Goal: Task Accomplishment & Management: Manage account settings

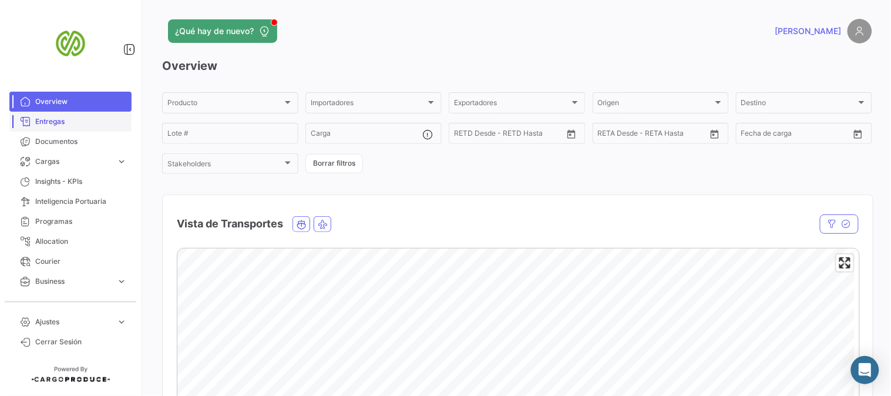
click at [50, 120] on span "Entregas" at bounding box center [81, 121] width 92 height 11
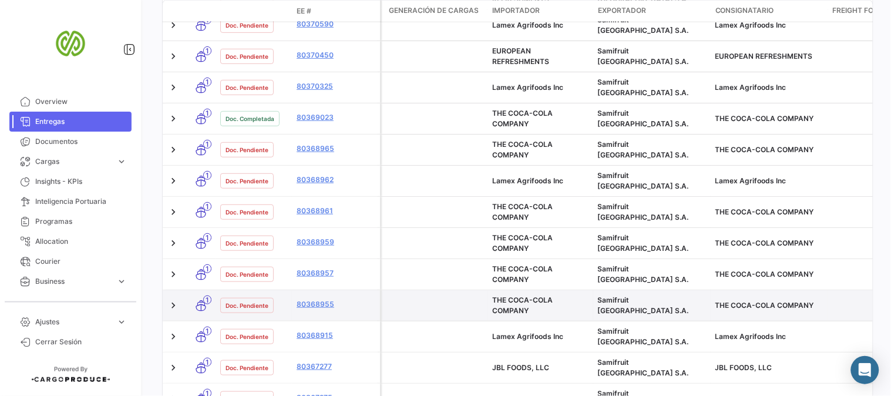
scroll to position [620, 0]
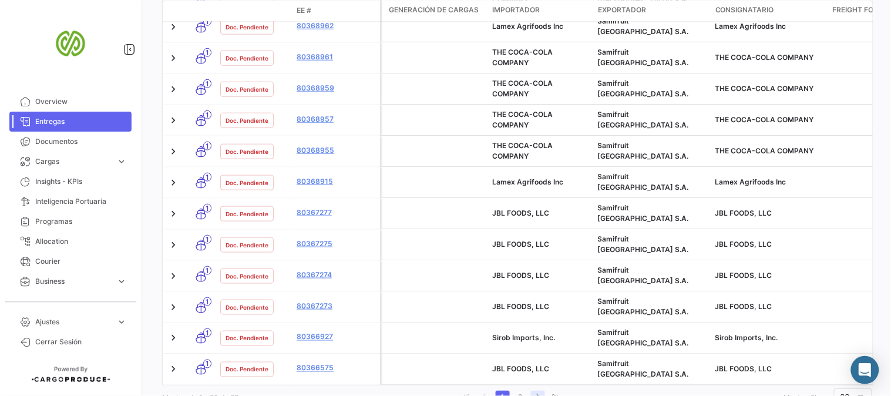
click at [534, 393] on icon "go to next page" at bounding box center [537, 396] width 7 height 7
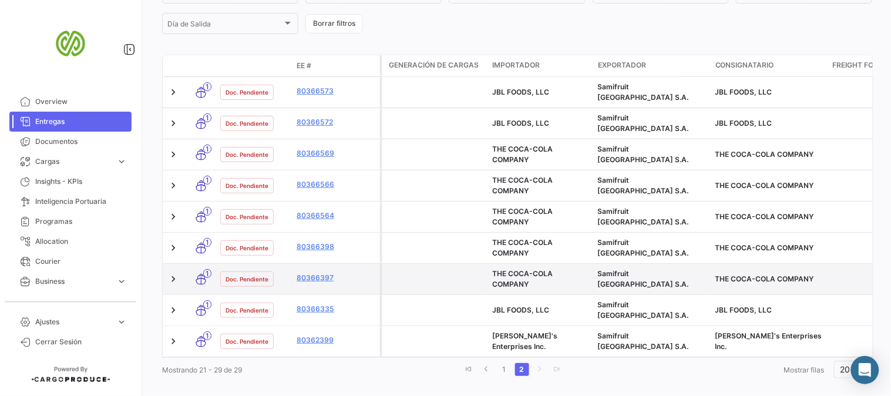
scroll to position [311, 0]
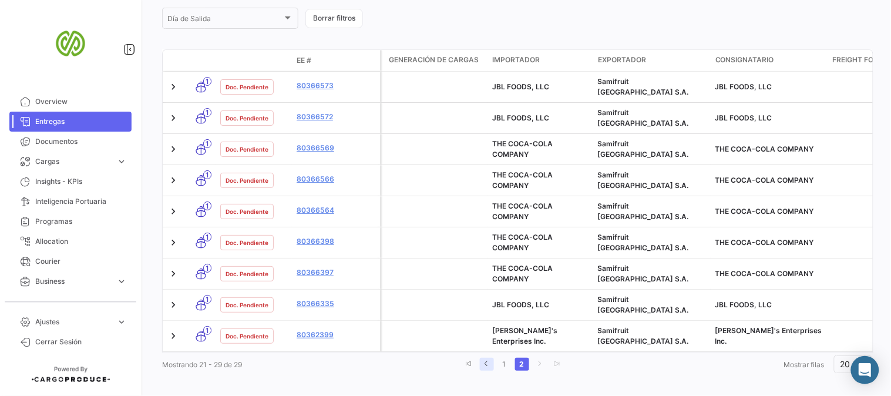
click at [483, 360] on icon "go to previous page" at bounding box center [486, 363] width 7 height 7
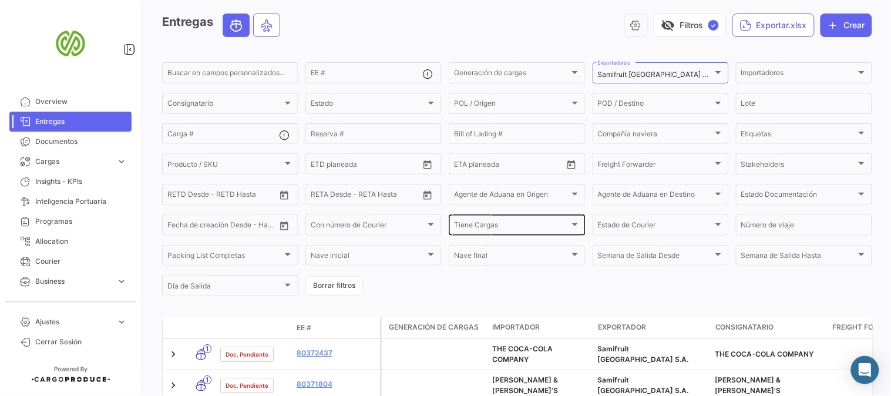
scroll to position [65, 0]
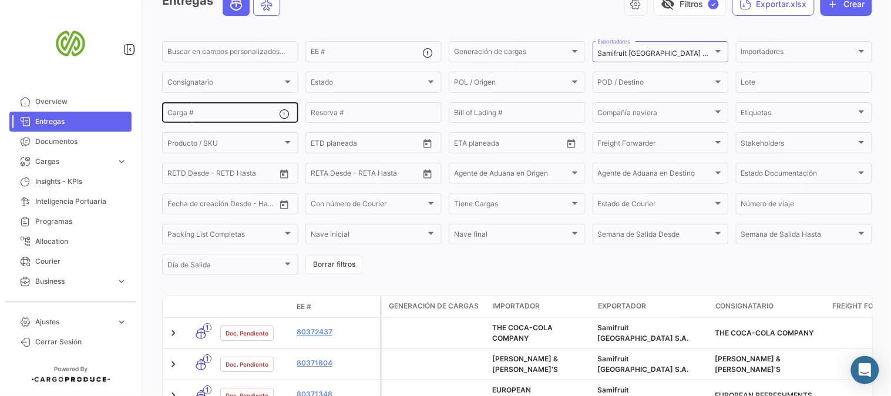
click at [204, 107] on div "Carga #" at bounding box center [223, 111] width 112 height 23
paste input "80365414"
type input "80365414"
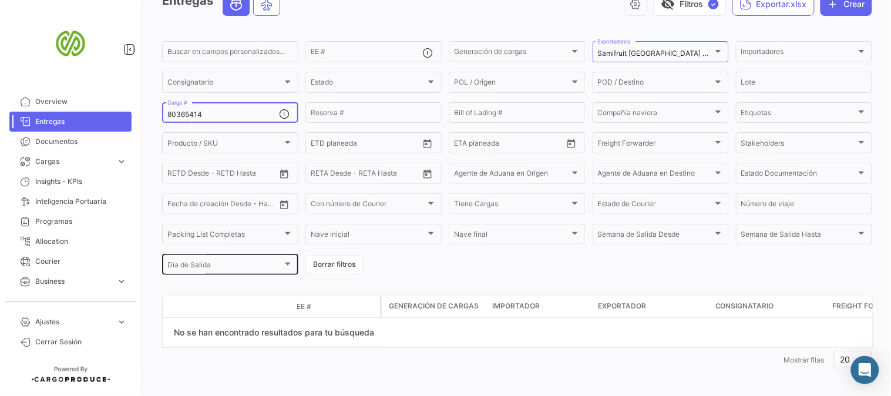
drag, startPoint x: 225, startPoint y: 110, endPoint x: 184, endPoint y: 252, distance: 148.0
click at [71, 162] on mat-sidenav-container "Overview Entregas Documentos Cargas expand_more Cargas Aéreas Cargas Marítimas …" at bounding box center [445, 198] width 891 height 396
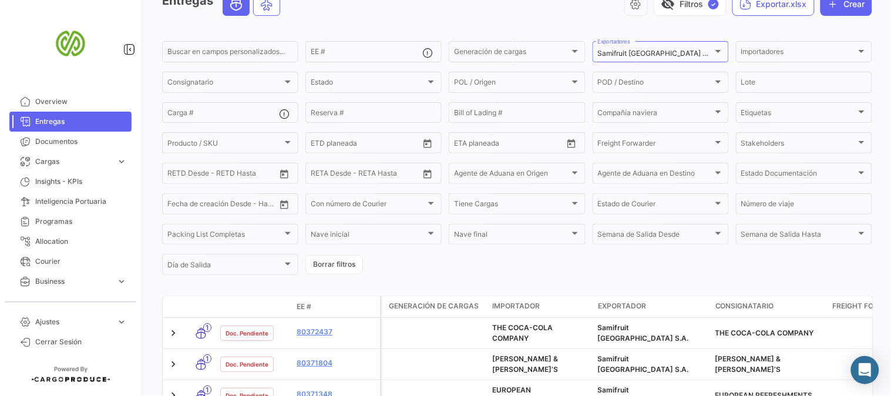
click at [450, 16] on div "Entregas visibility_off Filtros ✓ Exportar.xlsx Crear" at bounding box center [517, 8] width 710 height 33
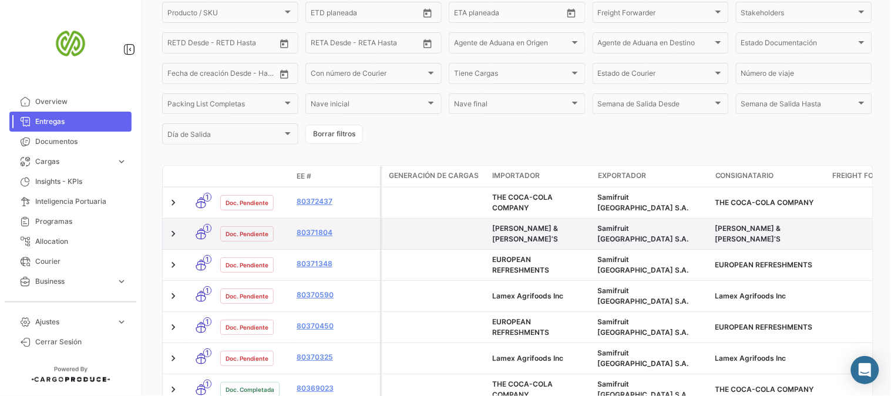
scroll to position [261, 0]
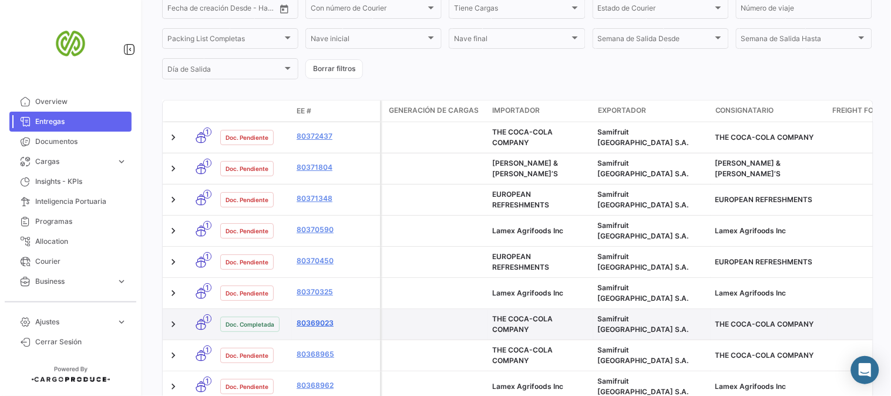
click at [319, 318] on link "80369023" at bounding box center [335, 323] width 79 height 11
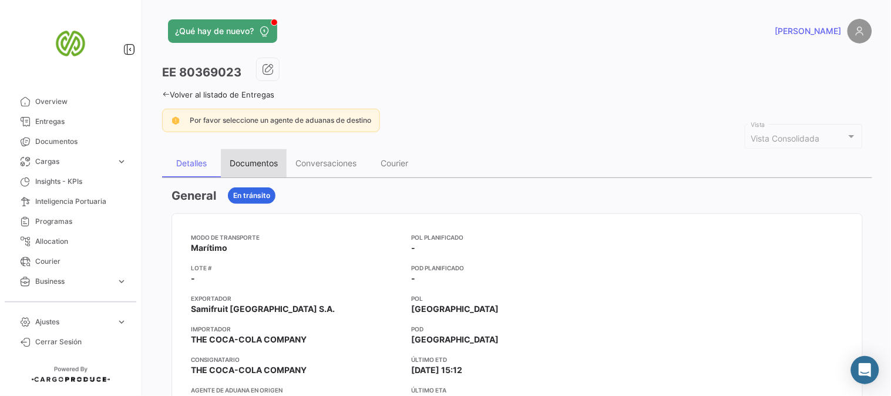
click at [258, 163] on div "Documentos" at bounding box center [254, 163] width 48 height 10
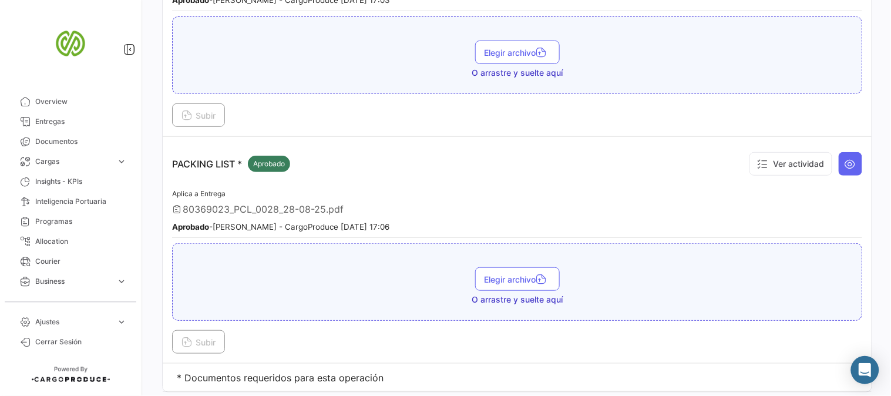
scroll to position [2402, 0]
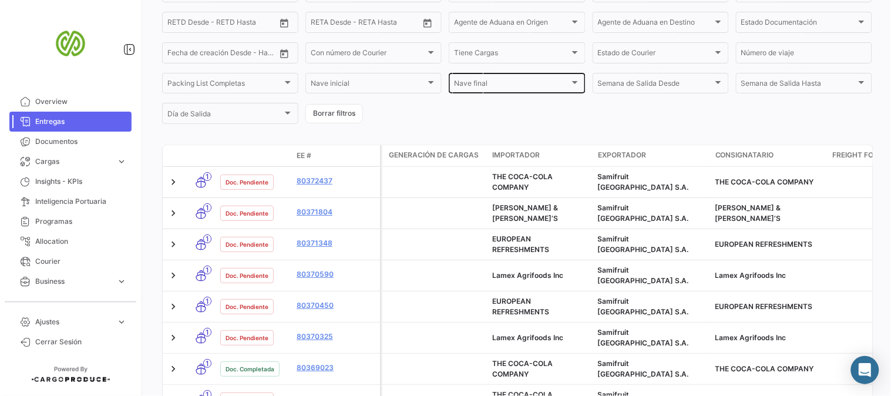
scroll to position [261, 0]
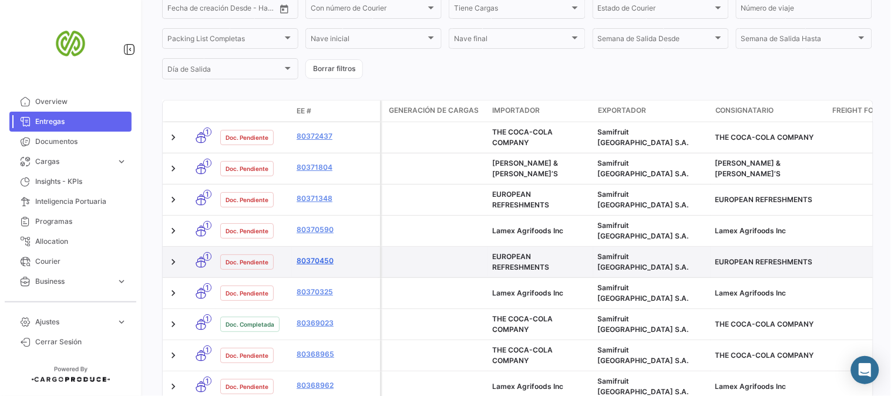
click at [319, 255] on link "80370450" at bounding box center [335, 260] width 79 height 11
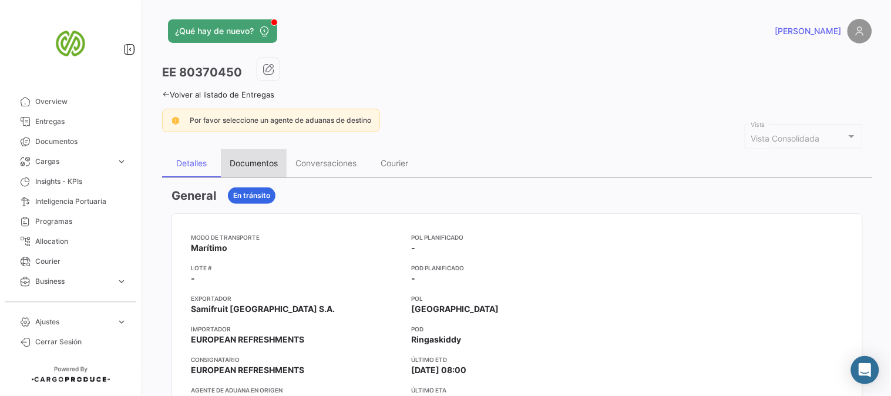
click at [265, 162] on div "Documentos" at bounding box center [254, 163] width 48 height 10
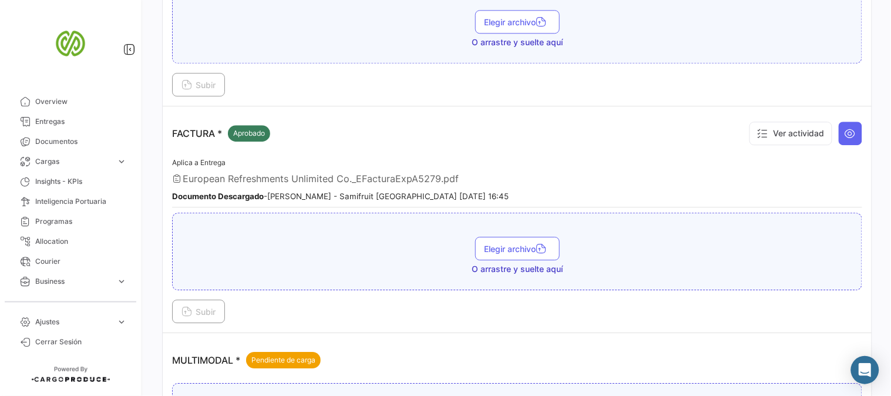
scroll to position [978, 0]
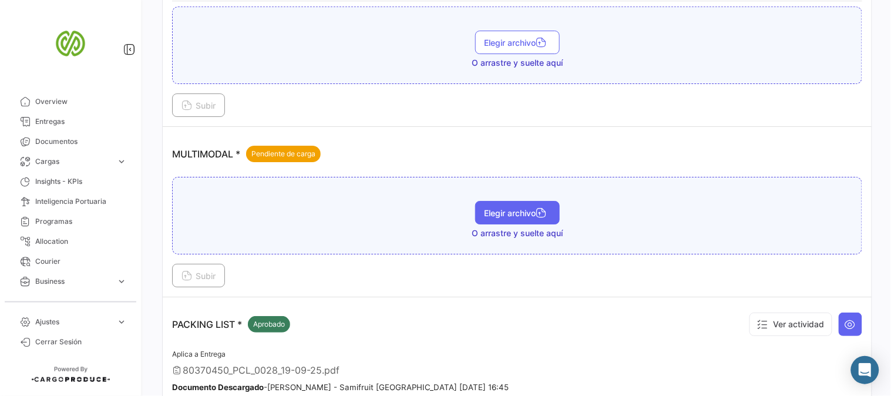
click at [520, 215] on button "Elegir archivo" at bounding box center [517, 212] width 85 height 23
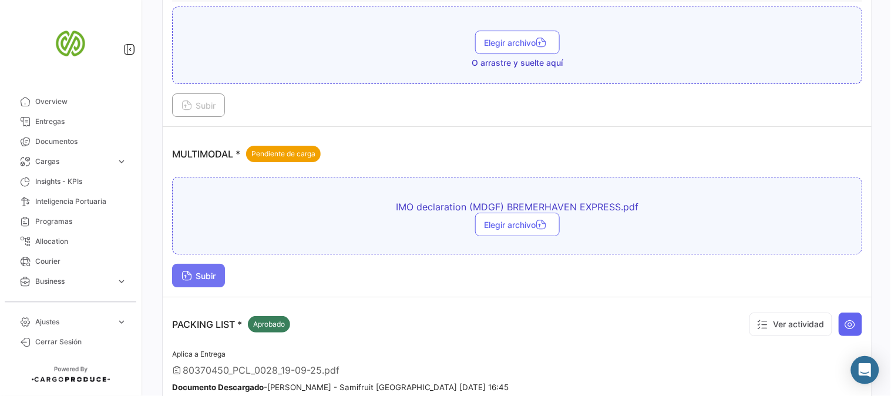
click at [205, 271] on span "Subir" at bounding box center [198, 276] width 34 height 10
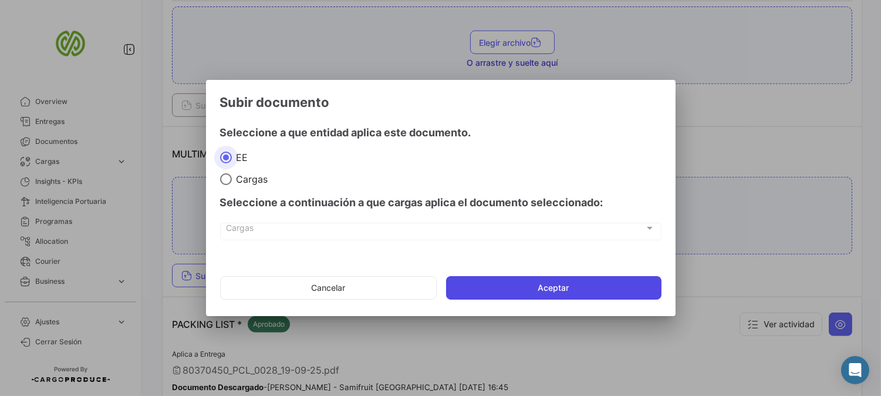
click at [507, 282] on button "Aceptar" at bounding box center [553, 287] width 215 height 23
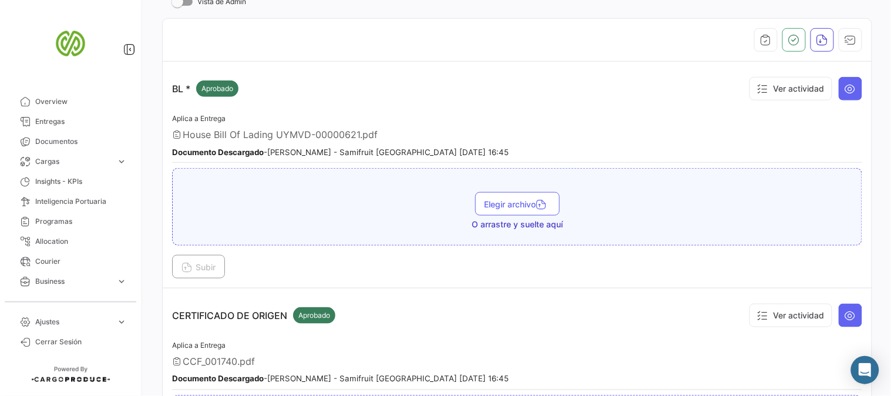
scroll to position [0, 0]
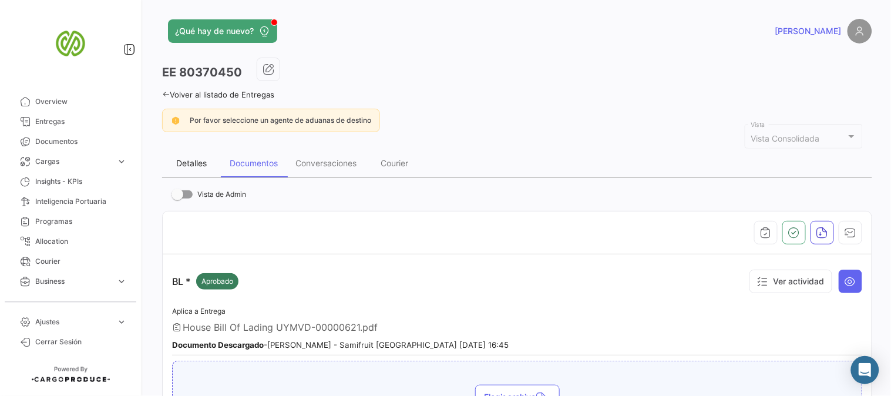
click at [184, 163] on div "Detalles" at bounding box center [191, 163] width 31 height 10
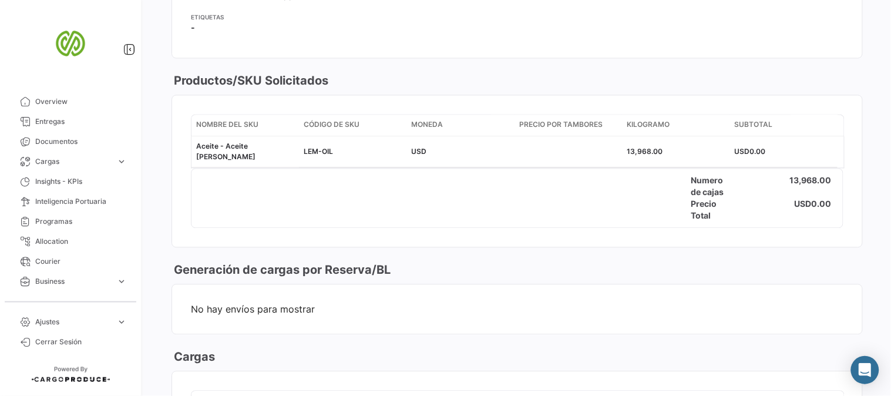
scroll to position [587, 0]
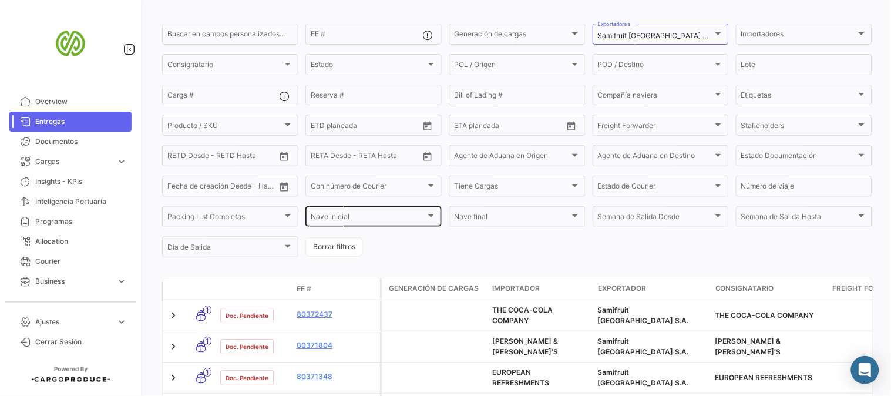
scroll to position [261, 0]
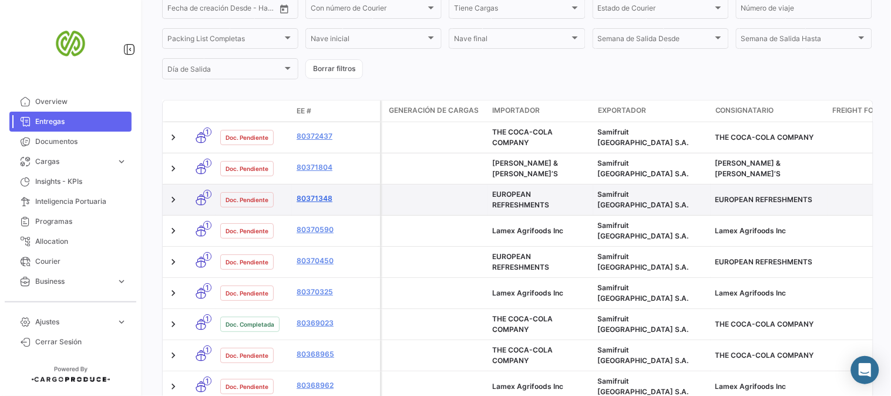
click at [316, 193] on link "80371348" at bounding box center [335, 198] width 79 height 11
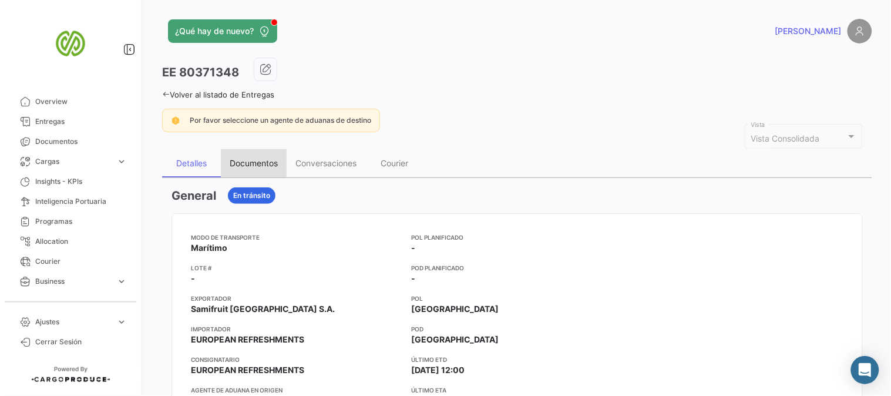
click at [249, 161] on div "Documentos" at bounding box center [254, 163] width 48 height 10
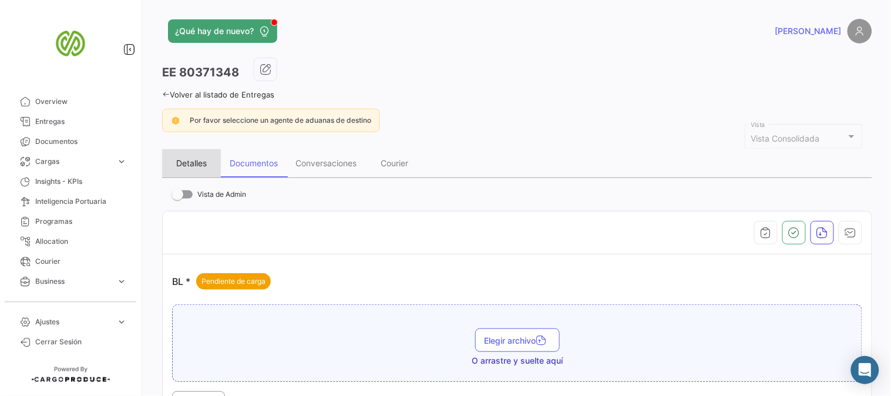
click at [193, 165] on div "Detalles" at bounding box center [191, 163] width 31 height 10
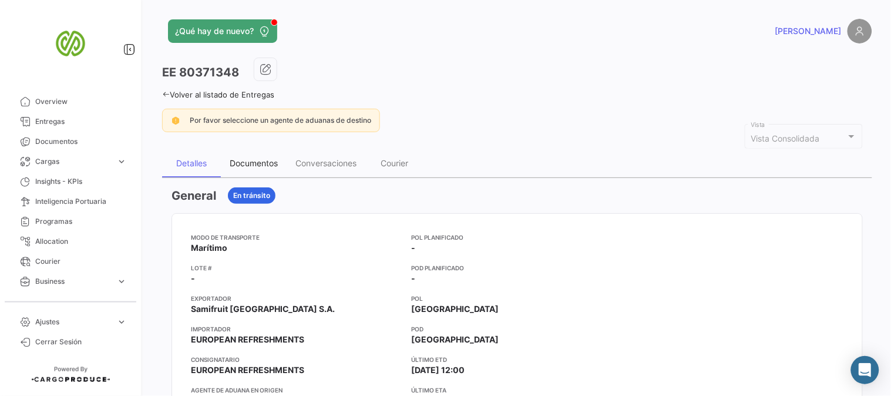
click at [263, 164] on div "Documentos" at bounding box center [254, 163] width 48 height 10
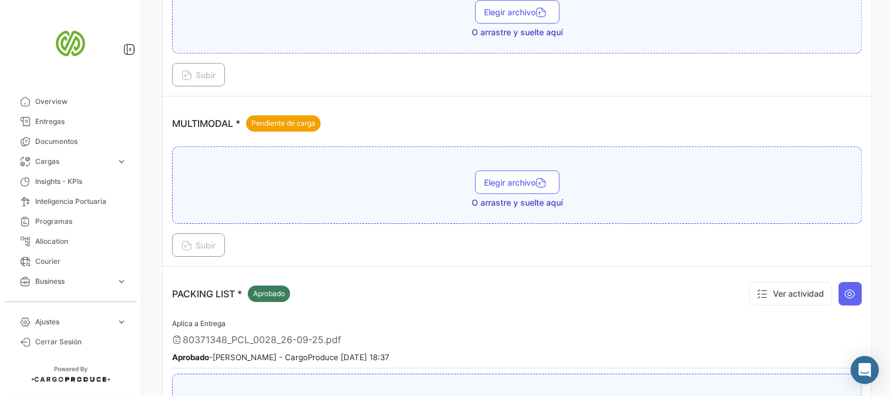
scroll to position [848, 0]
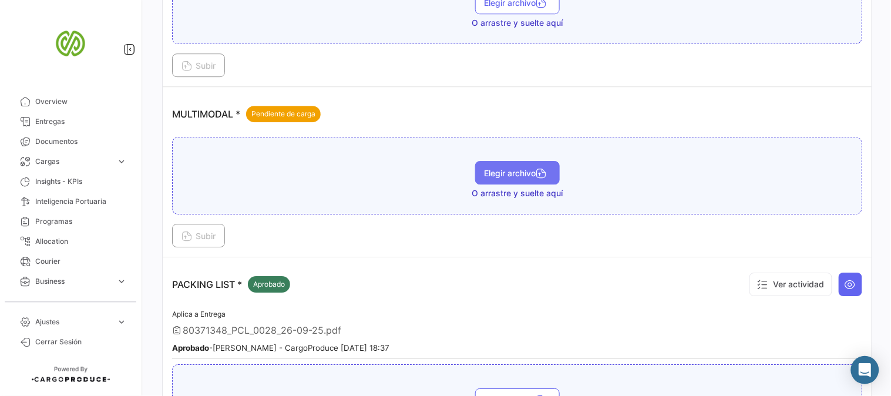
click at [494, 178] on button "Elegir archivo" at bounding box center [517, 172] width 85 height 23
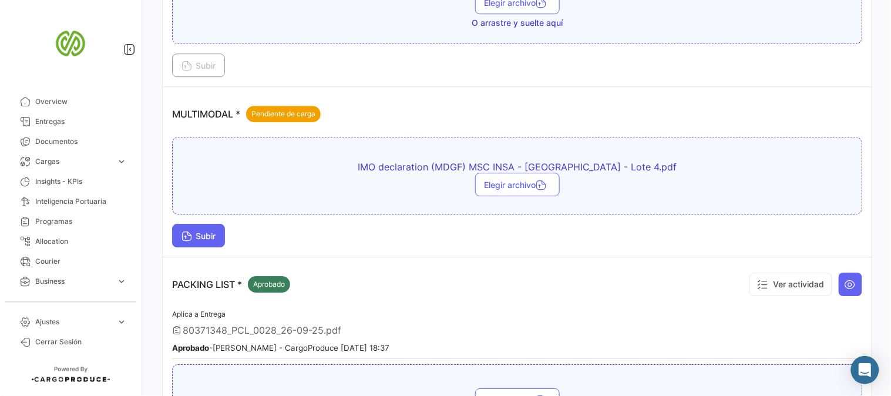
click at [214, 230] on button "Subir" at bounding box center [198, 235] width 53 height 23
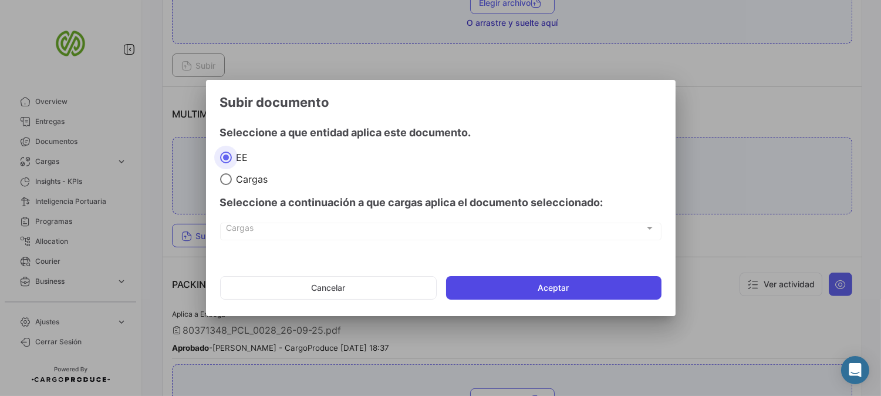
click at [561, 291] on button "Aceptar" at bounding box center [553, 287] width 215 height 23
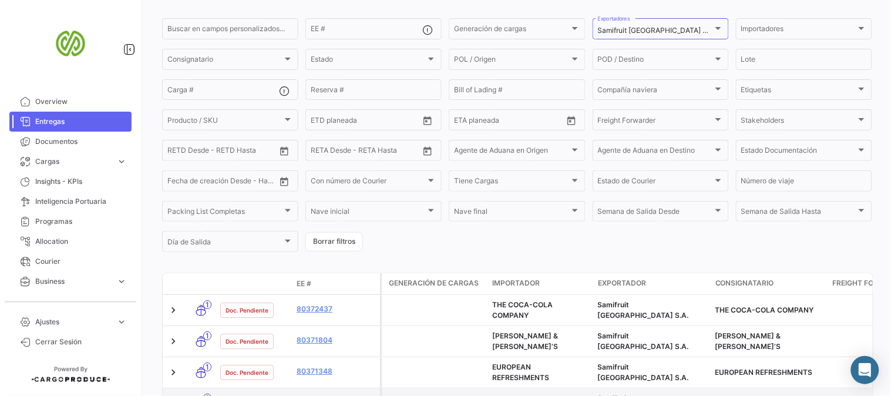
scroll to position [261, 0]
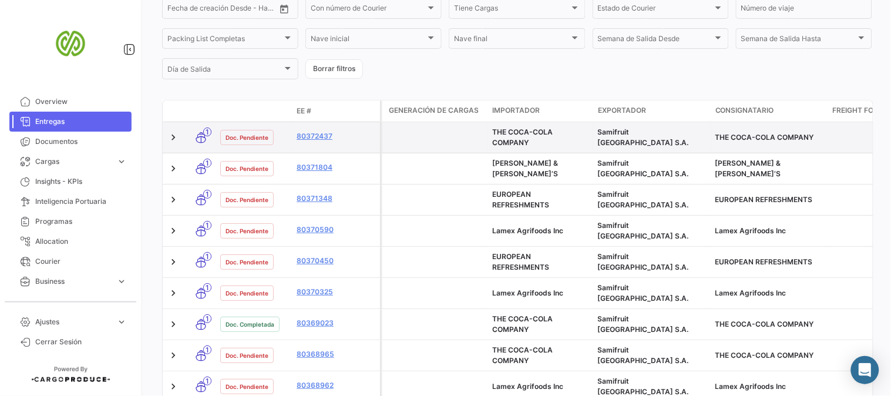
click at [313, 129] on datatable-body-cell "80372437" at bounding box center [336, 137] width 88 height 31
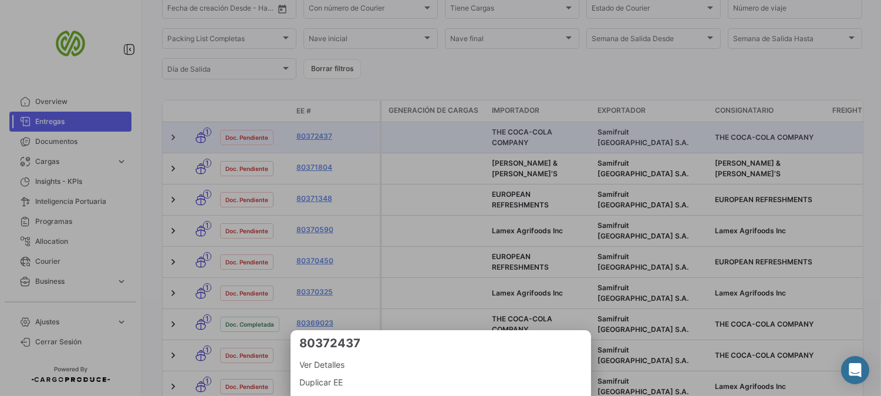
click at [454, 141] on div at bounding box center [440, 198] width 881 height 396
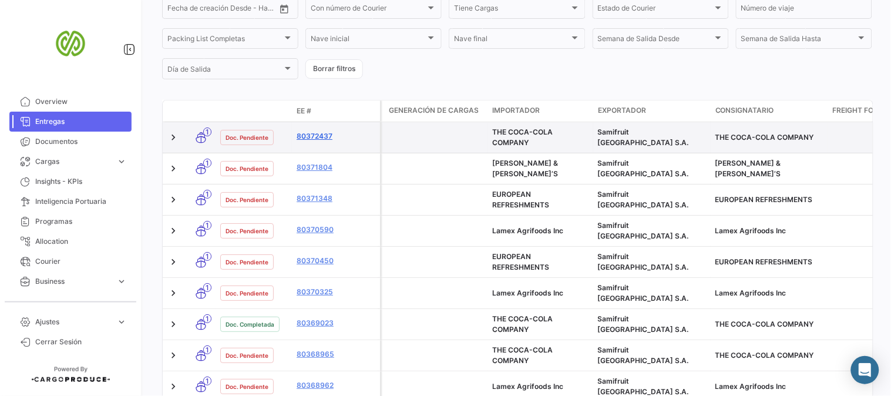
click at [324, 136] on link "80372437" at bounding box center [335, 136] width 79 height 11
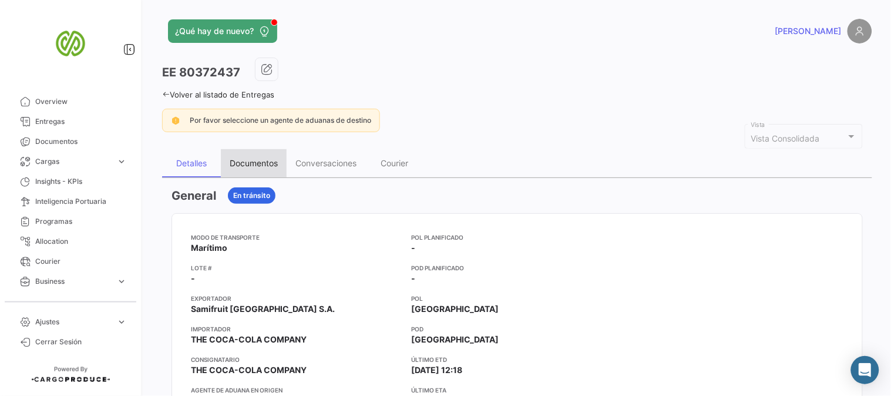
click at [245, 158] on div "Documentos" at bounding box center [254, 163] width 48 height 10
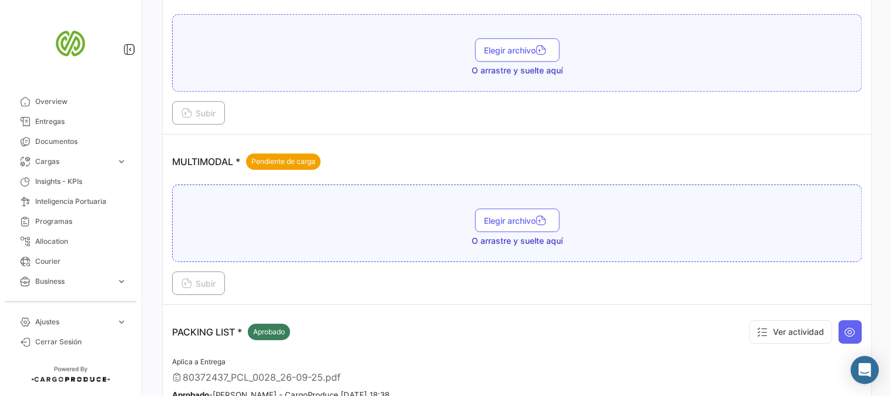
scroll to position [2022, 0]
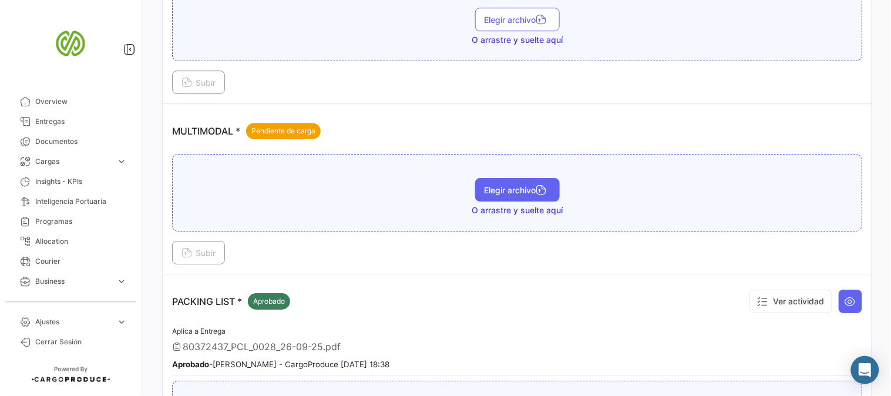
click at [491, 185] on span "Elegir archivo" at bounding box center [517, 190] width 66 height 10
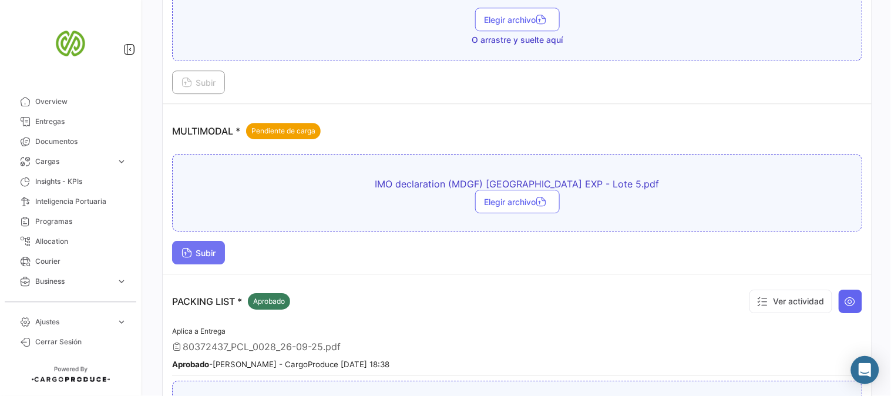
click at [197, 248] on span "Subir" at bounding box center [198, 253] width 34 height 10
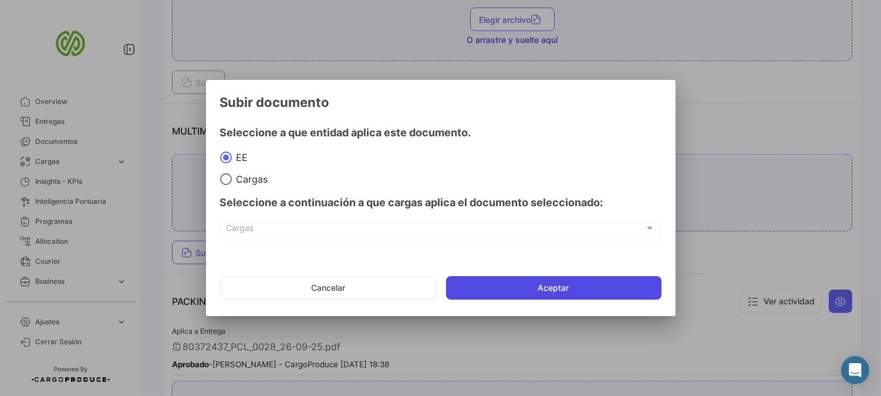
click at [528, 292] on button "Aceptar" at bounding box center [553, 287] width 215 height 23
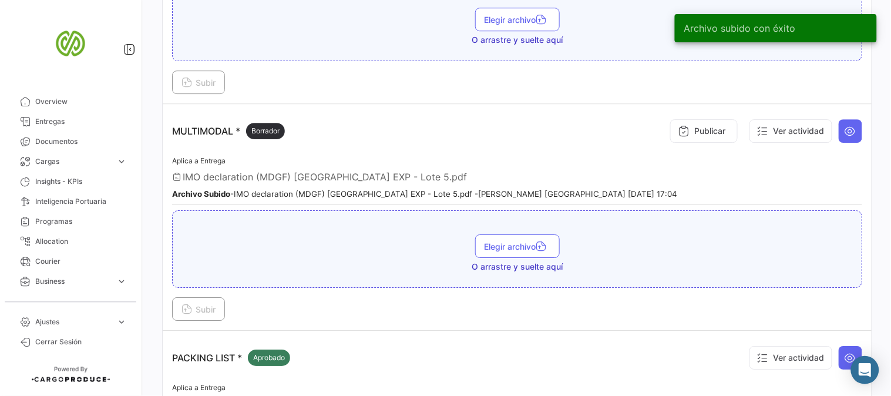
scroll to position [1891, 0]
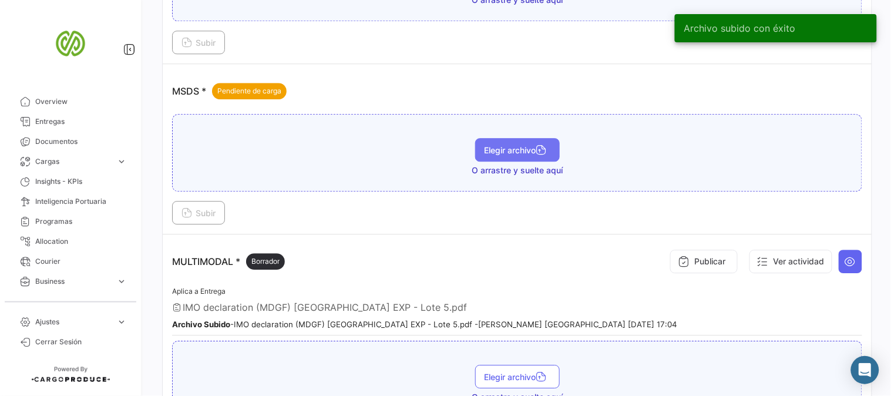
click at [501, 145] on span "Elegir archivo" at bounding box center [517, 150] width 66 height 10
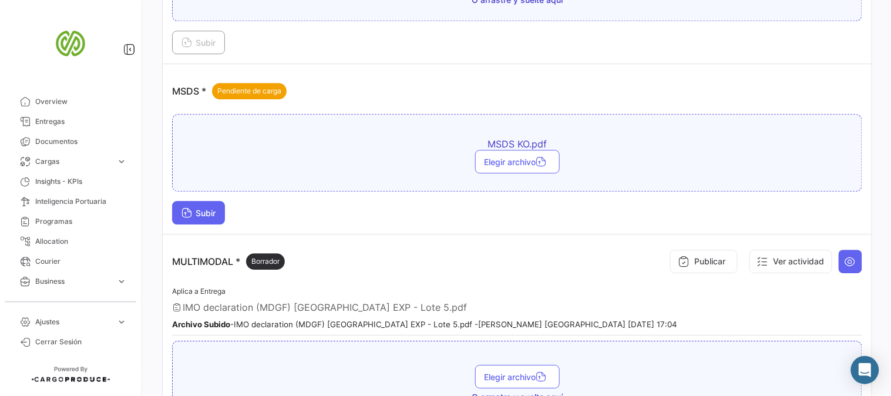
click at [213, 208] on span "Subir" at bounding box center [198, 213] width 34 height 10
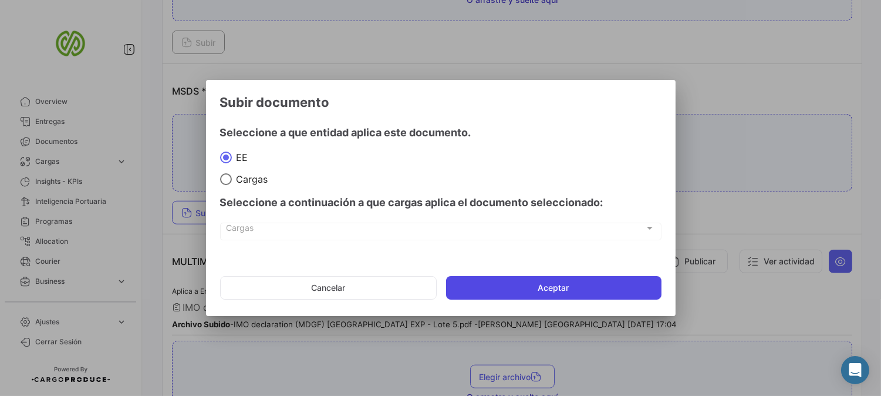
click at [541, 289] on button "Aceptar" at bounding box center [553, 287] width 215 height 23
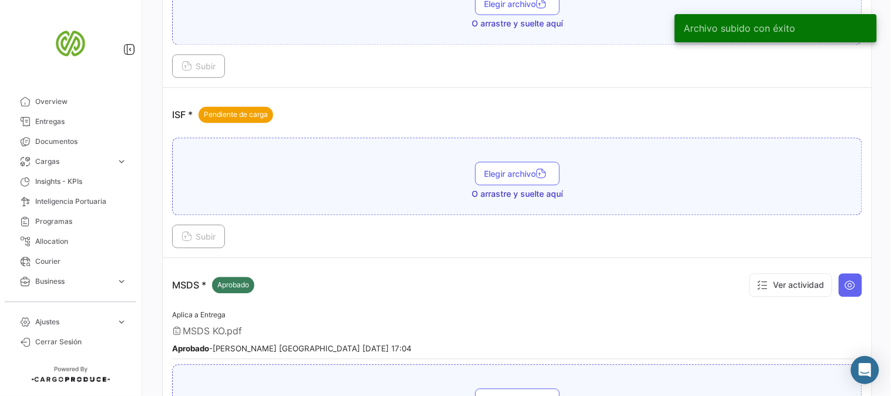
scroll to position [1695, 0]
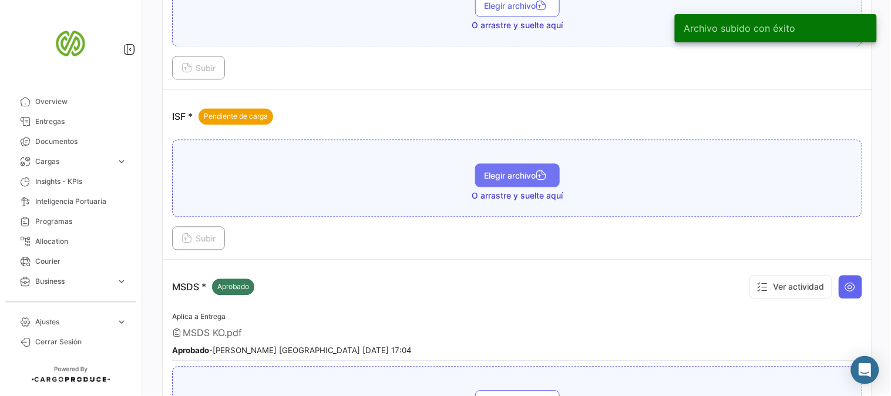
click at [501, 171] on span "Elegir archivo" at bounding box center [517, 176] width 66 height 10
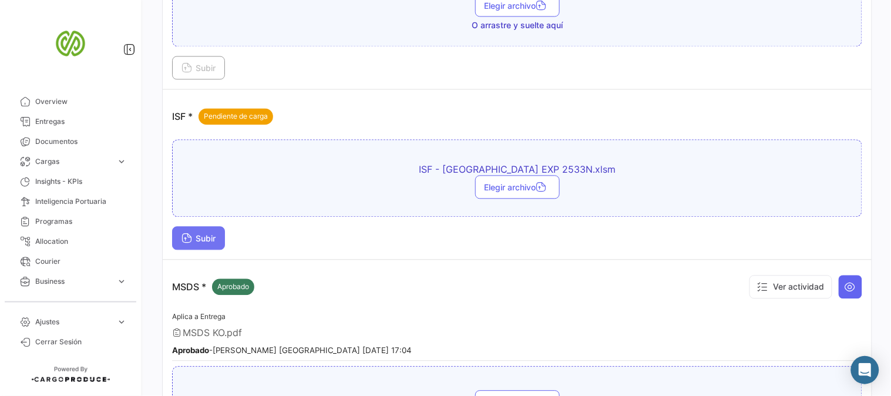
click at [191, 234] on span "Subir" at bounding box center [198, 239] width 34 height 10
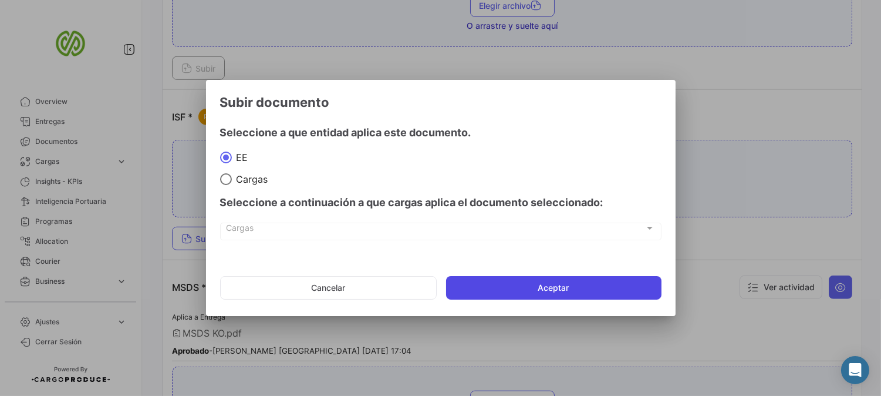
click at [520, 284] on button "Aceptar" at bounding box center [553, 287] width 215 height 23
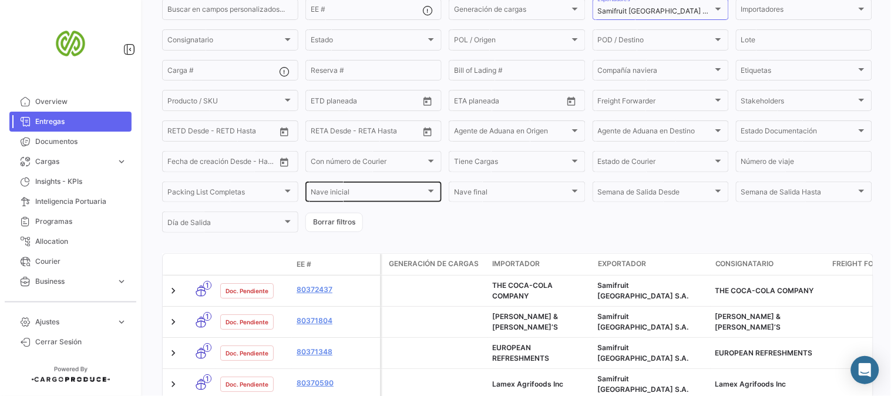
scroll to position [130, 0]
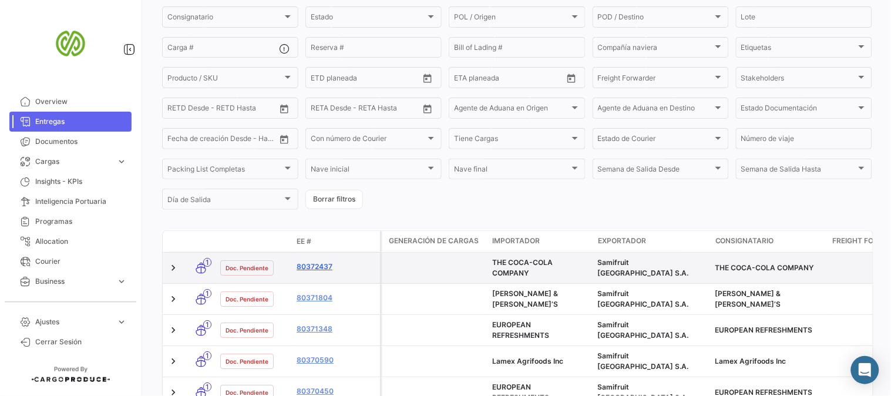
click at [323, 264] on link "80372437" at bounding box center [335, 266] width 79 height 11
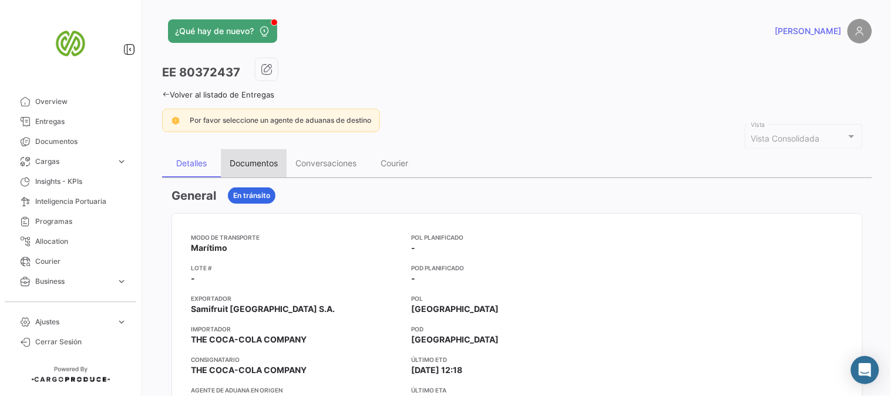
click at [245, 168] on div "Documentos" at bounding box center [254, 163] width 66 height 28
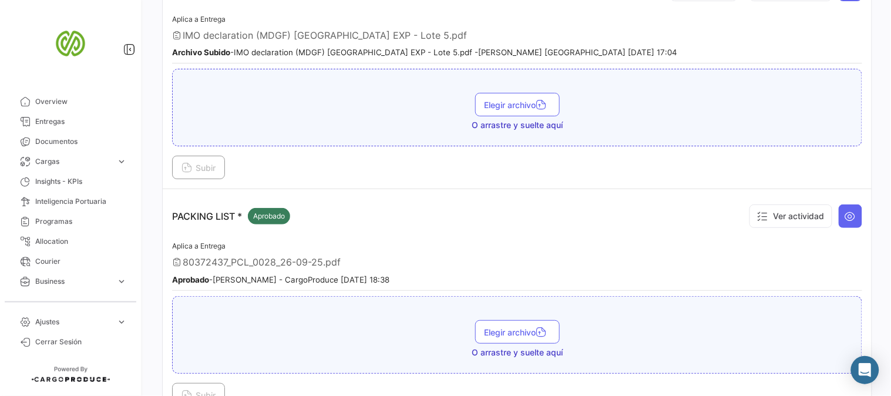
scroll to position [2282, 0]
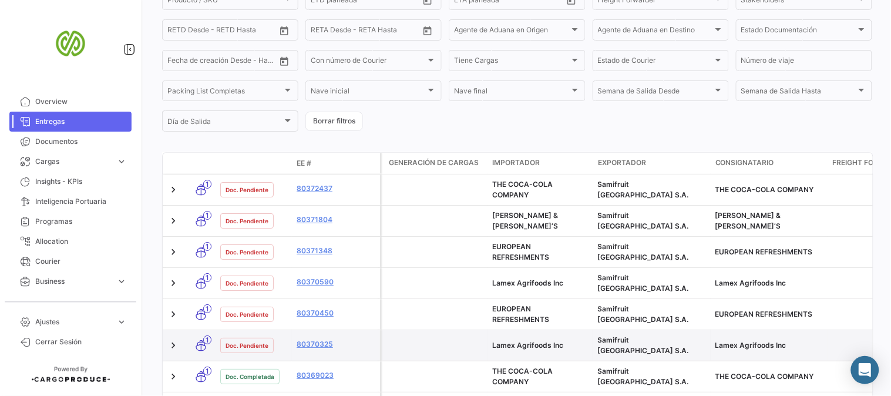
scroll to position [261, 0]
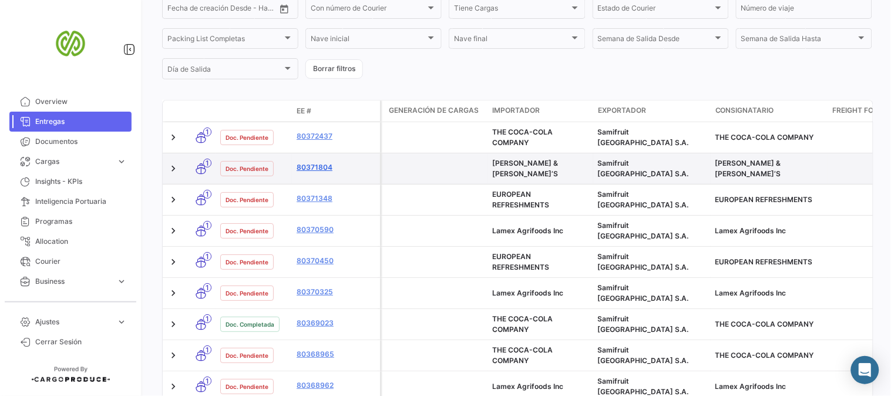
click at [308, 164] on link "80371804" at bounding box center [335, 167] width 79 height 11
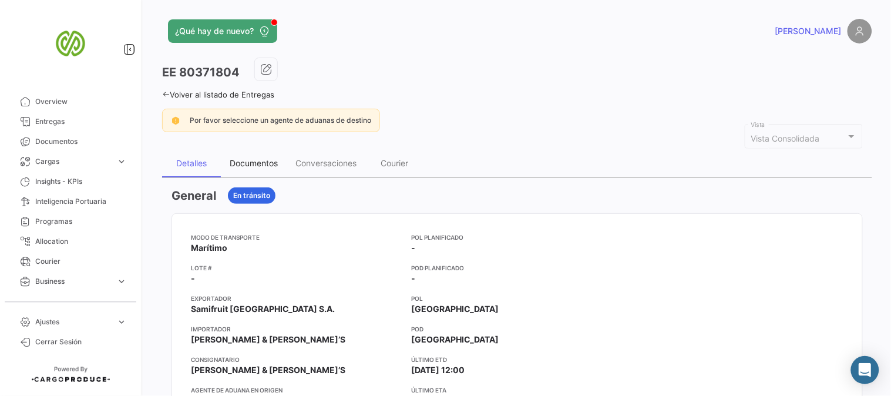
click at [256, 161] on div "Documentos" at bounding box center [254, 163] width 48 height 10
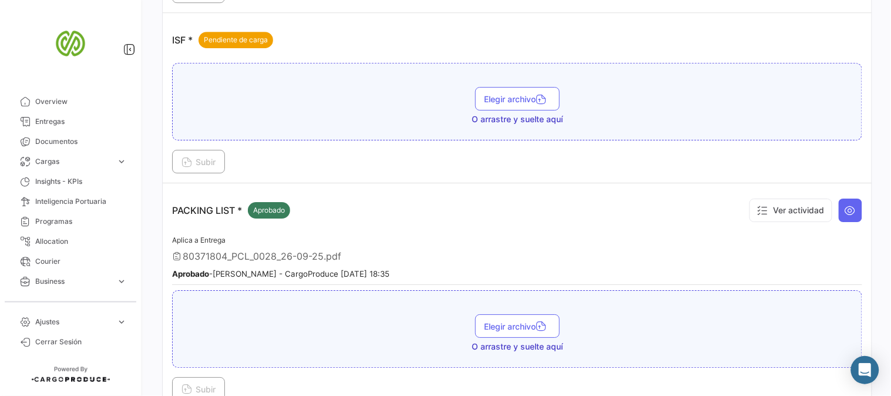
scroll to position [936, 0]
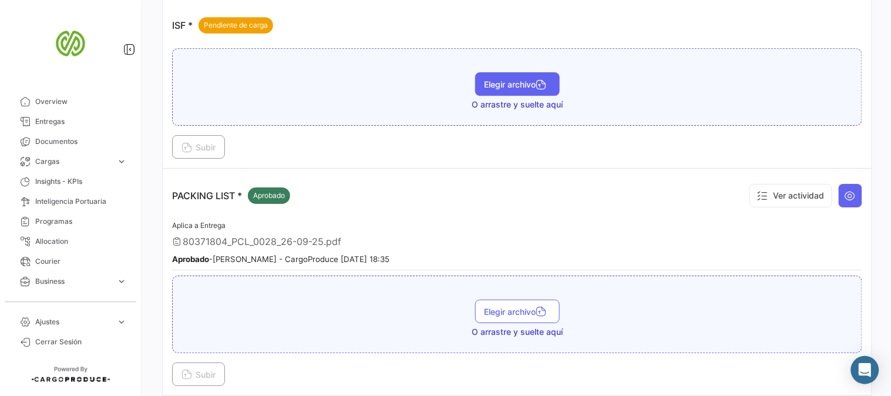
click at [499, 79] on button "Elegir archivo" at bounding box center [517, 83] width 85 height 23
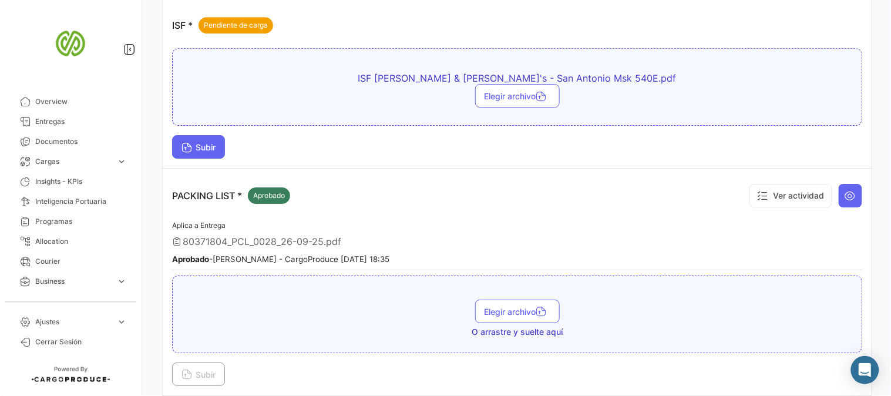
click at [200, 142] on button "Subir" at bounding box center [198, 146] width 53 height 23
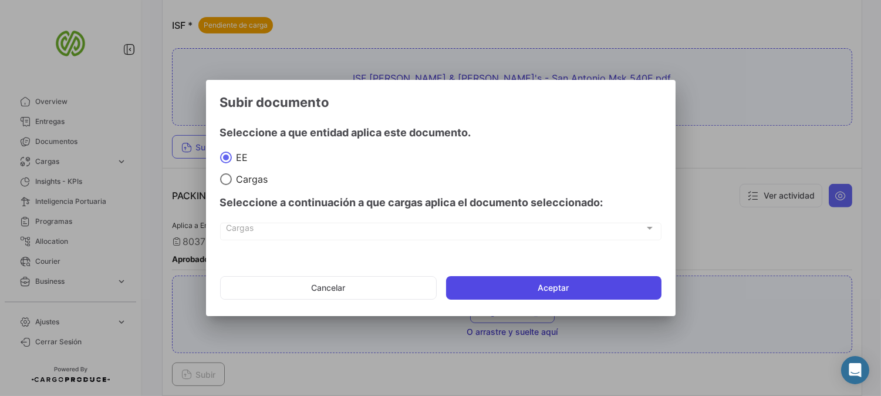
click at [579, 286] on button "Aceptar" at bounding box center [553, 287] width 215 height 23
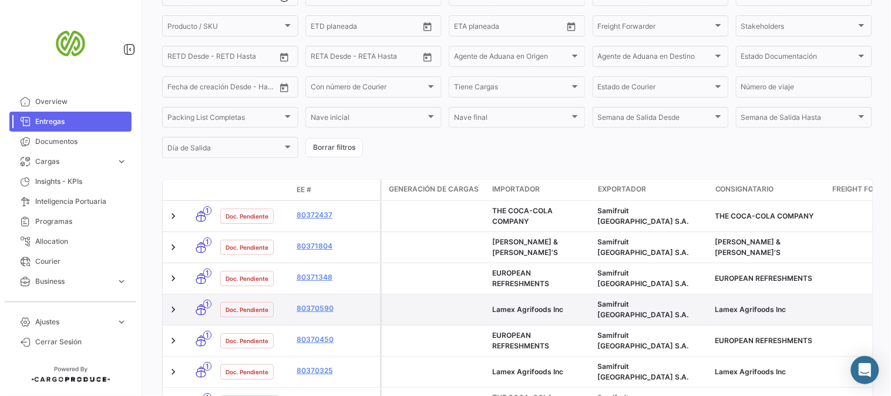
scroll to position [195, 0]
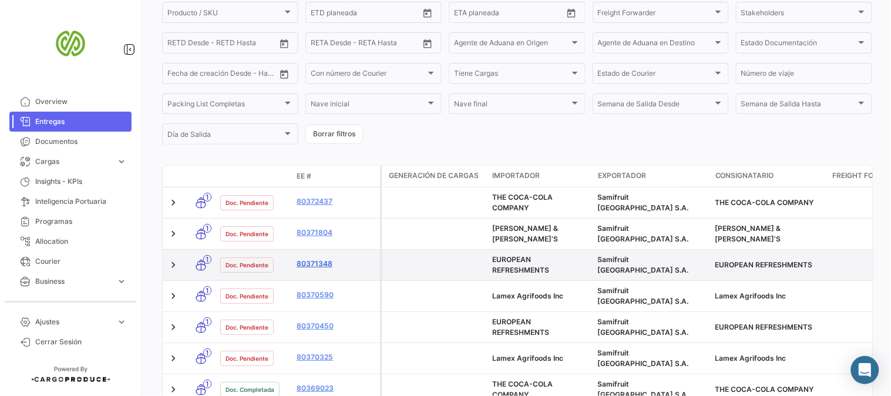
click at [320, 260] on link "80371348" at bounding box center [335, 263] width 79 height 11
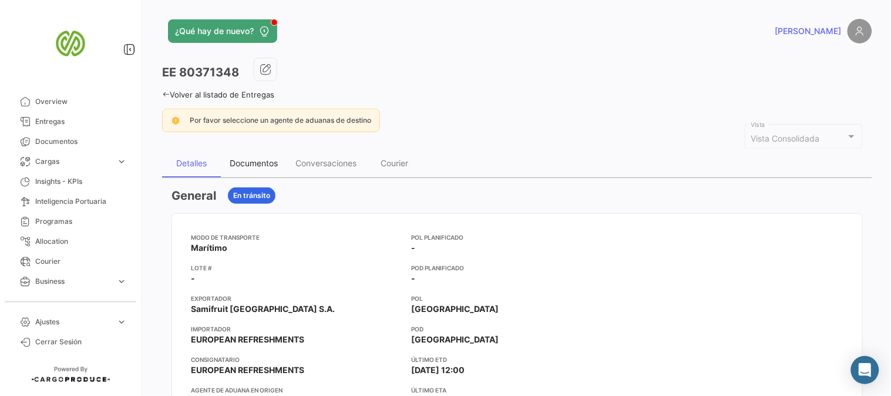
click at [244, 163] on div "Documentos" at bounding box center [254, 163] width 48 height 10
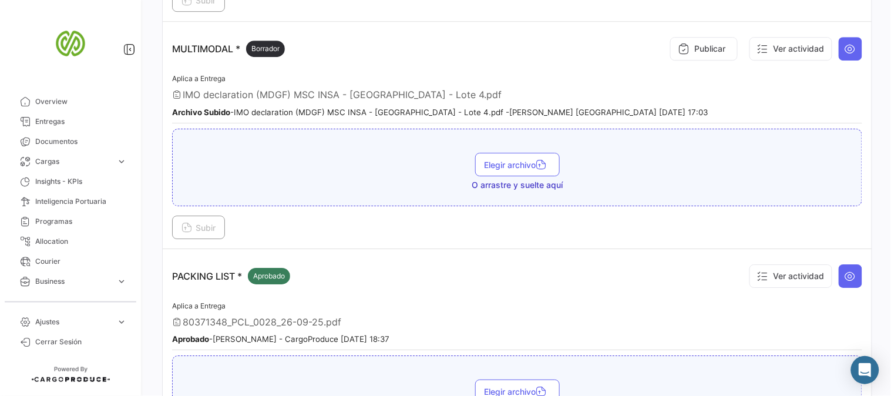
scroll to position [1057, 0]
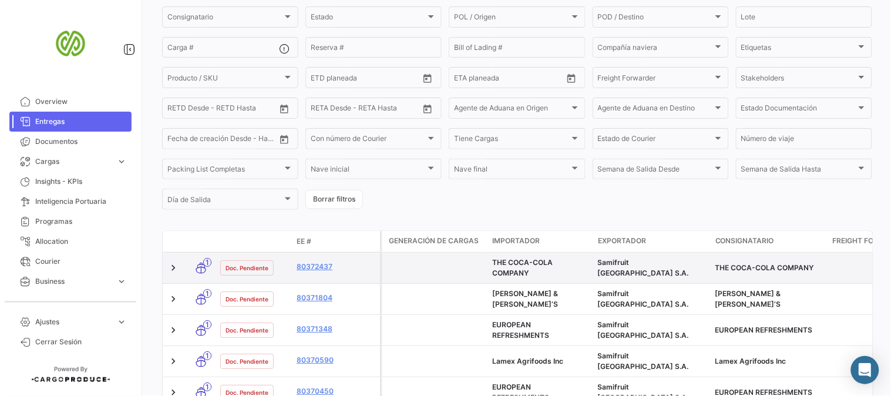
scroll to position [195, 0]
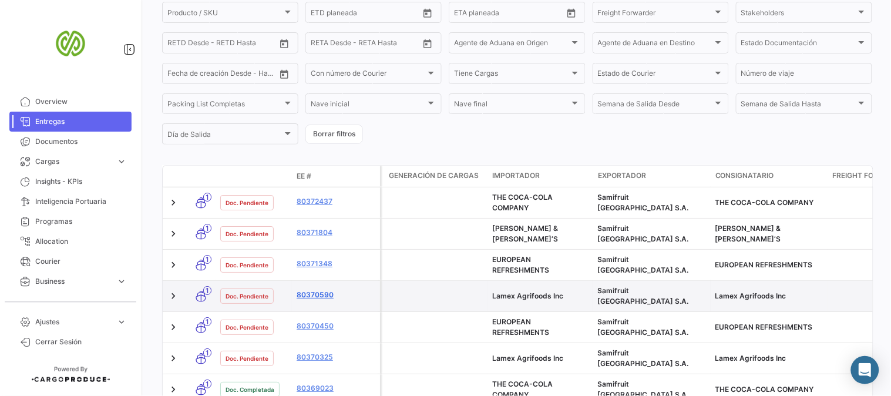
click at [311, 289] on link "80370590" at bounding box center [335, 294] width 79 height 11
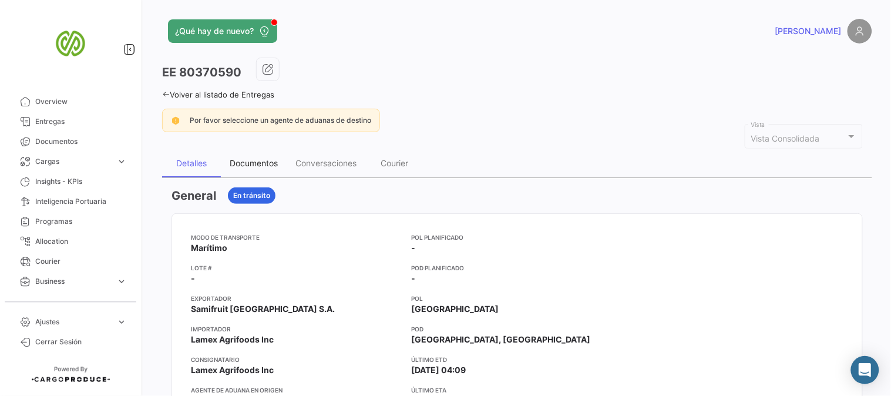
click at [259, 164] on div "Documentos" at bounding box center [254, 163] width 48 height 10
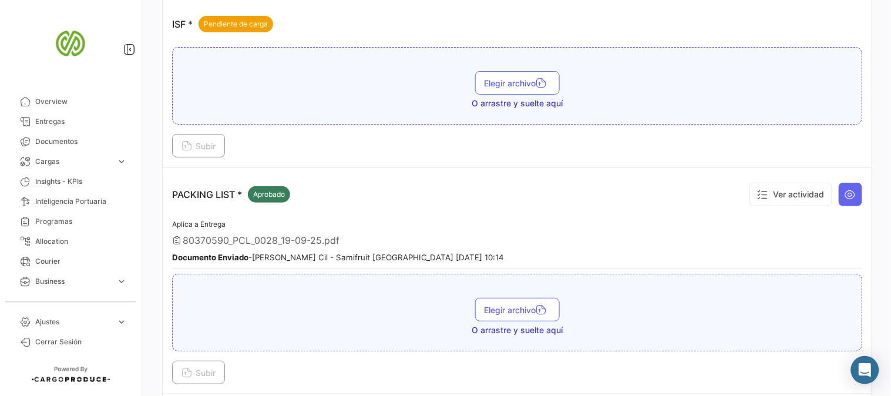
scroll to position [1108, 0]
click at [506, 78] on span "Elegir archivo" at bounding box center [517, 82] width 66 height 10
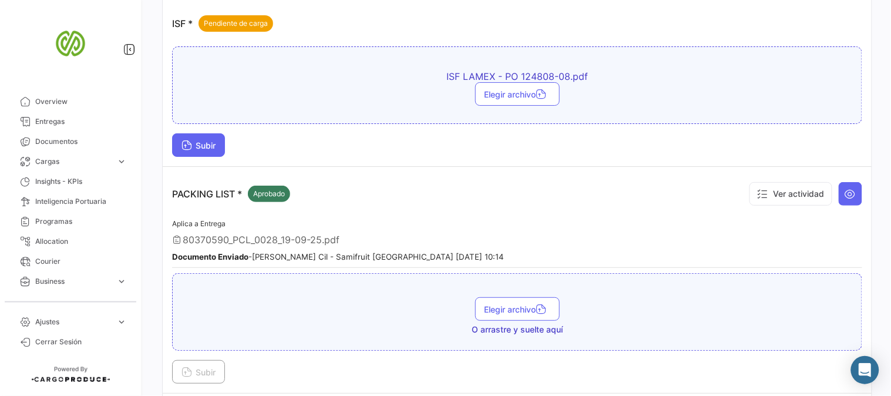
click at [206, 140] on span "Subir" at bounding box center [198, 145] width 34 height 10
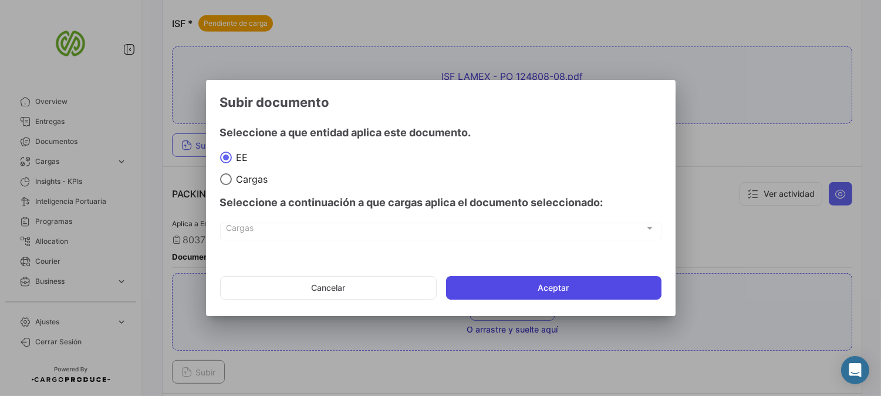
click at [535, 289] on button "Aceptar" at bounding box center [553, 287] width 215 height 23
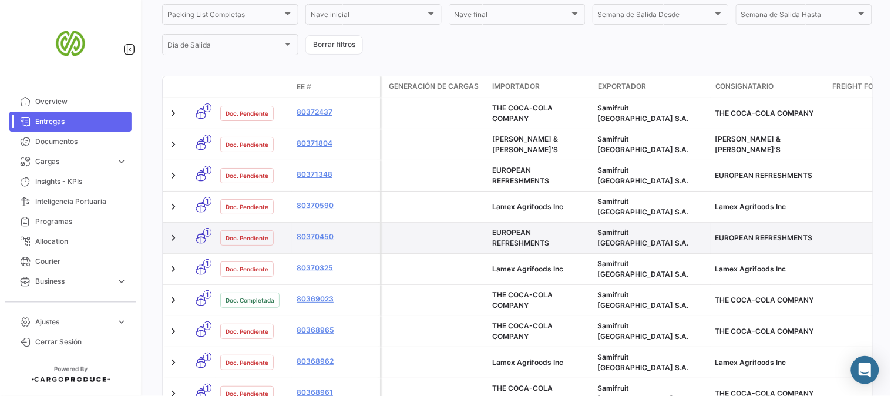
scroll to position [326, 0]
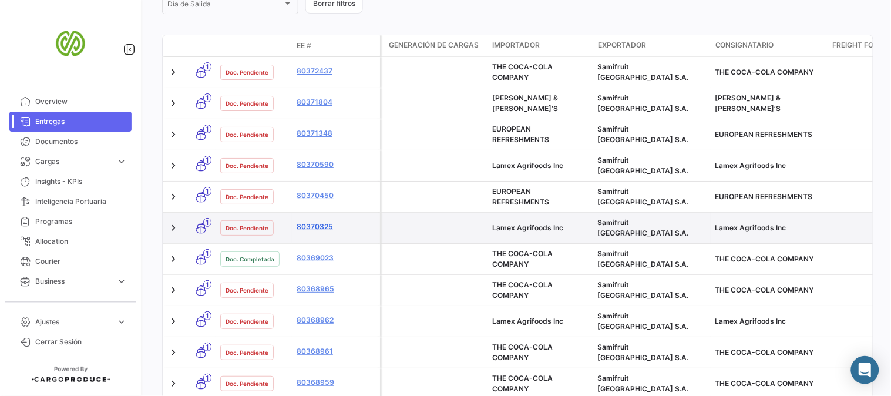
click at [309, 221] on link "80370325" at bounding box center [335, 226] width 79 height 11
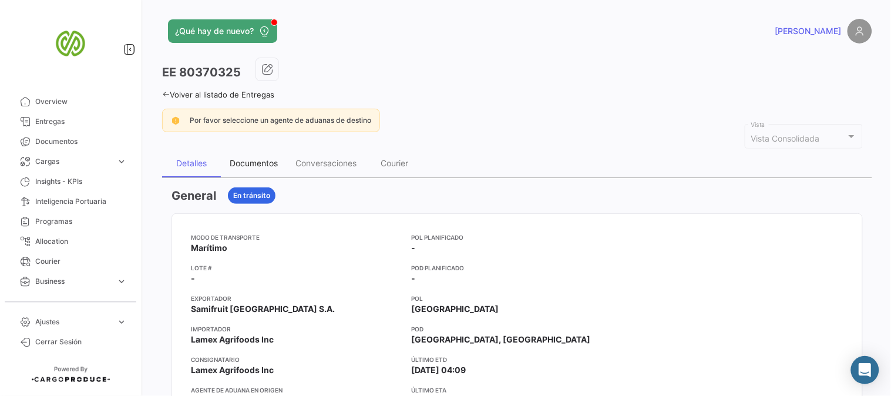
click at [241, 160] on div "Documentos" at bounding box center [254, 163] width 48 height 10
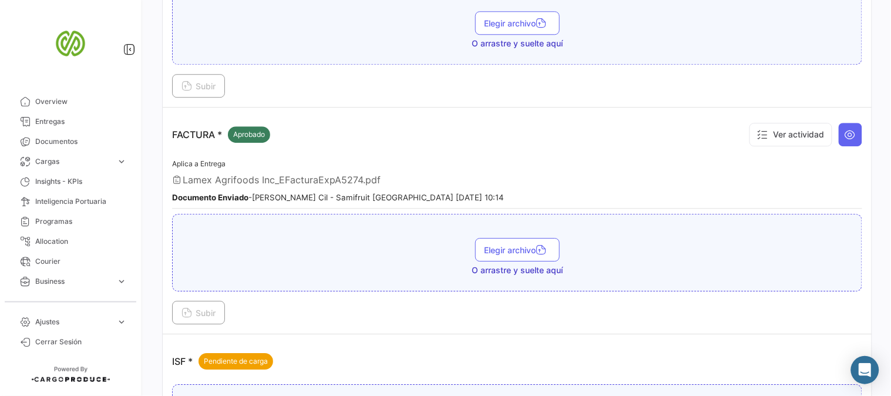
scroll to position [978, 0]
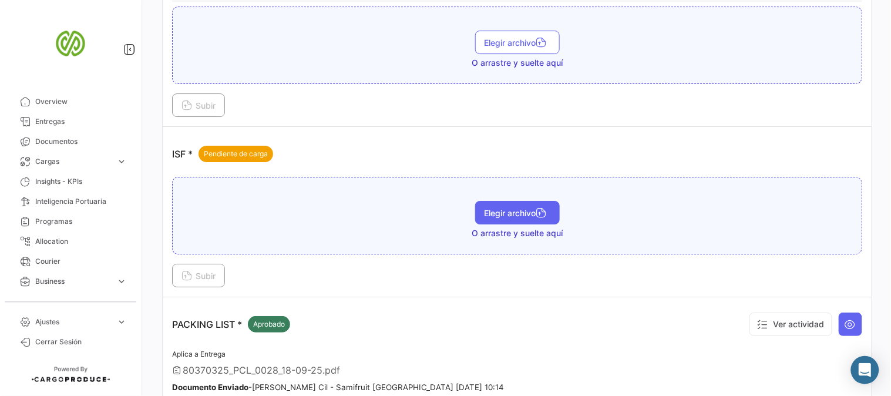
click at [530, 208] on span "Elegir archivo" at bounding box center [517, 213] width 66 height 10
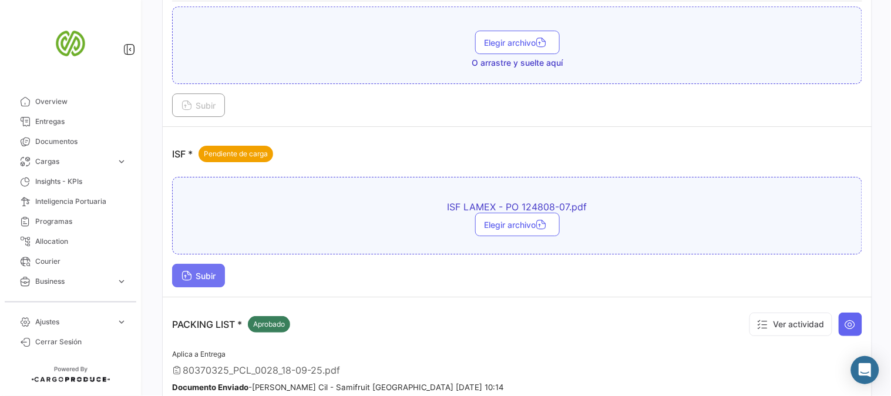
click at [209, 271] on span "Subir" at bounding box center [198, 276] width 34 height 10
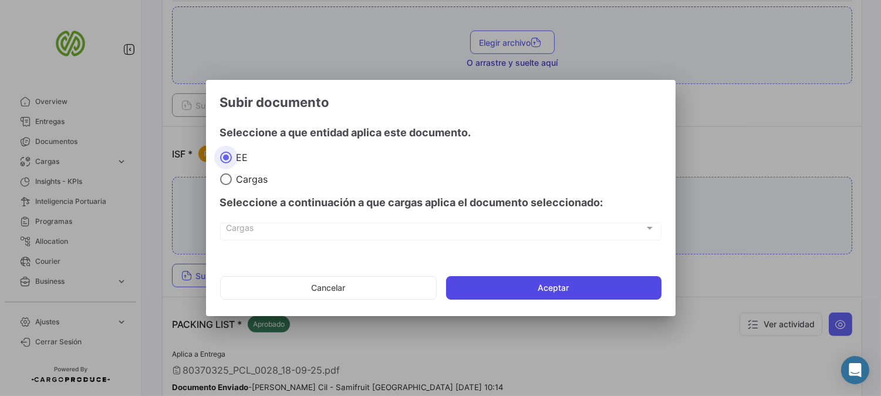
click at [532, 285] on button "Aceptar" at bounding box center [553, 287] width 215 height 23
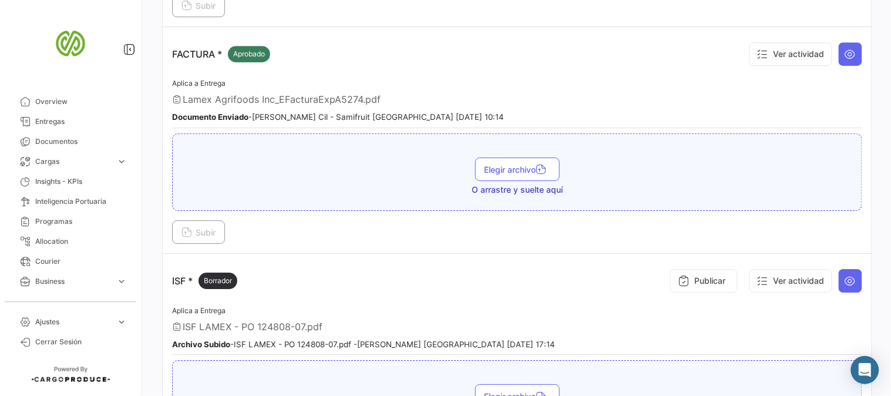
scroll to position [848, 0]
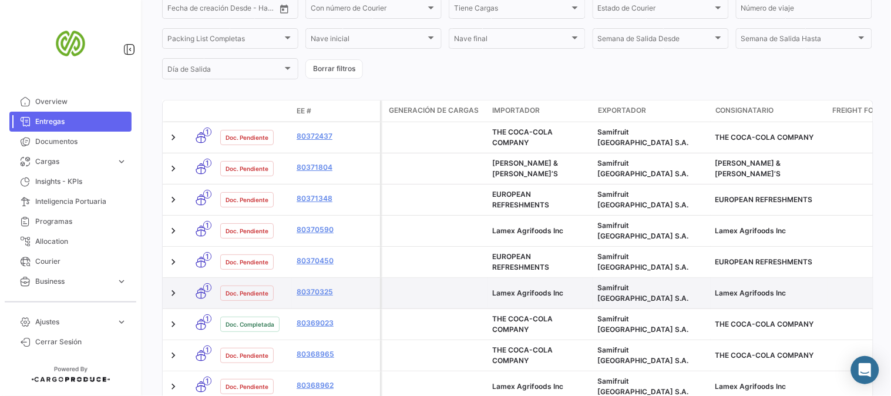
scroll to position [326, 0]
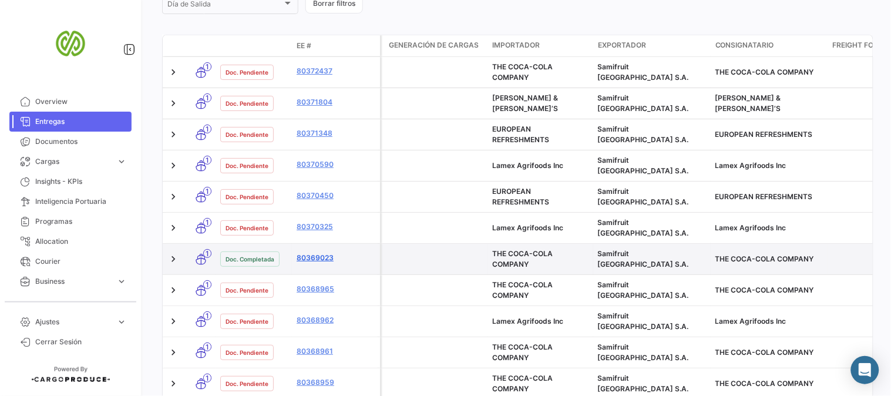
click at [309, 252] on link "80369023" at bounding box center [335, 257] width 79 height 11
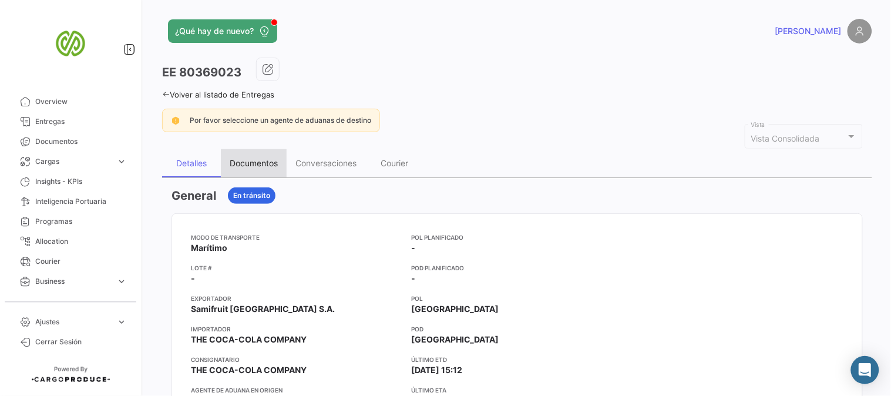
click at [262, 158] on div "Documentos" at bounding box center [254, 163] width 48 height 10
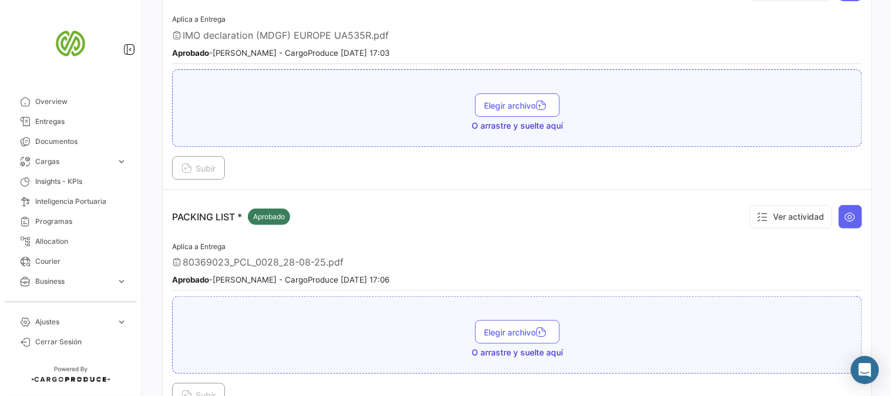
scroll to position [2402, 0]
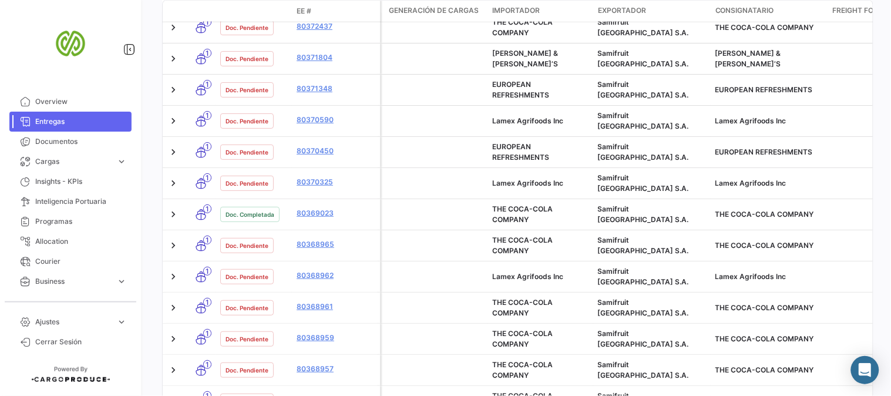
scroll to position [391, 0]
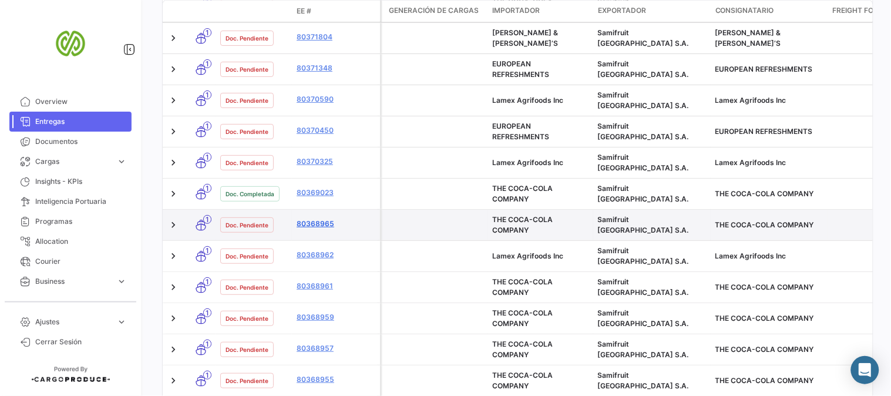
click at [312, 218] on link "80368965" at bounding box center [335, 223] width 79 height 11
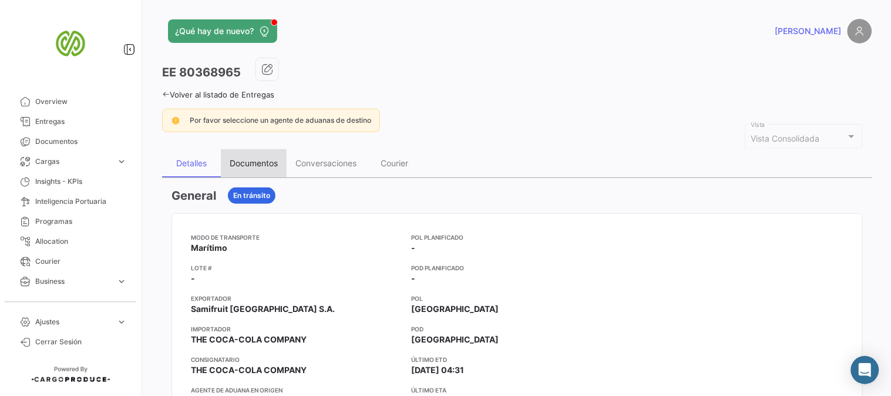
click at [254, 156] on div "Documentos" at bounding box center [254, 163] width 66 height 28
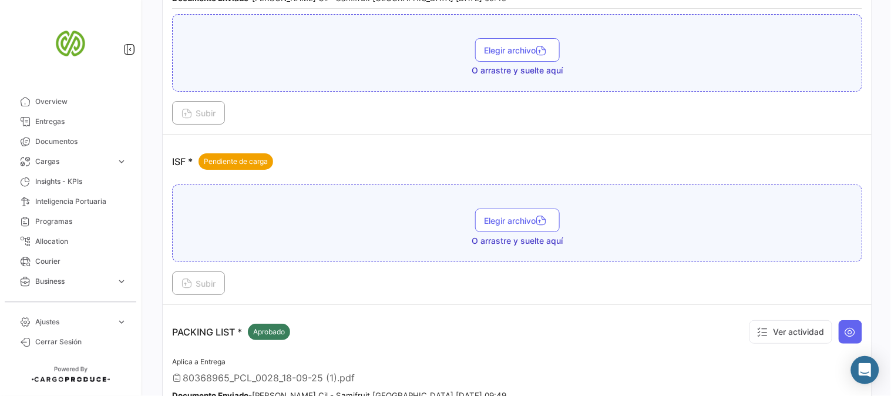
scroll to position [1174, 0]
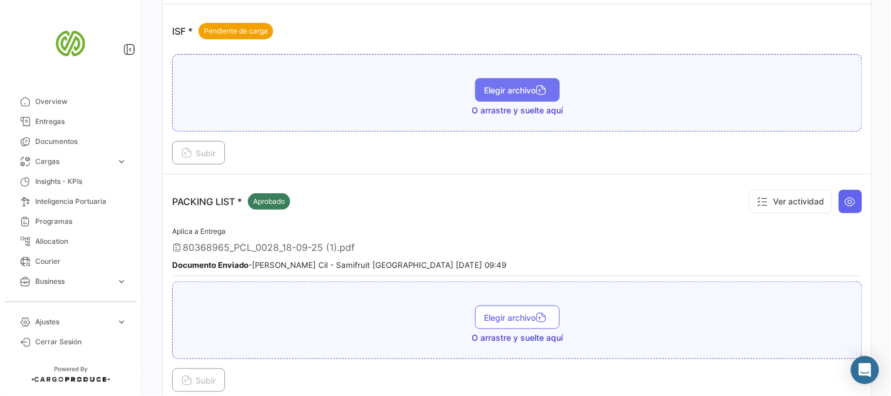
click at [495, 86] on span "Elegir archivo" at bounding box center [517, 90] width 66 height 10
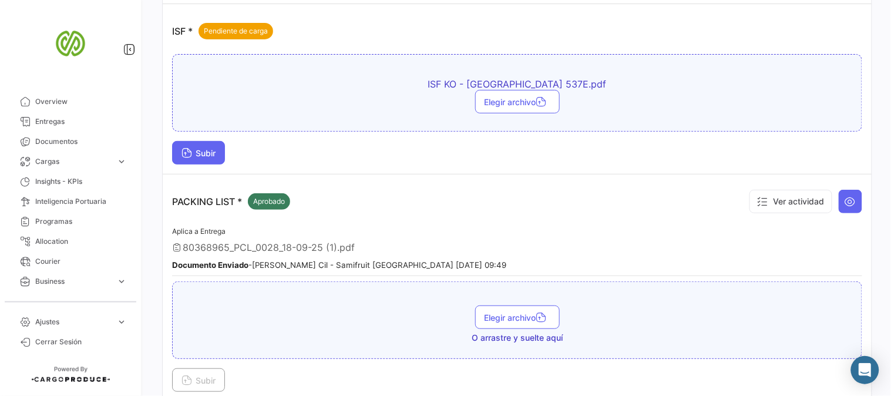
click at [192, 148] on span "Subir" at bounding box center [198, 153] width 34 height 10
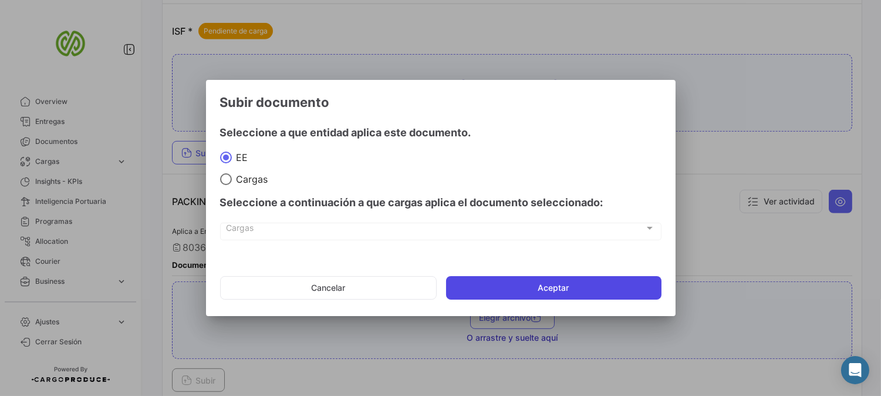
click at [607, 288] on button "Aceptar" at bounding box center [553, 287] width 215 height 23
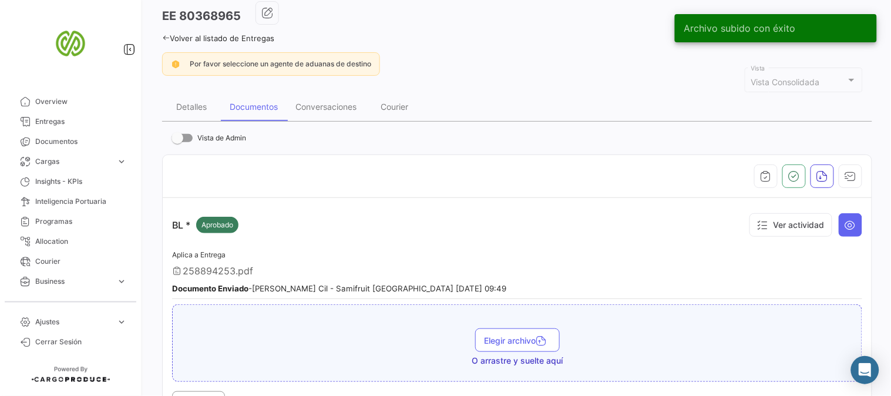
scroll to position [0, 0]
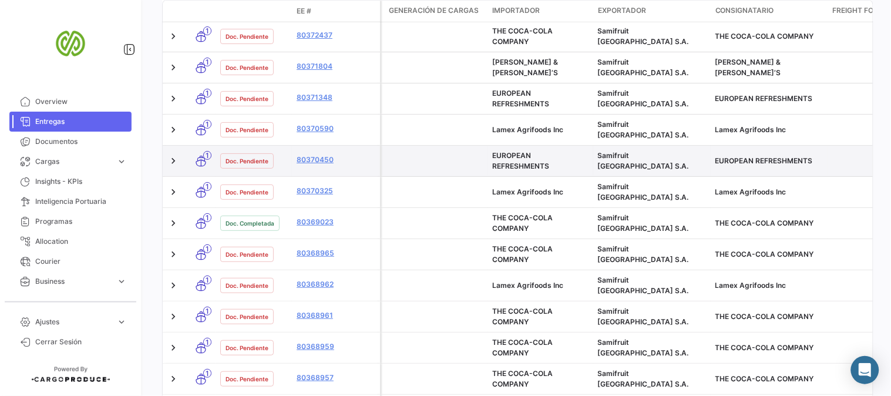
scroll to position [456, 0]
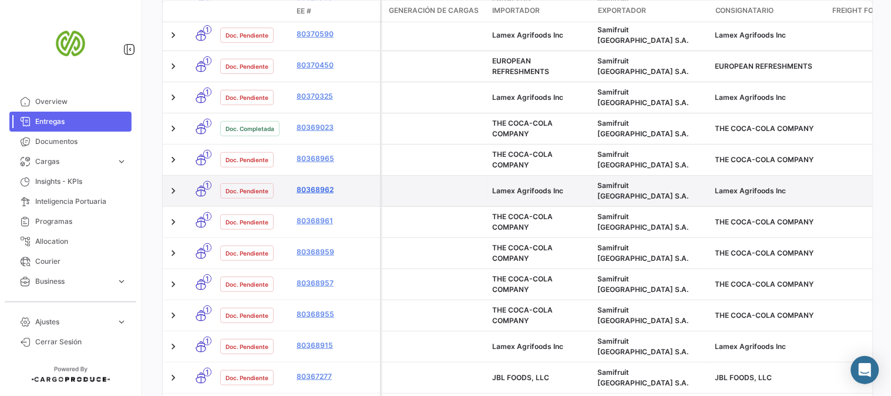
click at [308, 184] on link "80368962" at bounding box center [335, 189] width 79 height 11
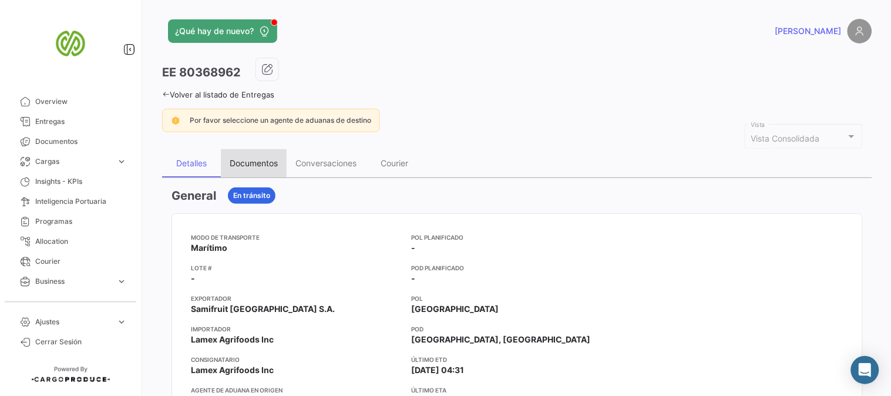
click at [272, 162] on div "Documentos" at bounding box center [254, 163] width 48 height 10
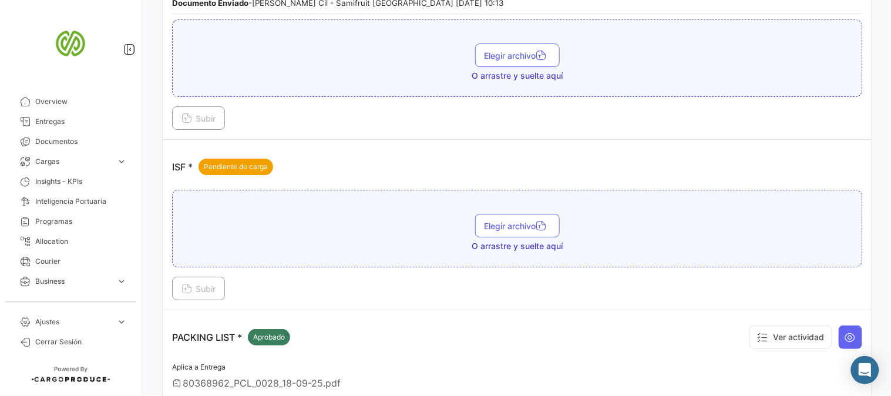
scroll to position [1108, 0]
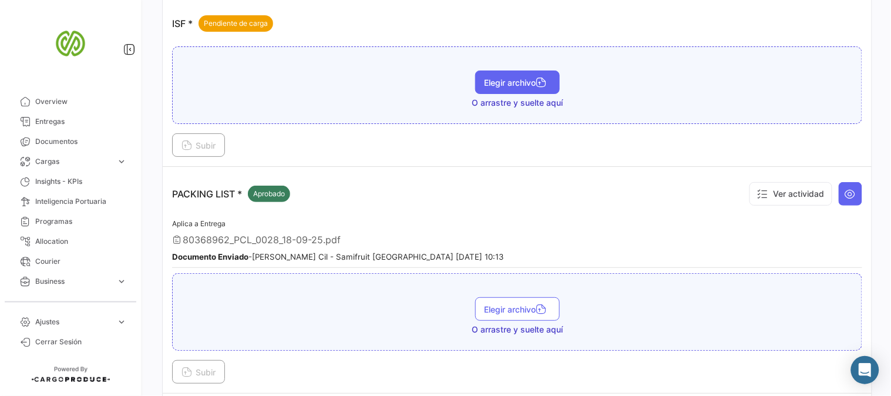
click at [520, 77] on span "Elegir archivo" at bounding box center [517, 82] width 66 height 10
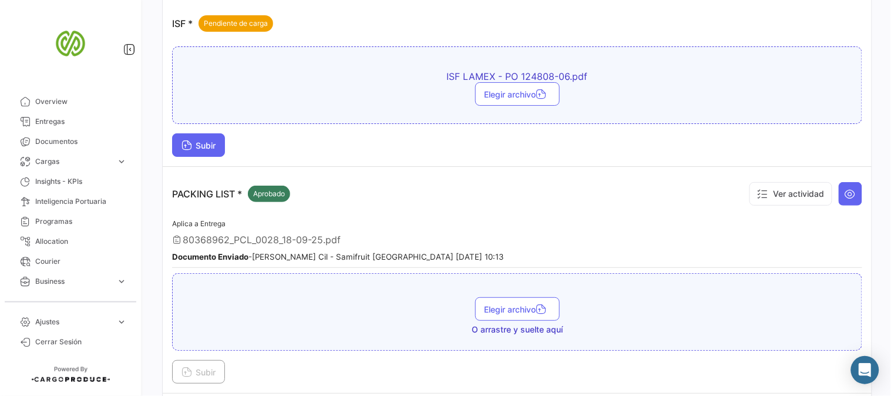
click at [208, 140] on span "Subir" at bounding box center [198, 145] width 34 height 10
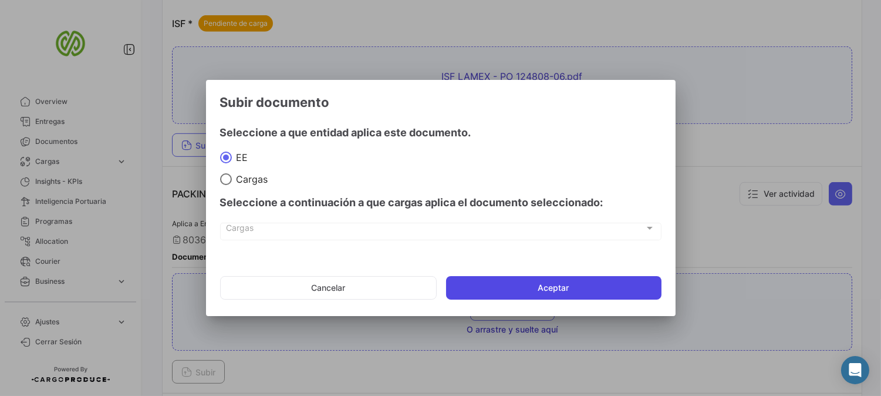
click at [527, 285] on button "Aceptar" at bounding box center [553, 287] width 215 height 23
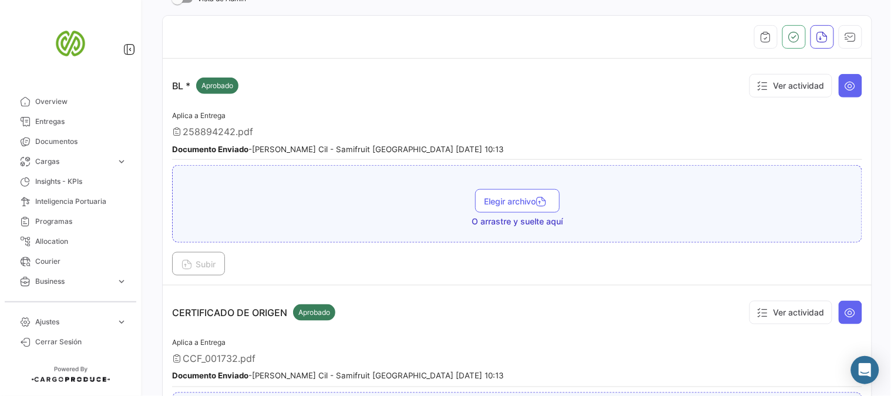
scroll to position [0, 0]
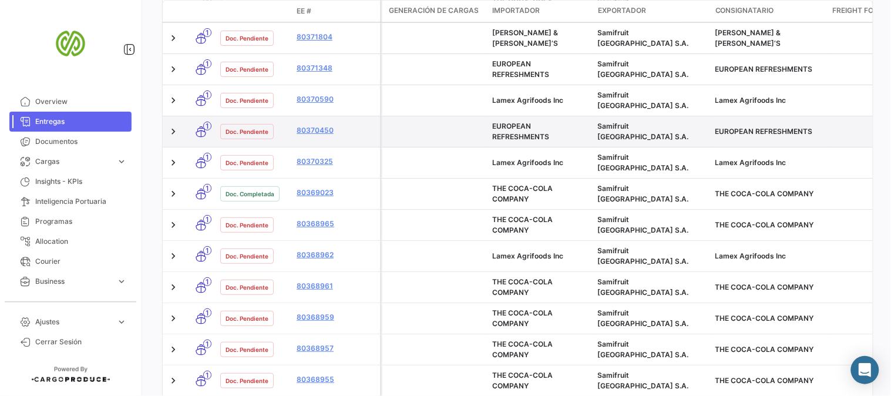
scroll to position [456, 0]
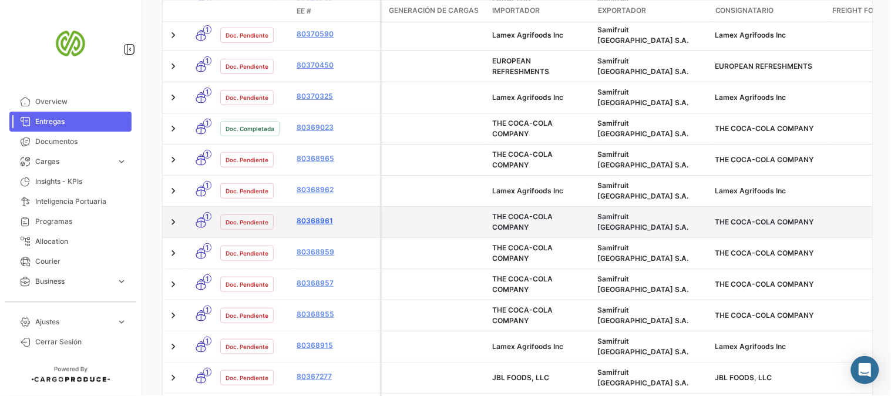
click at [309, 215] on link "80368961" at bounding box center [335, 220] width 79 height 11
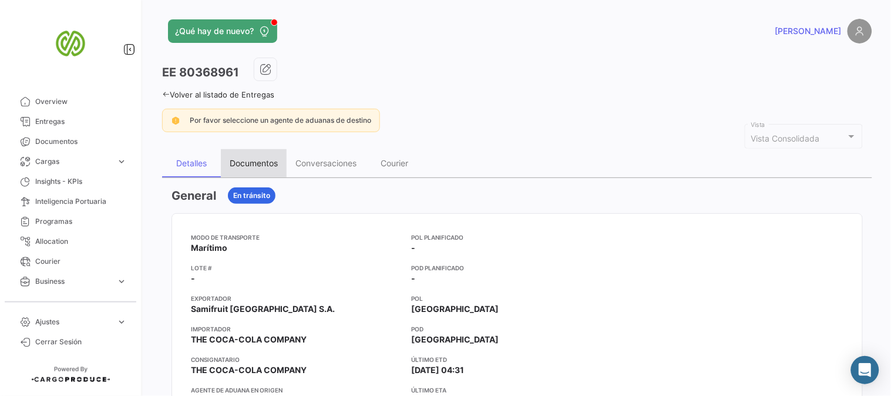
click at [251, 164] on div "Documentos" at bounding box center [254, 163] width 48 height 10
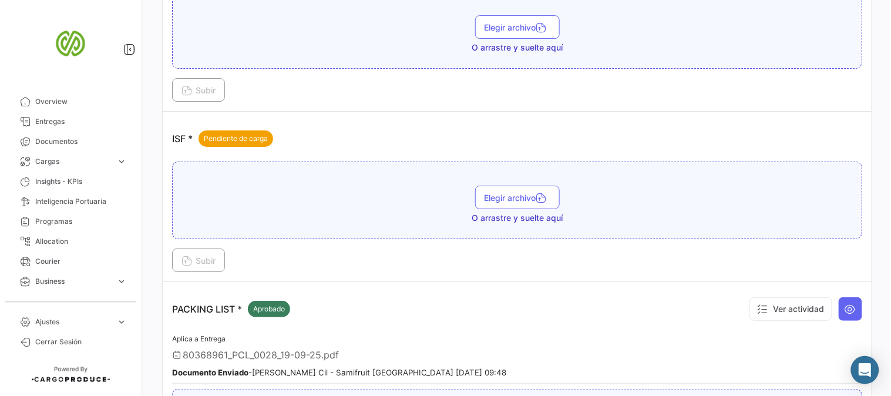
scroll to position [1108, 0]
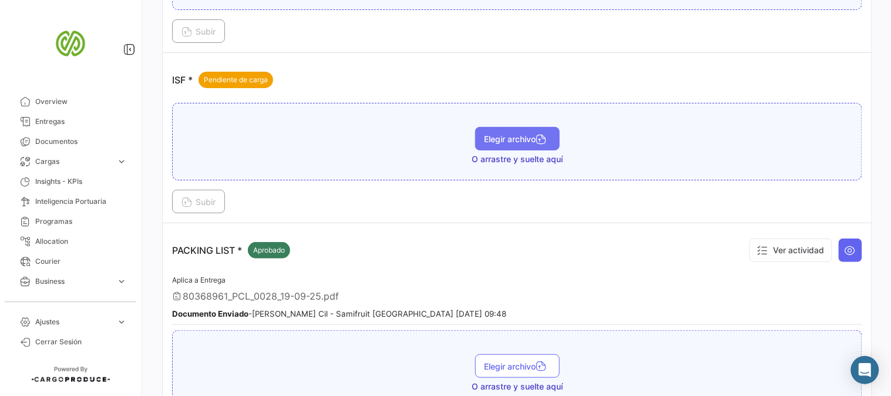
click at [501, 134] on span "Elegir archivo" at bounding box center [517, 139] width 66 height 10
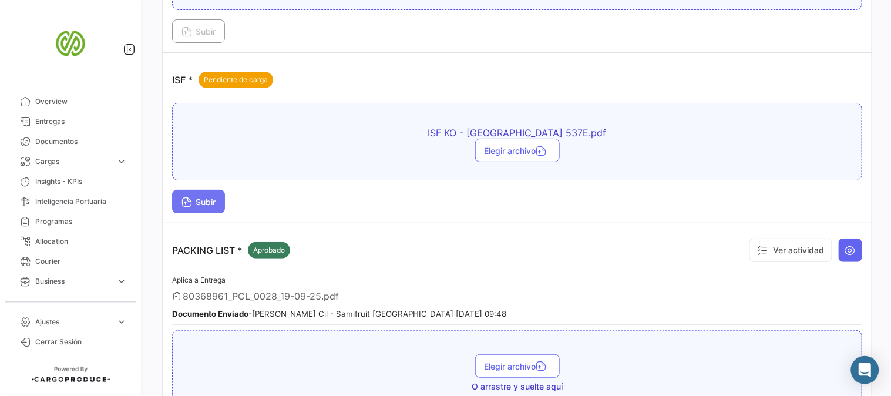
click at [178, 195] on button "Subir" at bounding box center [198, 201] width 53 height 23
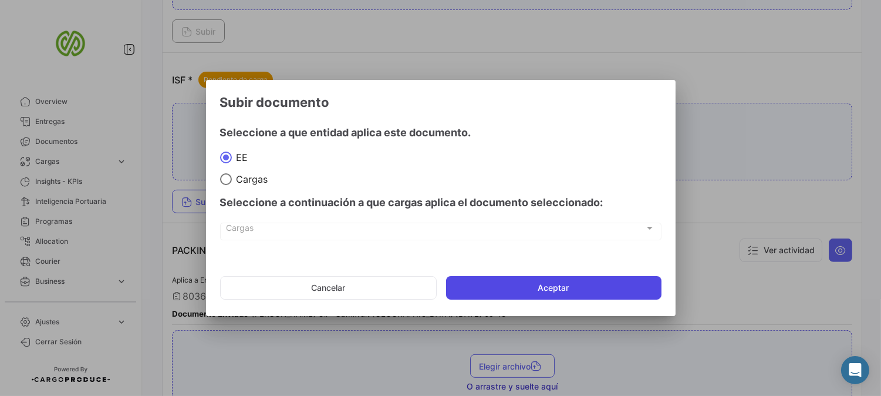
click at [581, 292] on button "Aceptar" at bounding box center [553, 287] width 215 height 23
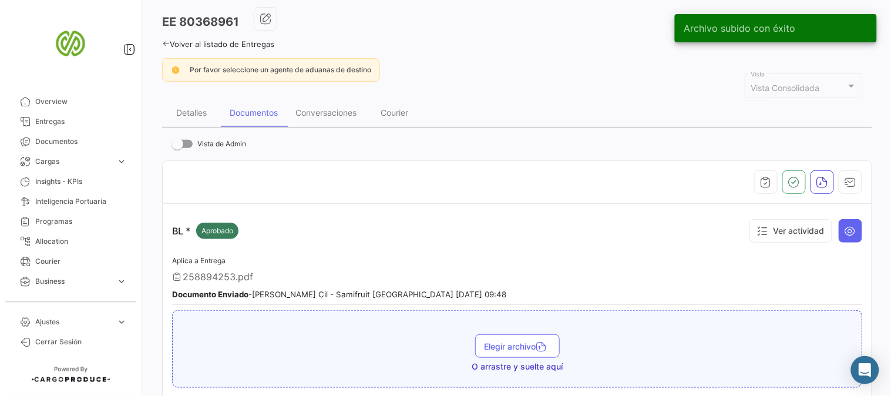
scroll to position [0, 0]
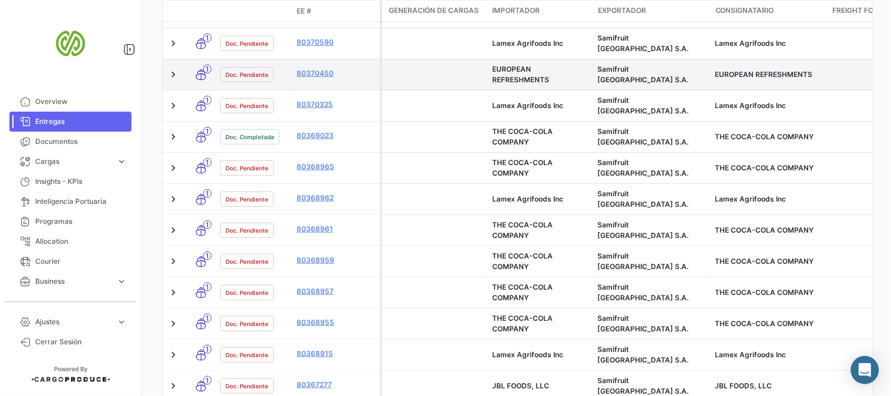
scroll to position [456, 0]
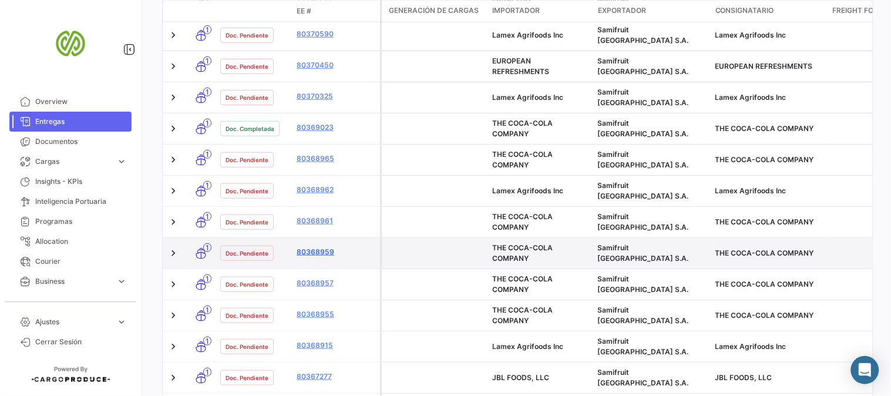
click at [317, 247] on link "80368959" at bounding box center [335, 252] width 79 height 11
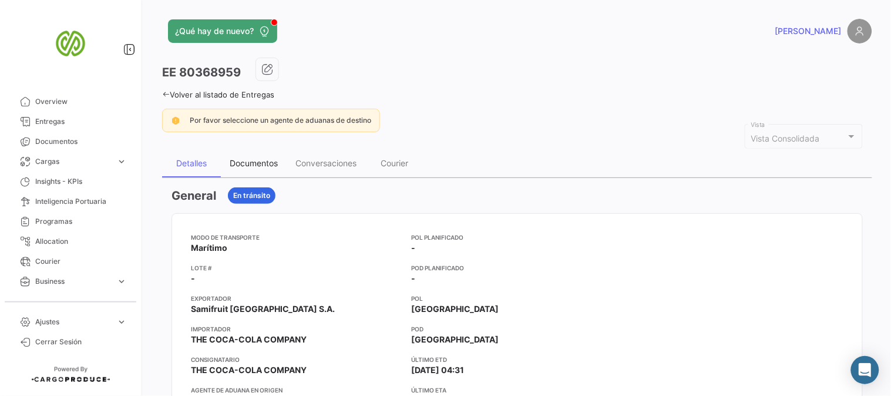
click at [261, 160] on div "Documentos" at bounding box center [254, 163] width 48 height 10
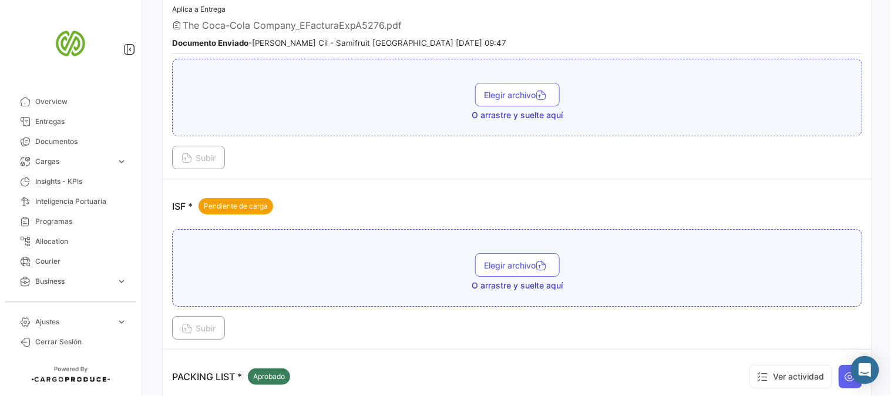
scroll to position [1108, 0]
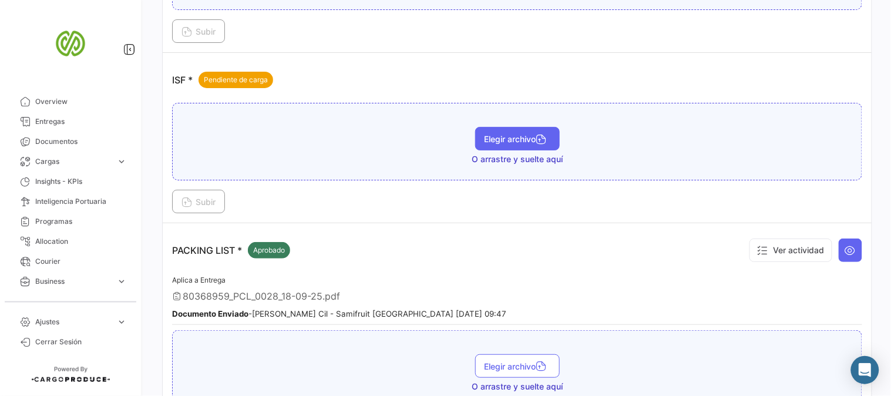
click at [513, 134] on span "Elegir archivo" at bounding box center [517, 139] width 66 height 10
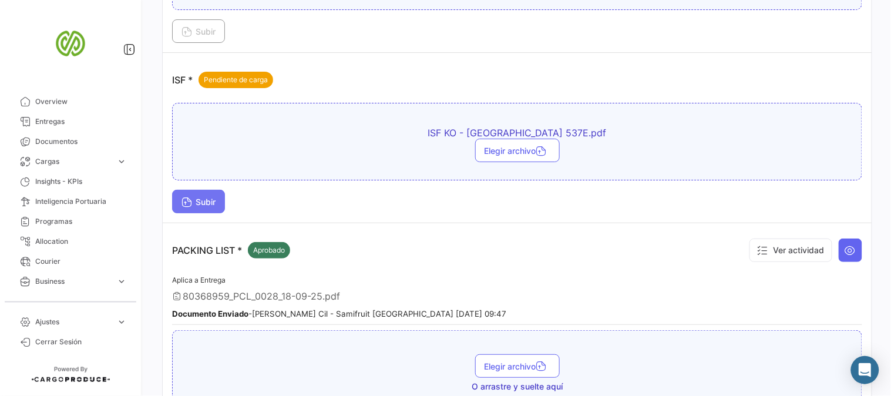
click at [196, 197] on span "Subir" at bounding box center [198, 202] width 34 height 10
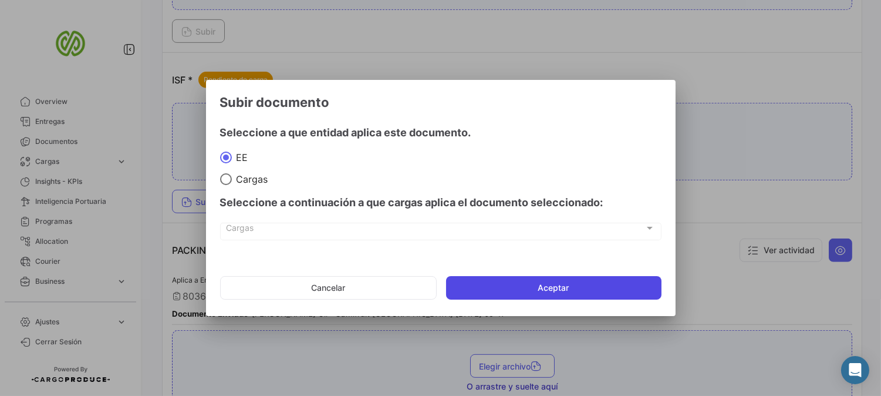
click at [565, 280] on button "Aceptar" at bounding box center [553, 287] width 215 height 23
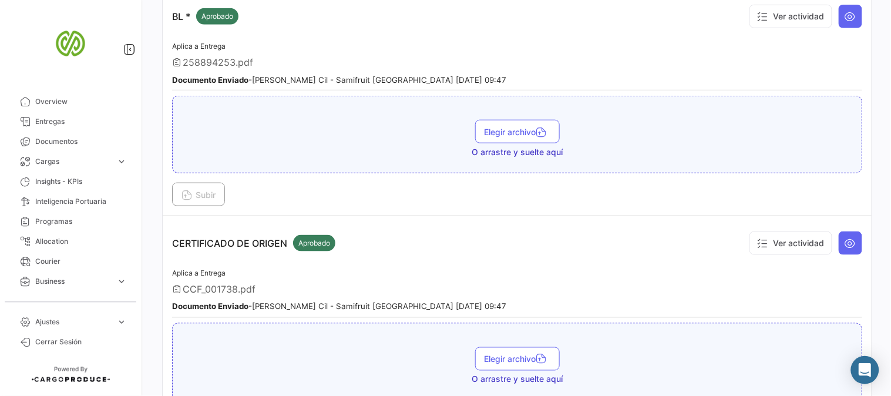
scroll to position [0, 0]
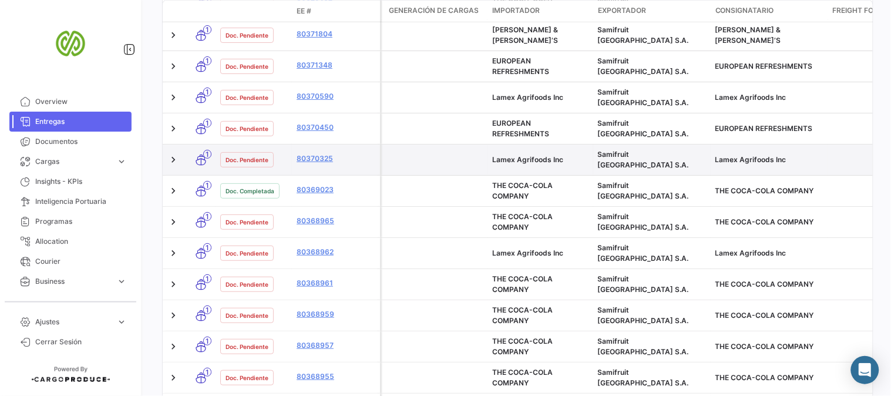
scroll to position [587, 0]
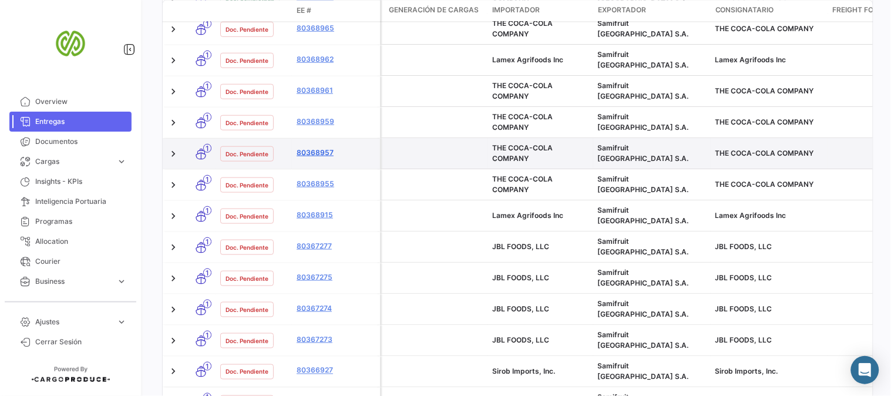
click at [311, 147] on link "80368957" at bounding box center [335, 152] width 79 height 11
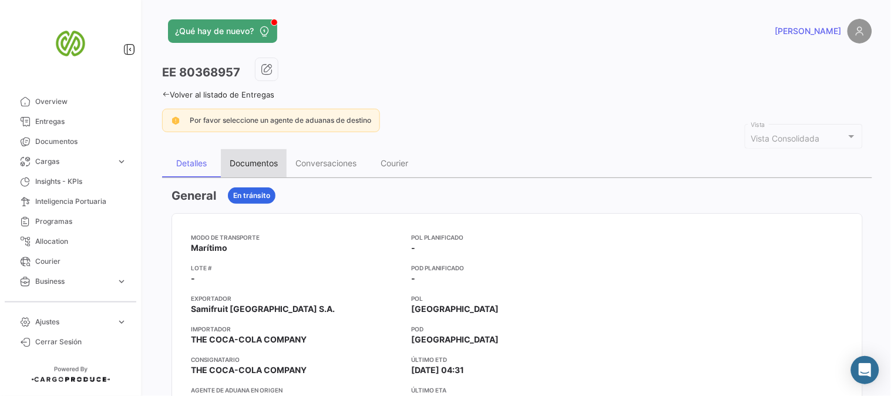
click at [262, 156] on div "Documentos" at bounding box center [254, 163] width 66 height 28
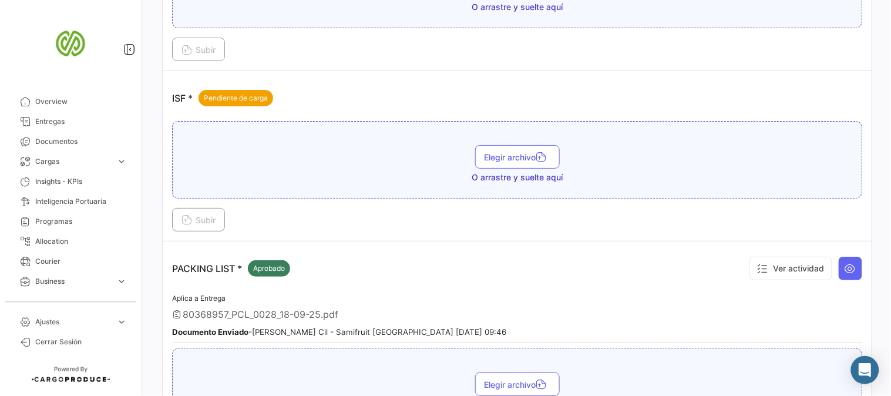
scroll to position [1107, 0]
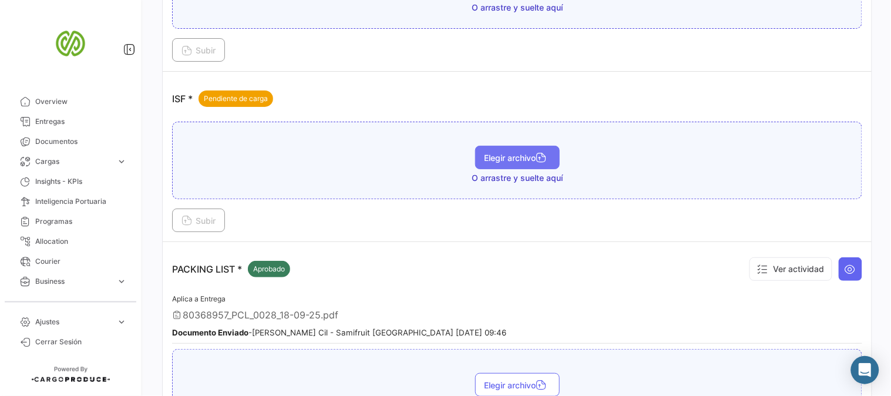
click at [511, 155] on button "Elegir archivo" at bounding box center [517, 157] width 85 height 23
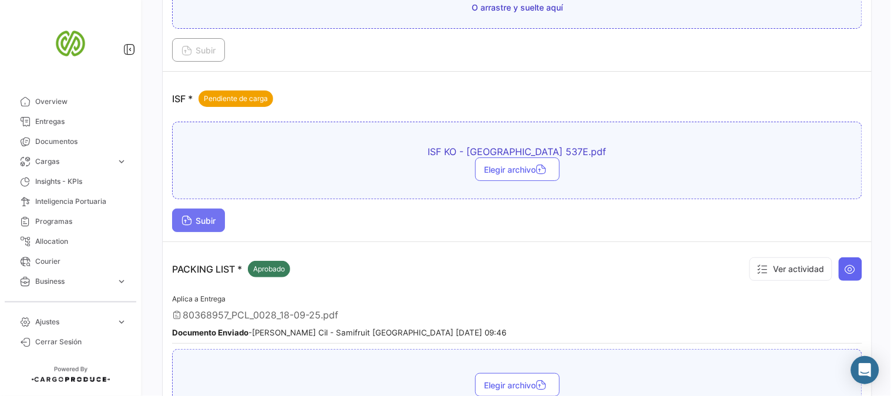
click at [203, 208] on button "Subir" at bounding box center [198, 219] width 53 height 23
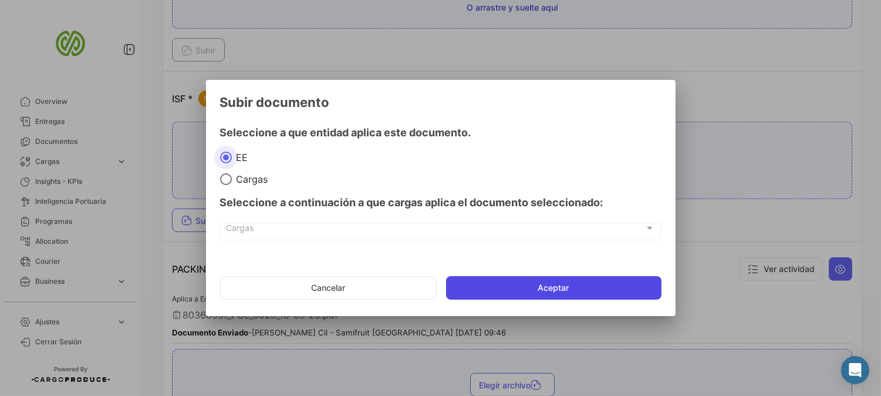
click at [613, 284] on button "Aceptar" at bounding box center [553, 287] width 215 height 23
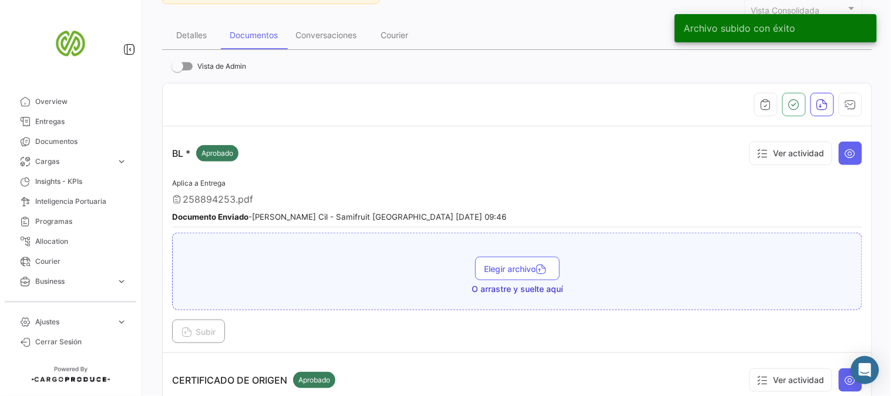
scroll to position [0, 0]
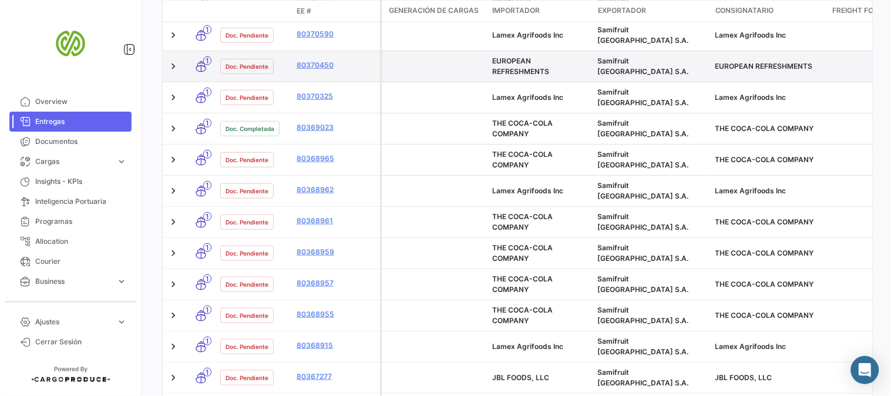
scroll to position [521, 0]
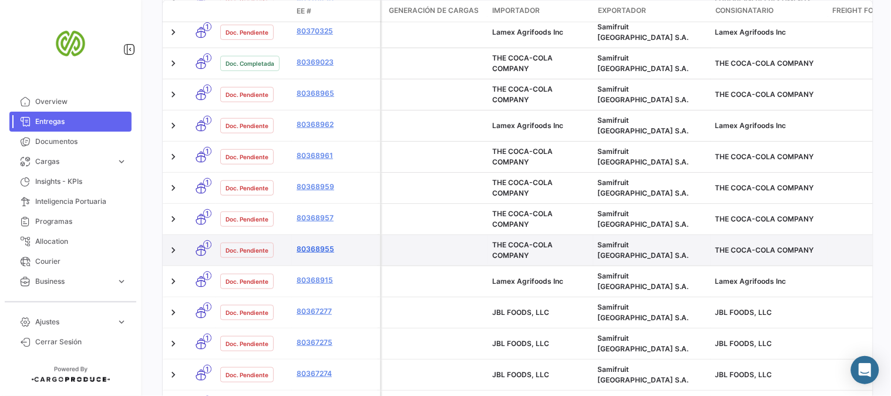
click at [312, 244] on link "80368955" at bounding box center [335, 249] width 79 height 11
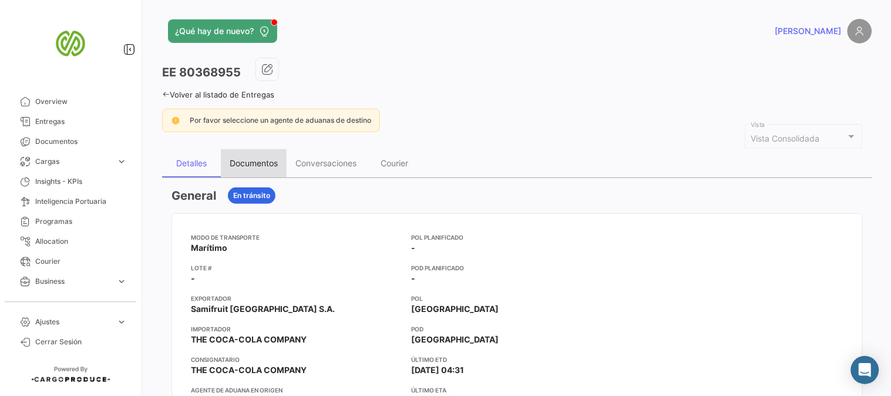
click at [264, 158] on div "Documentos" at bounding box center [254, 163] width 48 height 10
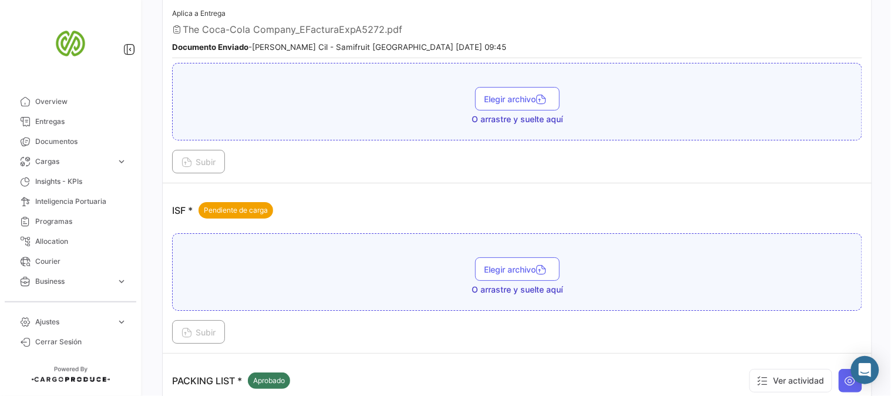
scroll to position [1174, 0]
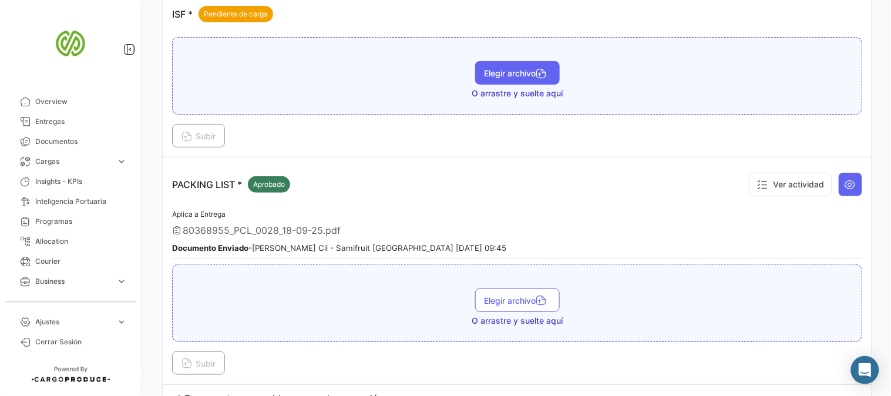
click at [519, 68] on span "Elegir archivo" at bounding box center [517, 73] width 66 height 10
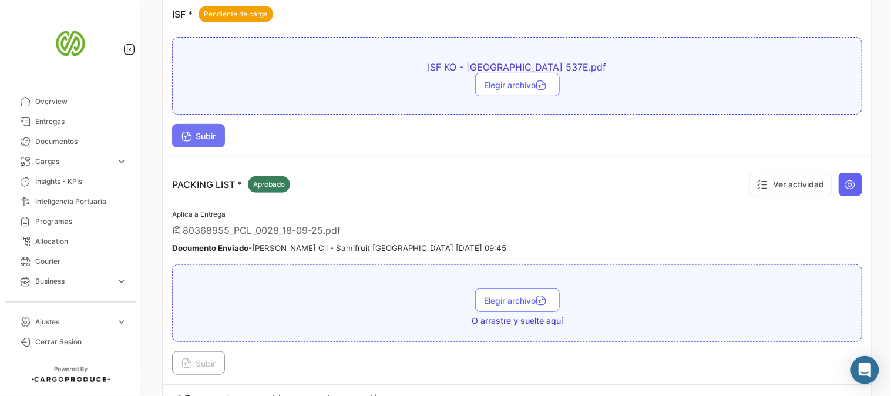
click at [220, 130] on button "Subir" at bounding box center [198, 135] width 53 height 23
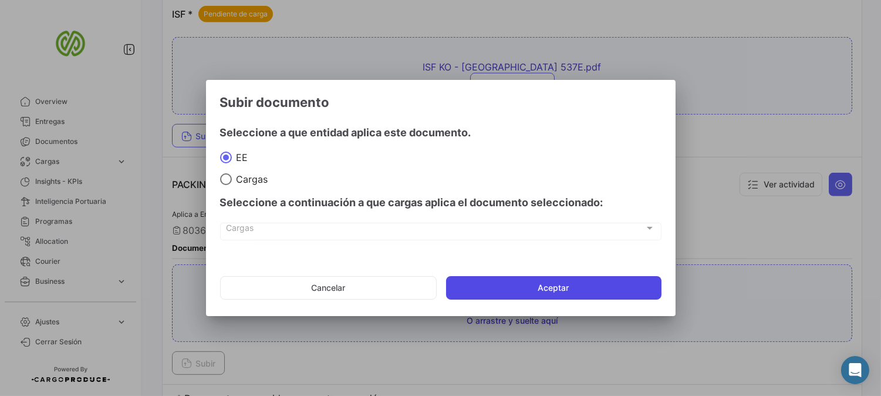
click at [555, 292] on button "Aceptar" at bounding box center [553, 287] width 215 height 23
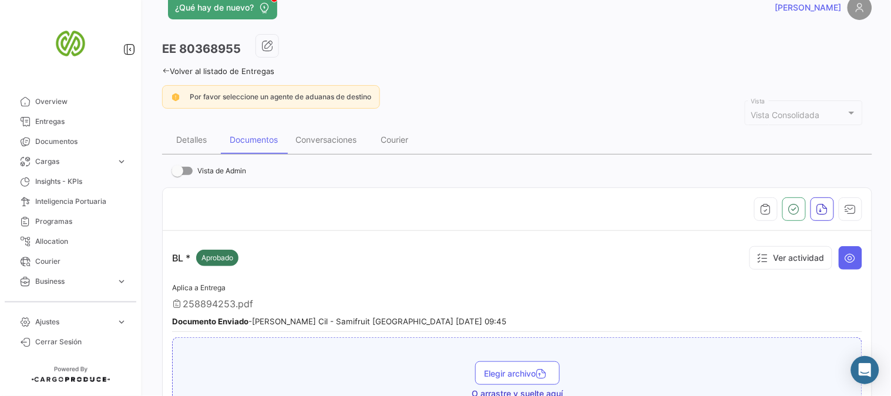
scroll to position [0, 0]
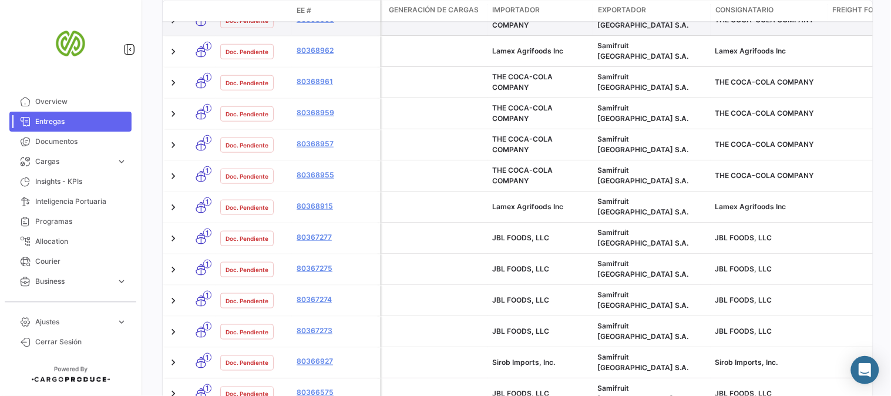
scroll to position [620, 0]
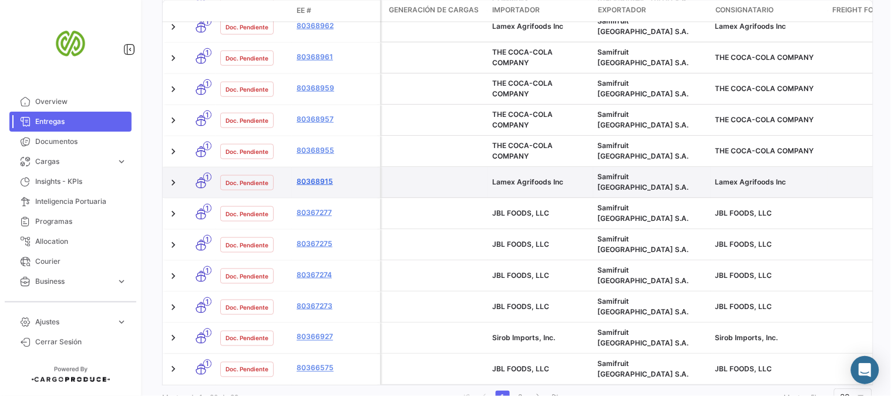
click at [316, 176] on link "80368915" at bounding box center [335, 181] width 79 height 11
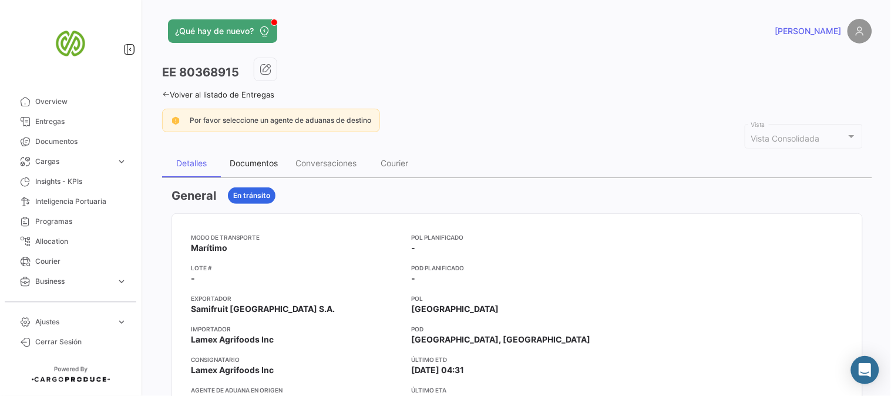
click at [265, 162] on div "Documentos" at bounding box center [254, 163] width 48 height 10
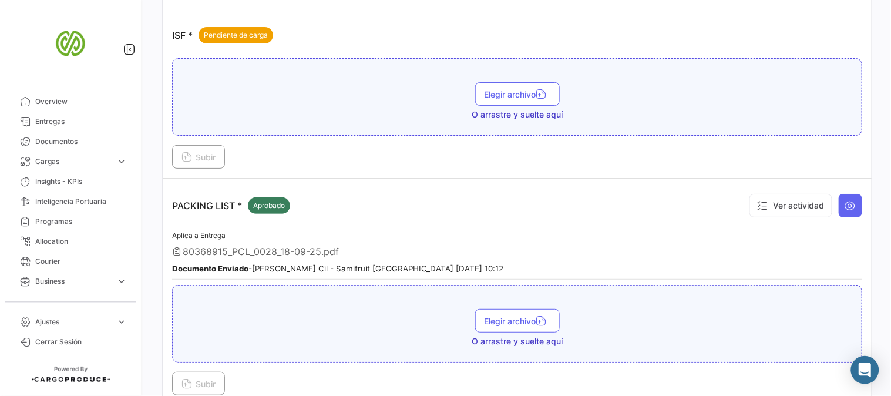
scroll to position [1036, 0]
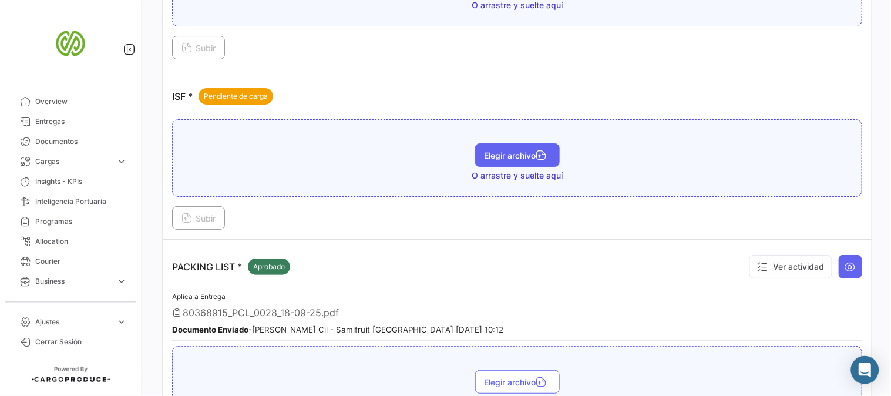
click at [534, 143] on button "Elegir archivo" at bounding box center [517, 154] width 85 height 23
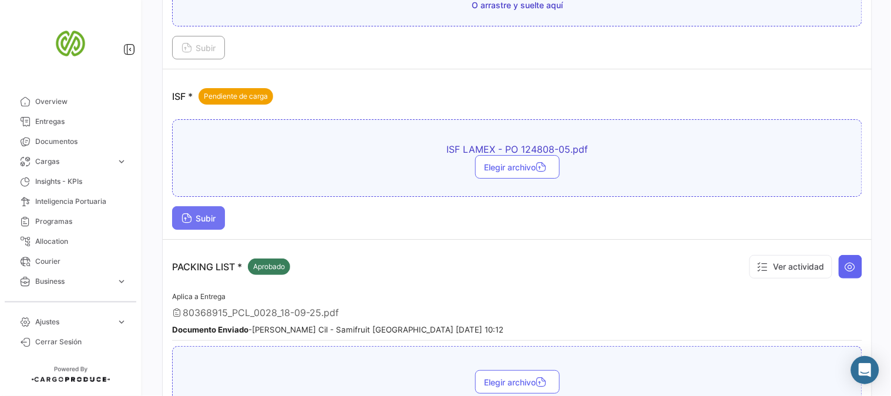
click at [200, 216] on span "Subir" at bounding box center [198, 218] width 34 height 10
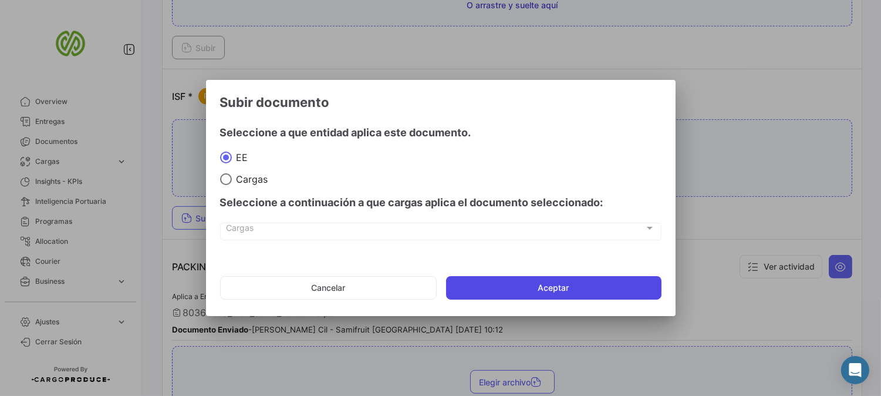
click at [527, 288] on button "Aceptar" at bounding box center [553, 287] width 215 height 23
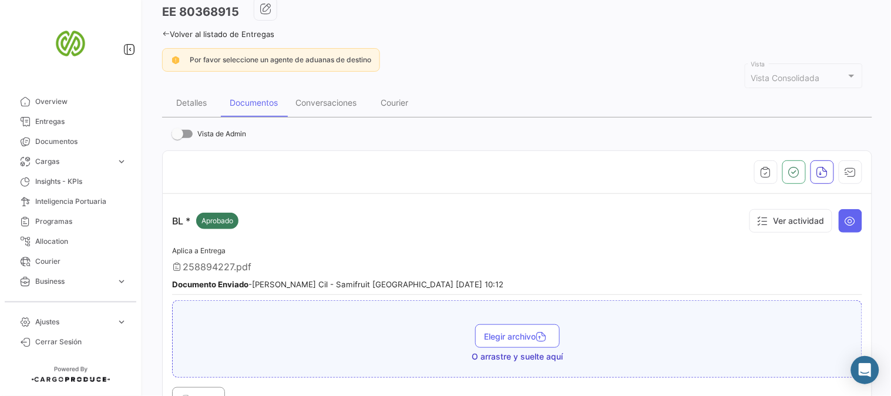
scroll to position [0, 0]
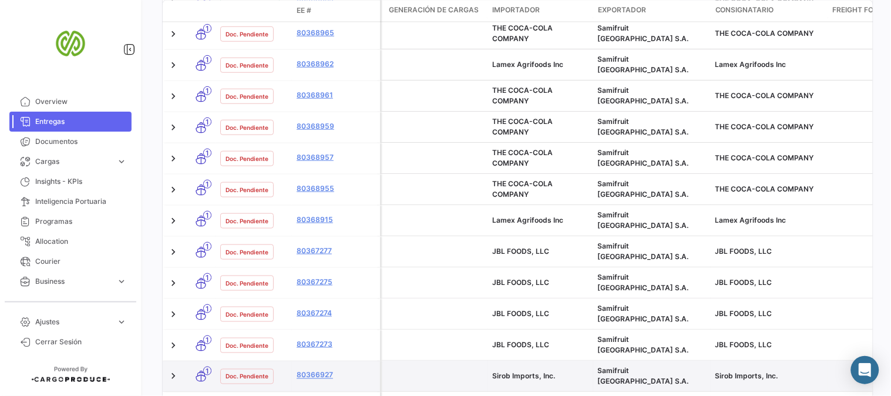
scroll to position [587, 0]
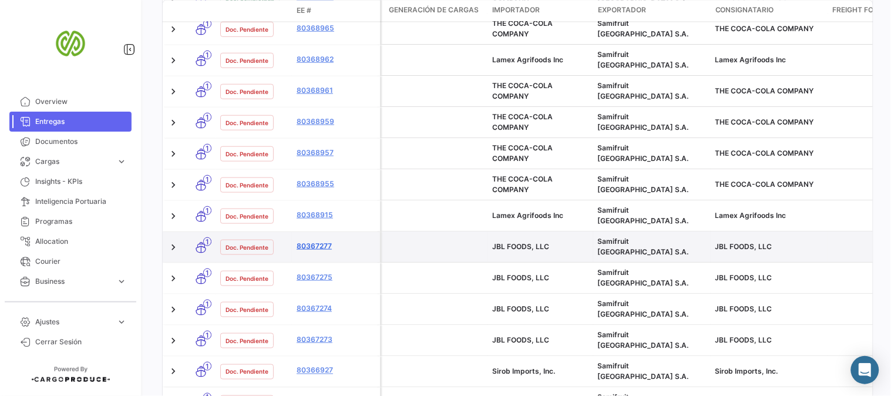
click at [319, 240] on link "80367277" at bounding box center [335, 245] width 79 height 11
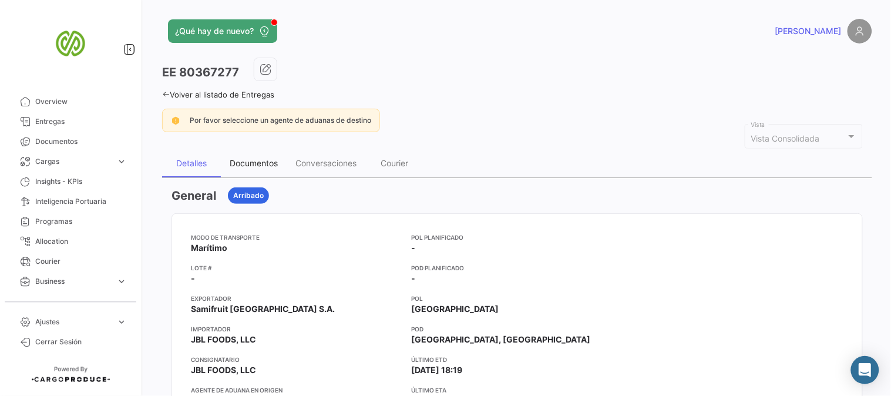
click at [256, 155] on div "Documentos" at bounding box center [254, 163] width 66 height 28
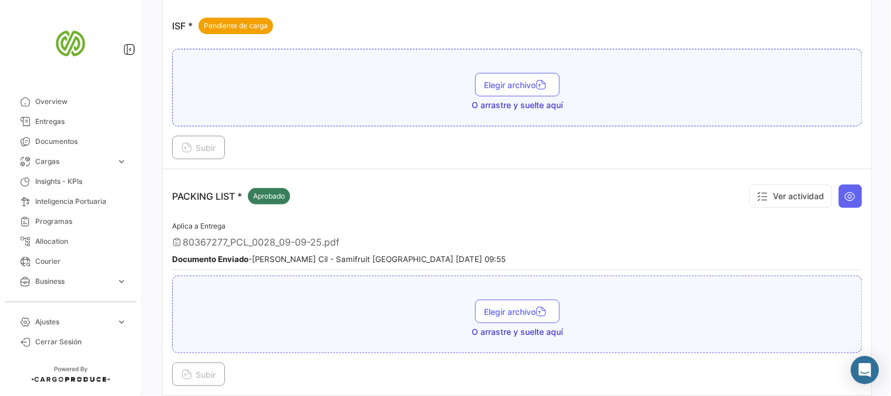
scroll to position [1108, 0]
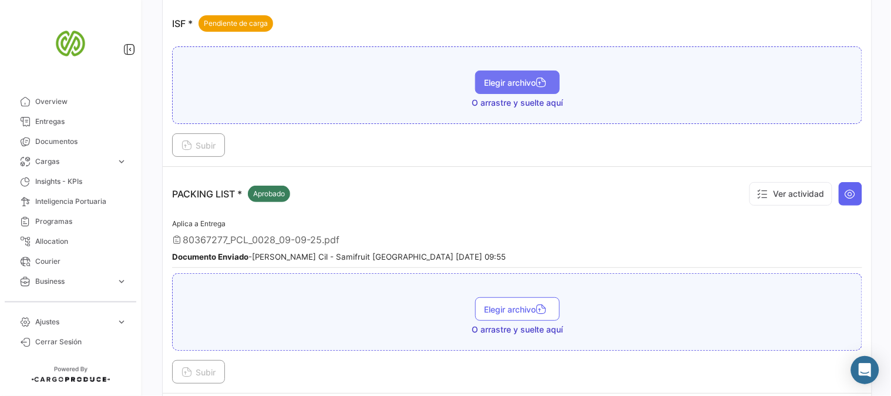
click at [512, 80] on span "Elegir archivo" at bounding box center [517, 82] width 66 height 10
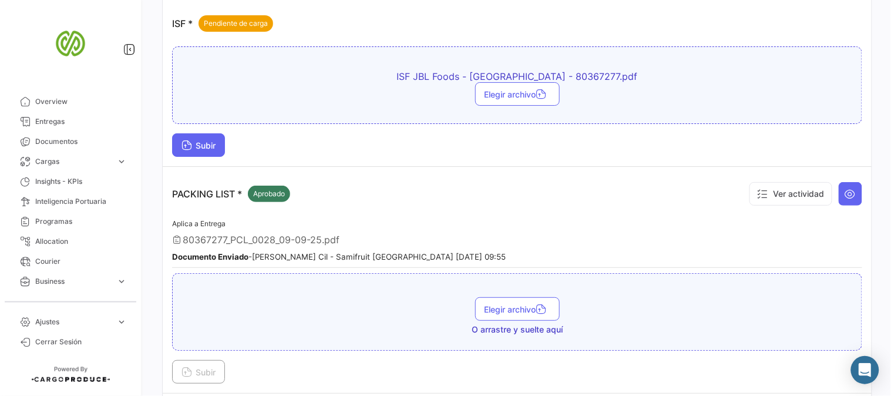
click at [214, 140] on span "Subir" at bounding box center [198, 145] width 34 height 10
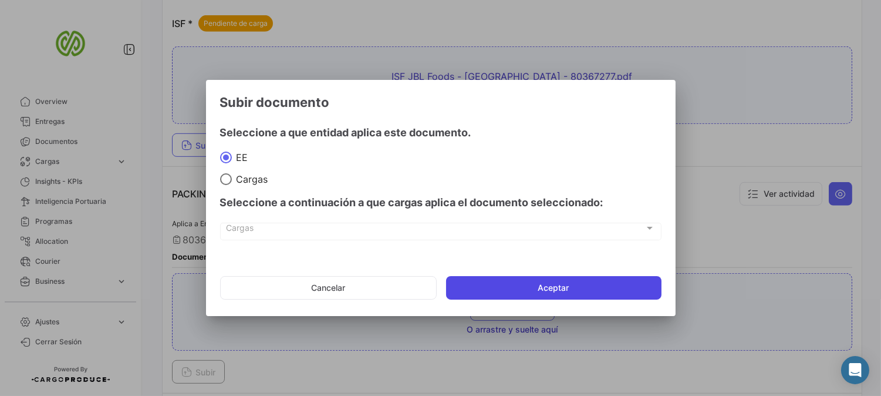
click at [555, 286] on button "Aceptar" at bounding box center [553, 287] width 215 height 23
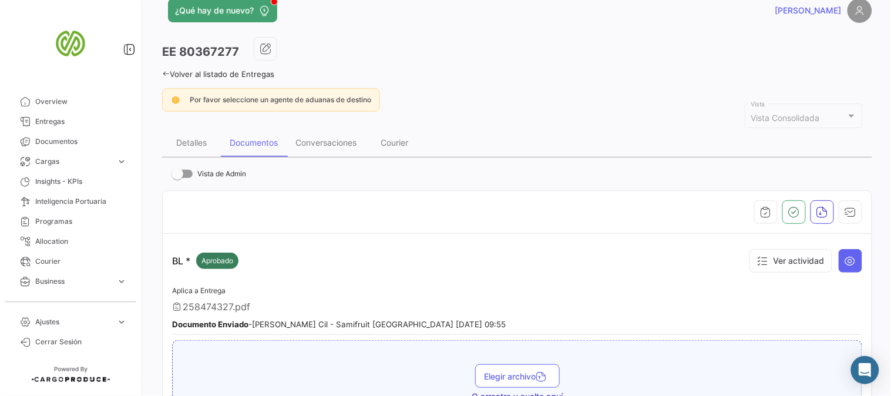
scroll to position [0, 0]
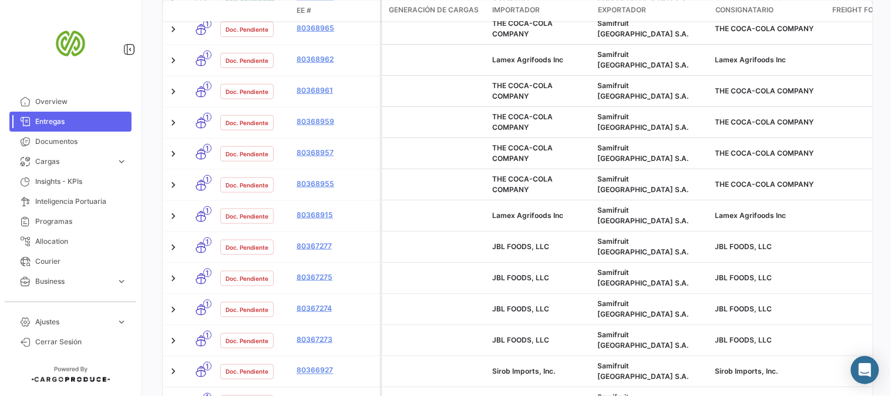
scroll to position [620, 0]
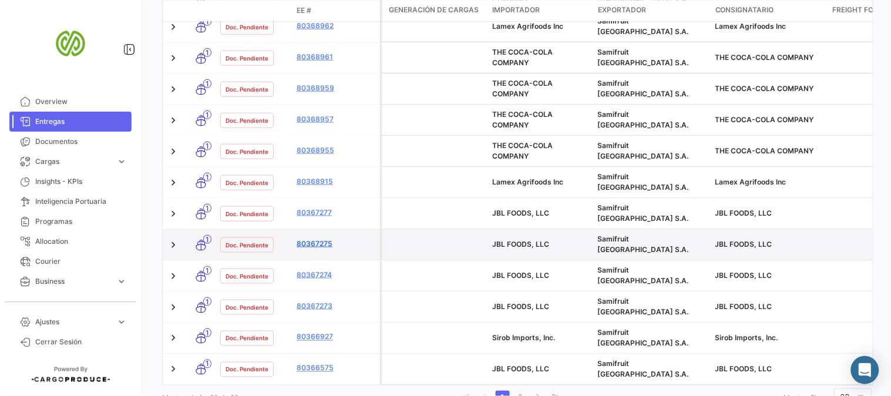
click at [311, 238] on link "80367275" at bounding box center [335, 243] width 79 height 11
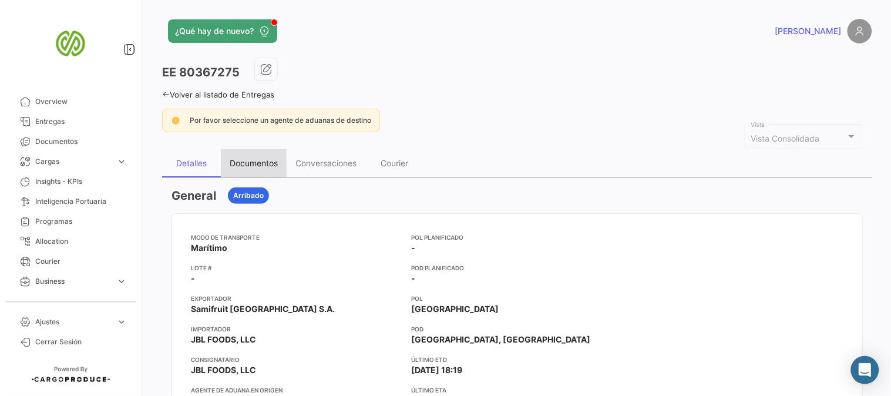
click at [264, 167] on div "Documentos" at bounding box center [254, 163] width 48 height 10
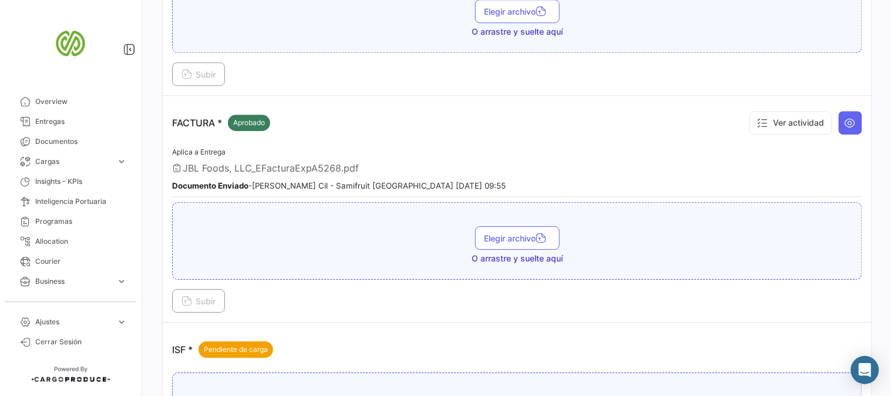
scroll to position [1043, 0]
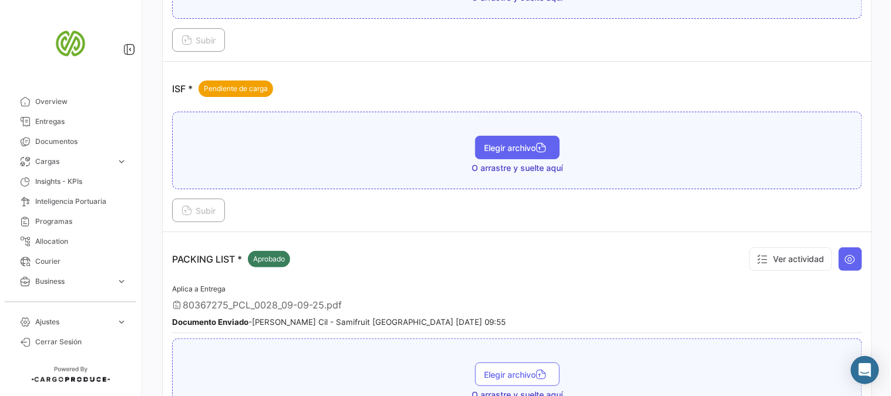
click at [503, 143] on span "Elegir archivo" at bounding box center [517, 148] width 66 height 10
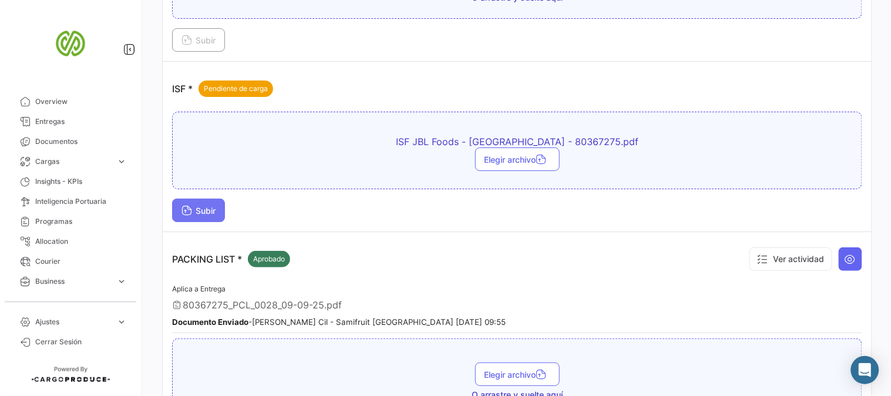
click at [208, 205] on span "Subir" at bounding box center [198, 210] width 34 height 10
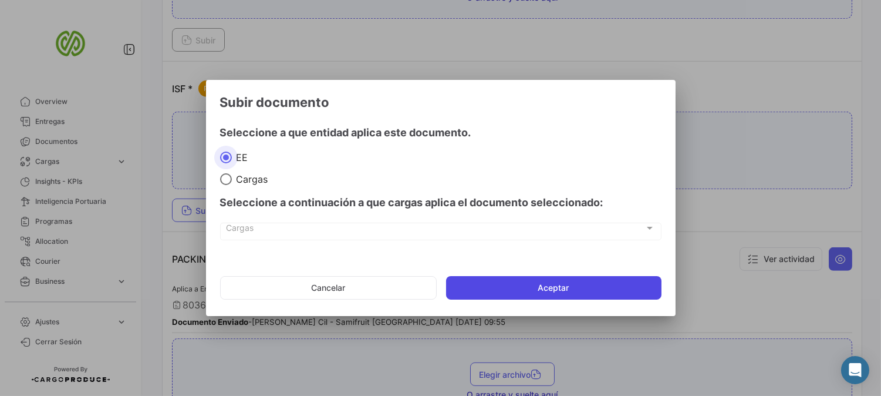
click at [579, 289] on button "Aceptar" at bounding box center [553, 287] width 215 height 23
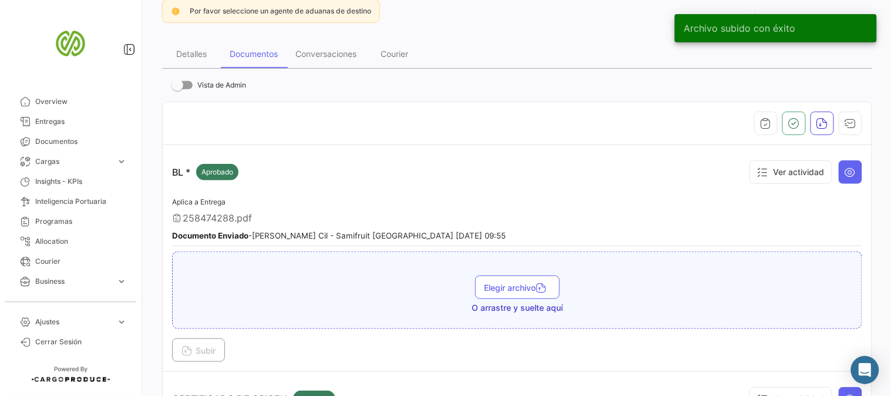
scroll to position [0, 0]
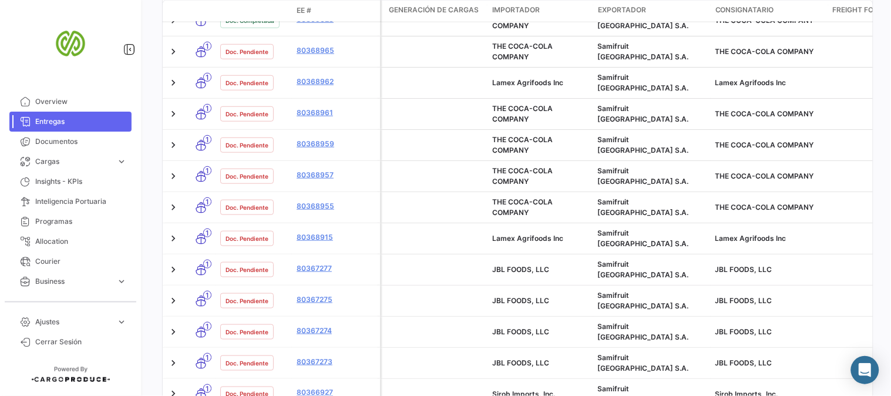
scroll to position [587, 0]
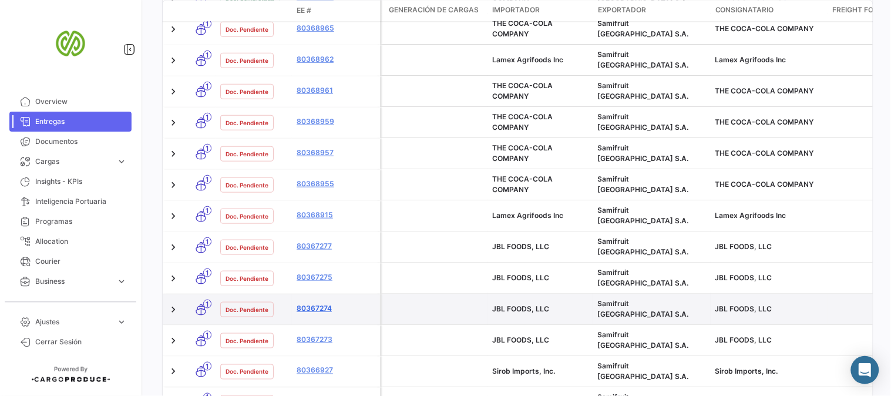
click at [312, 302] on link "80367274" at bounding box center [335, 307] width 79 height 11
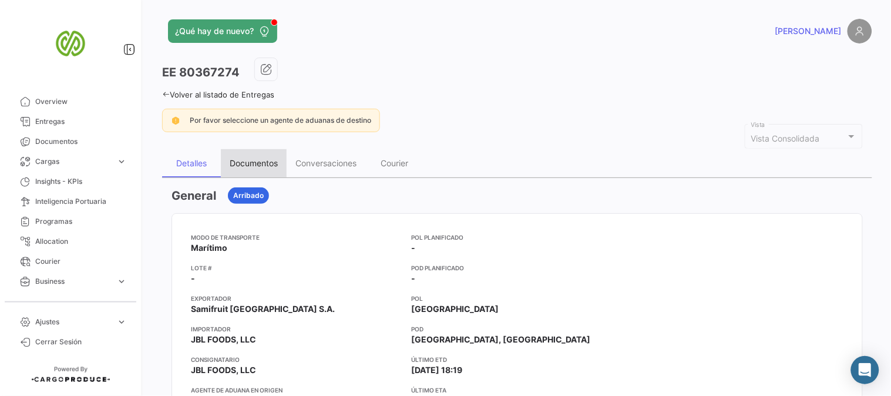
click at [244, 160] on div "Documentos" at bounding box center [254, 163] width 48 height 10
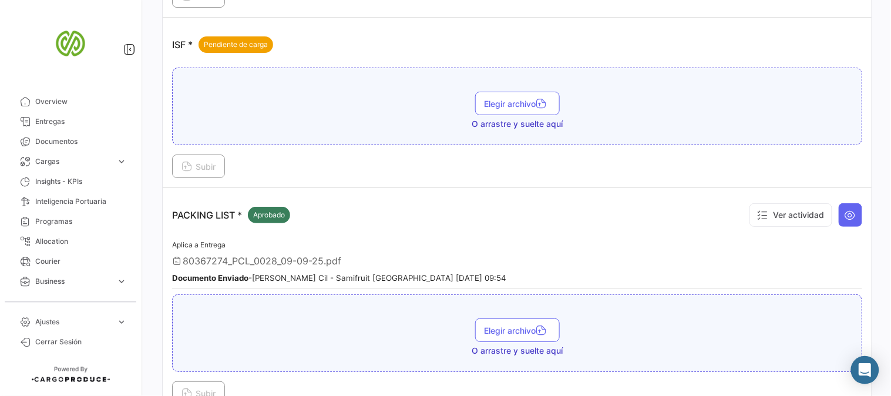
scroll to position [1108, 0]
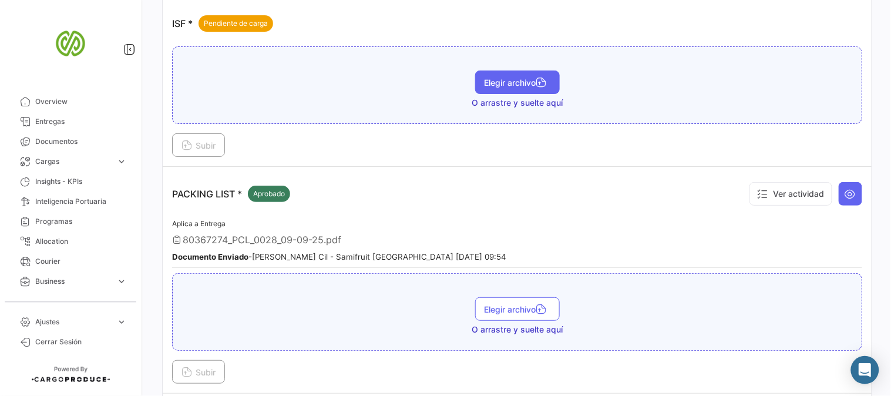
click at [495, 77] on span "Elegir archivo" at bounding box center [517, 82] width 66 height 10
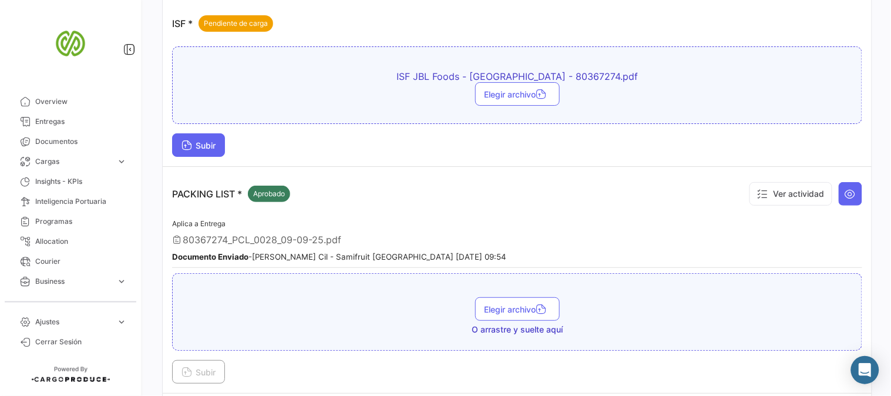
click at [180, 136] on button "Subir" at bounding box center [198, 144] width 53 height 23
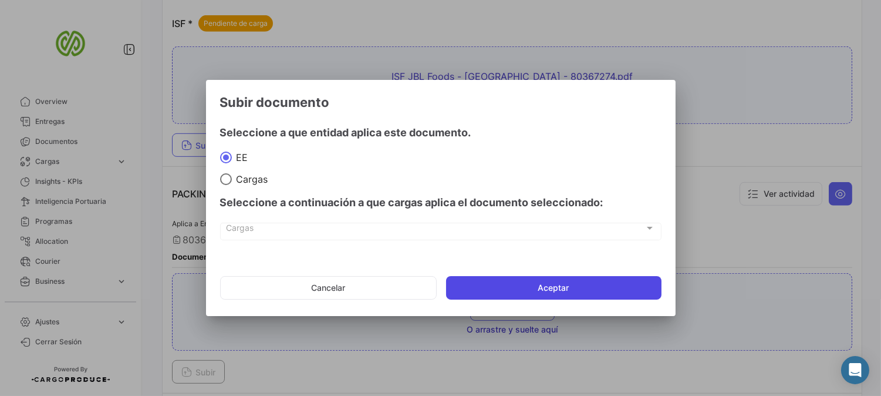
click at [596, 284] on button "Aceptar" at bounding box center [553, 287] width 215 height 23
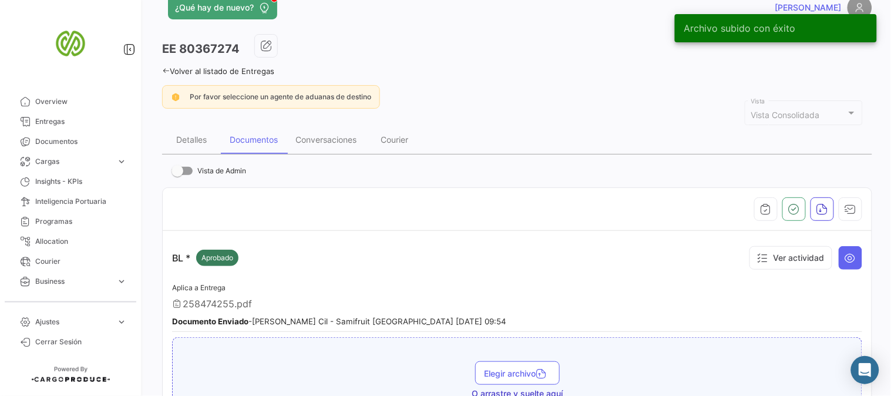
scroll to position [0, 0]
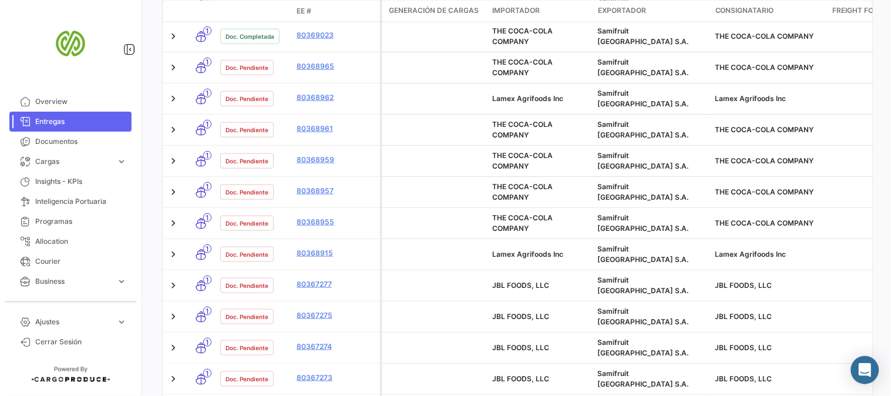
scroll to position [587, 0]
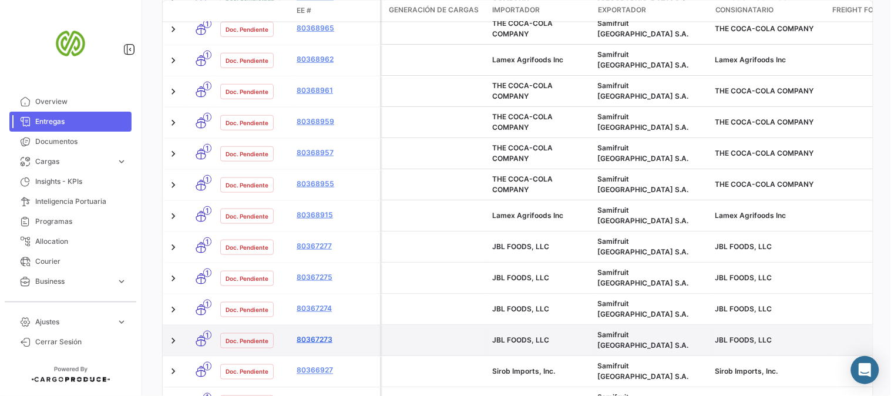
click at [309, 333] on link "80367273" at bounding box center [335, 338] width 79 height 11
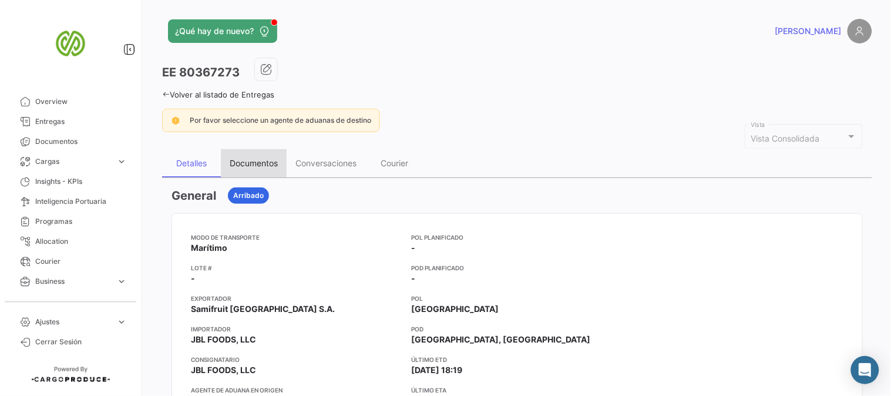
click at [268, 161] on div "Documentos" at bounding box center [254, 163] width 48 height 10
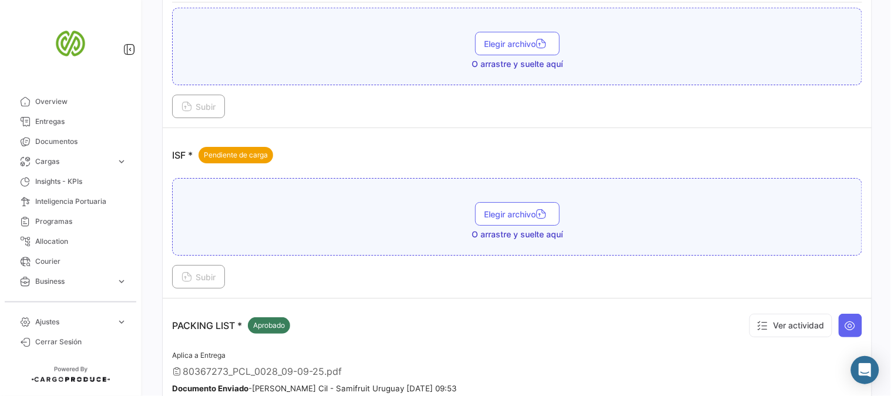
scroll to position [978, 0]
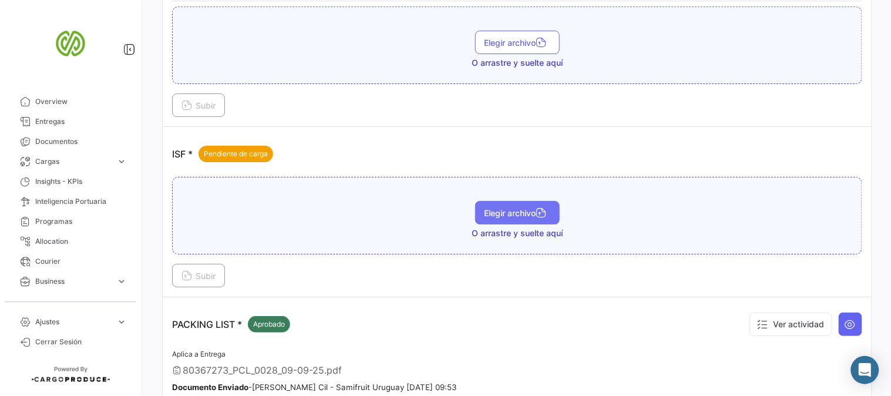
click at [512, 213] on button "Elegir archivo" at bounding box center [517, 212] width 85 height 23
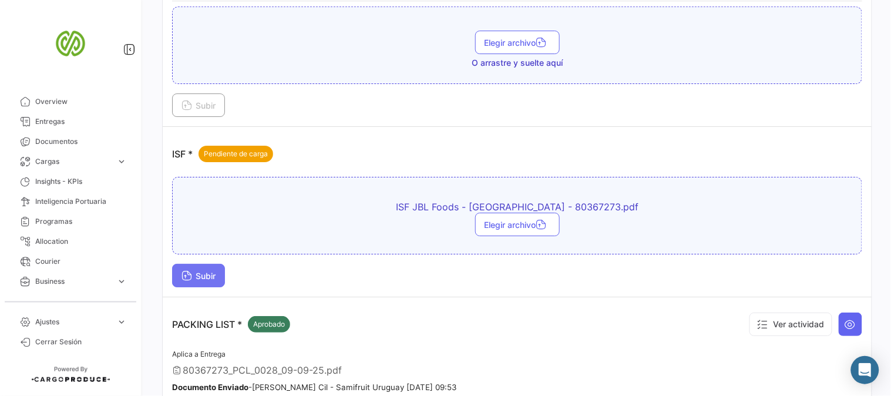
click at [195, 271] on span "Subir" at bounding box center [198, 276] width 34 height 10
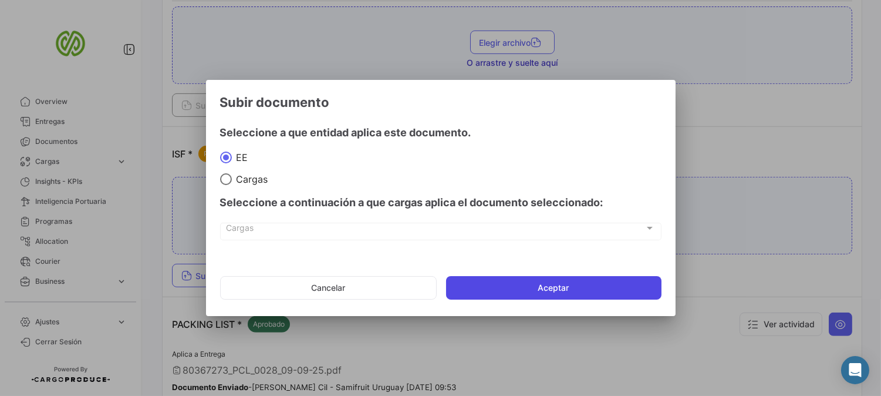
click at [501, 289] on button "Aceptar" at bounding box center [553, 287] width 215 height 23
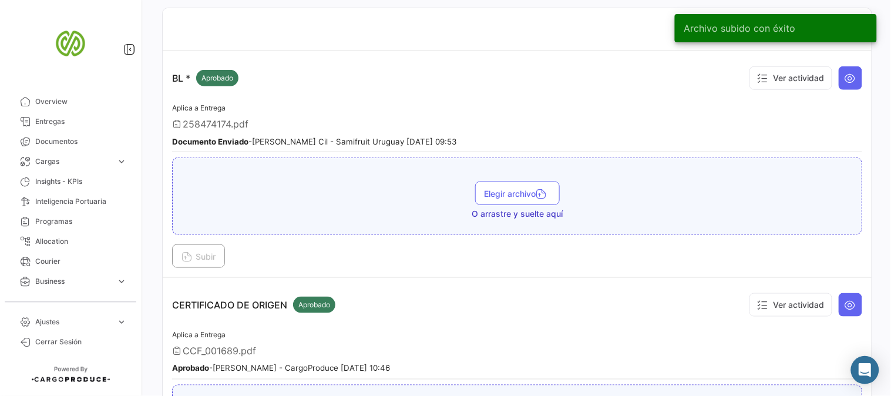
scroll to position [0, 0]
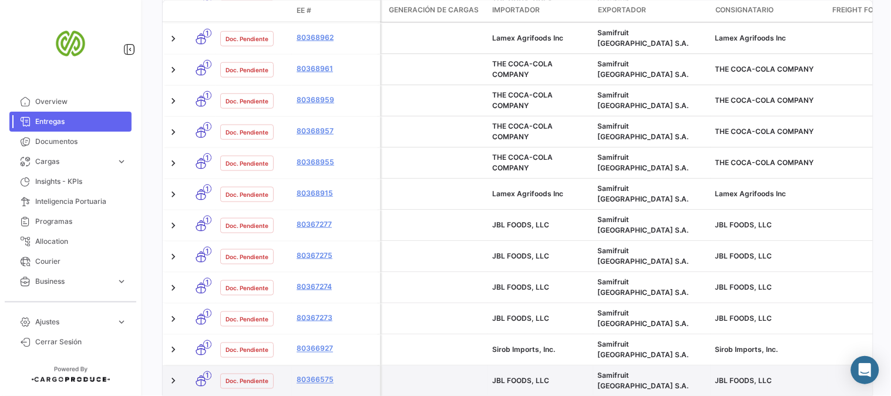
scroll to position [620, 0]
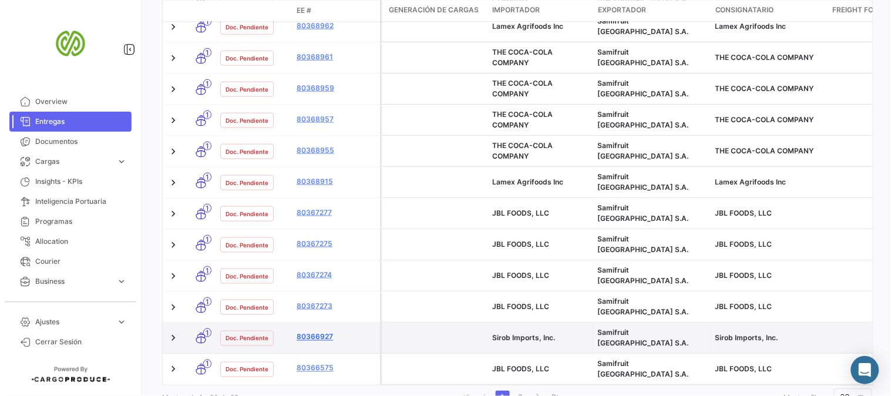
click at [315, 331] on link "80366927" at bounding box center [335, 336] width 79 height 11
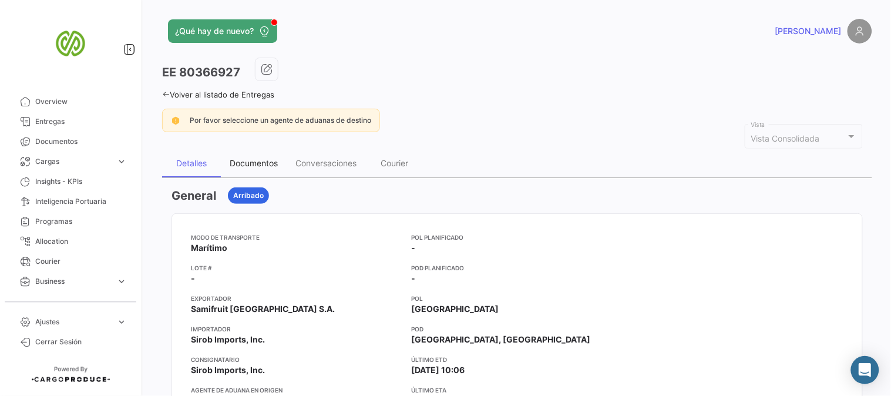
click at [255, 161] on div "Documentos" at bounding box center [254, 163] width 48 height 10
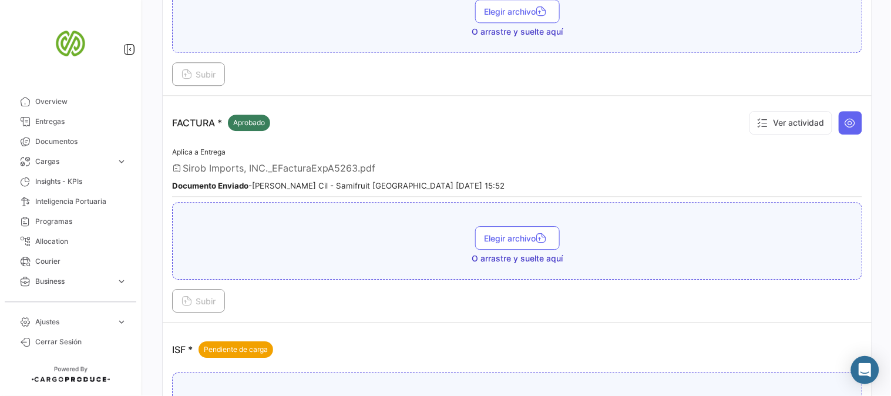
scroll to position [1043, 0]
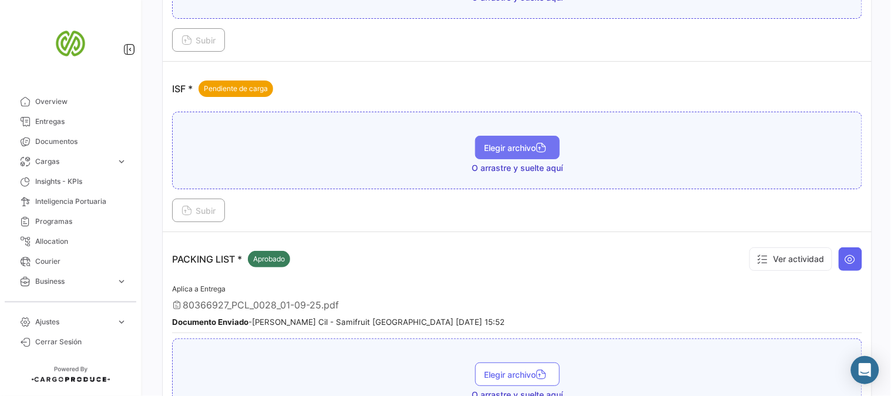
click at [522, 143] on span "Elegir archivo" at bounding box center [517, 148] width 66 height 10
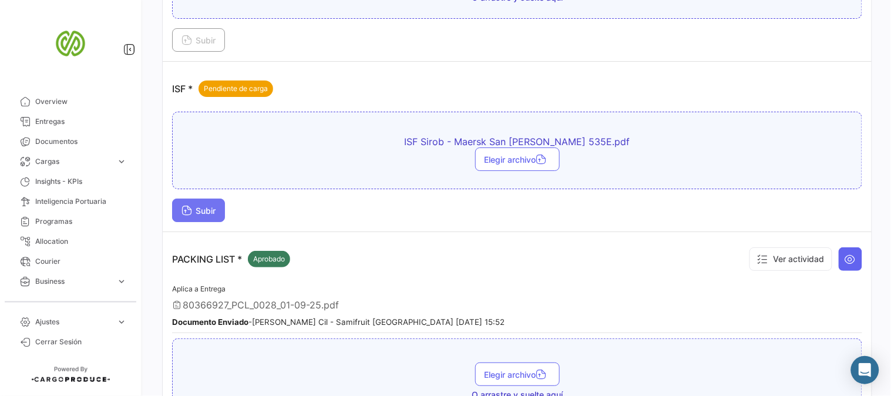
click at [213, 210] on button "Subir" at bounding box center [198, 209] width 53 height 23
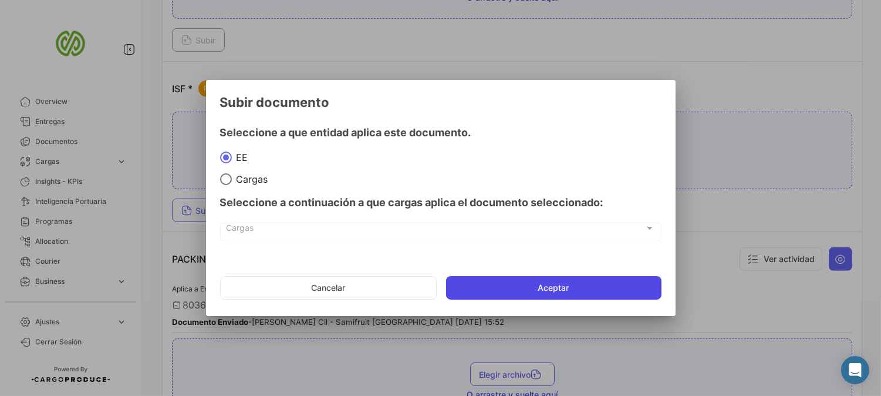
click at [526, 286] on button "Aceptar" at bounding box center [553, 287] width 215 height 23
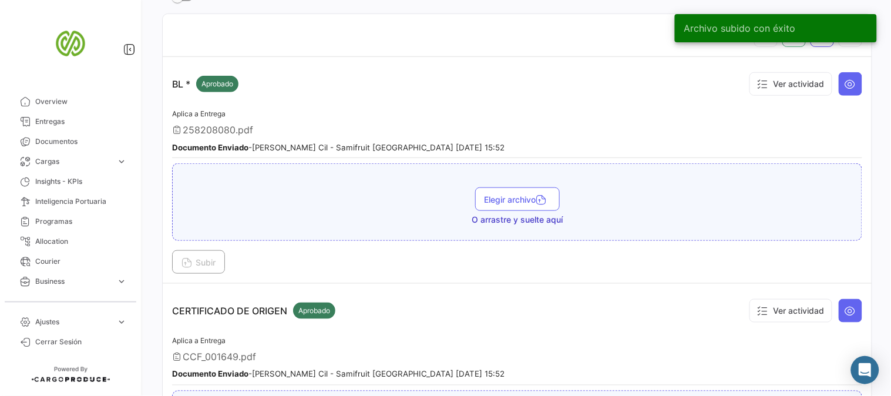
scroll to position [0, 0]
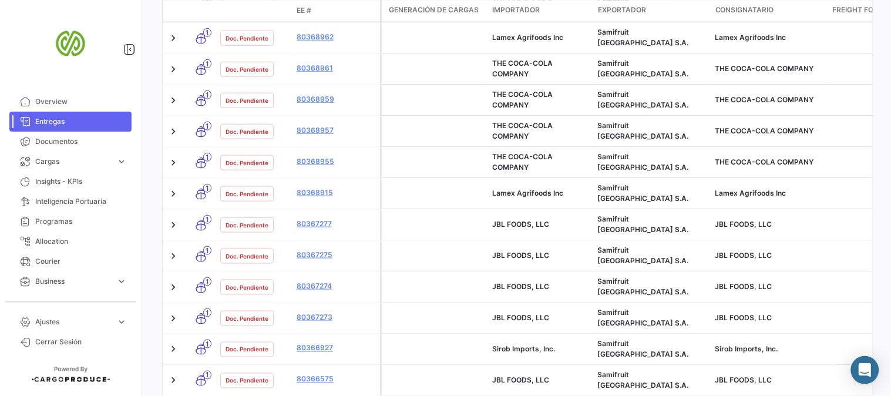
scroll to position [620, 0]
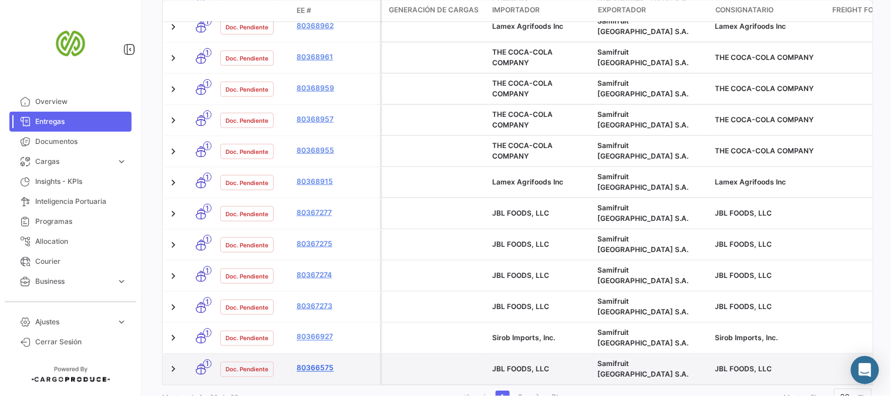
click at [317, 362] on link "80366575" at bounding box center [335, 367] width 79 height 11
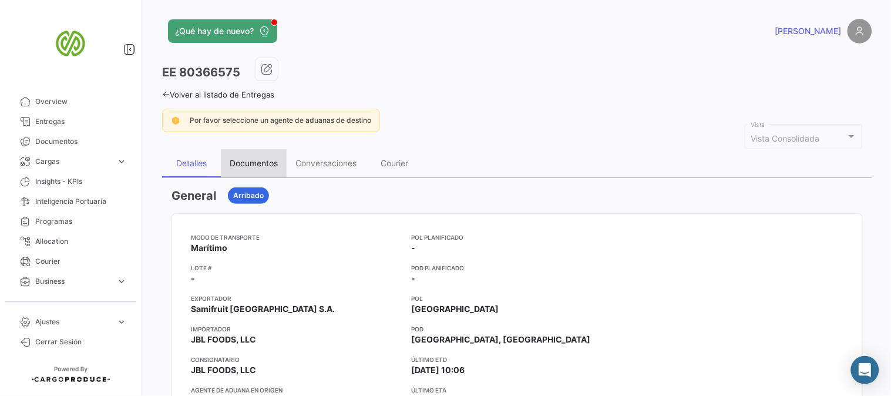
click at [256, 163] on div "Documentos" at bounding box center [254, 163] width 48 height 10
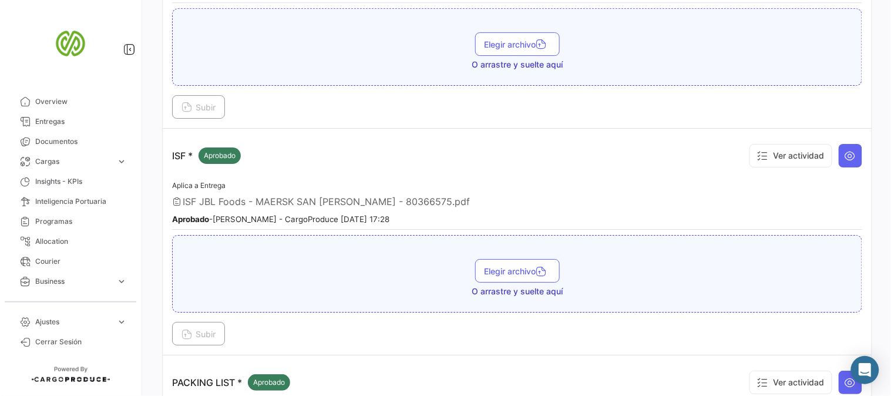
scroll to position [978, 0]
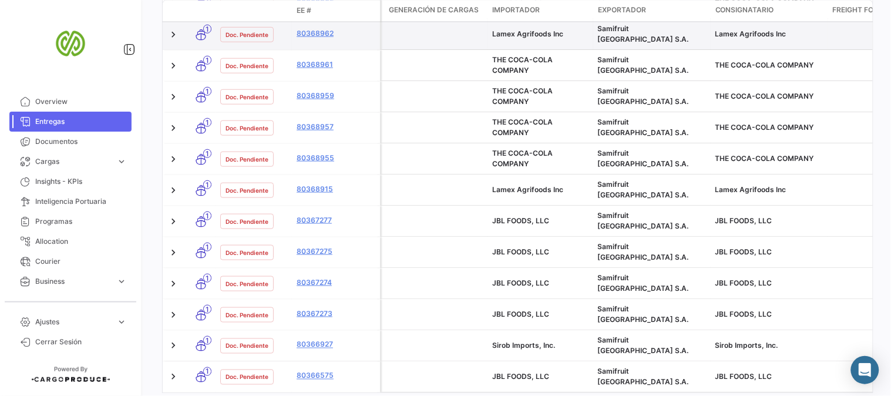
scroll to position [620, 0]
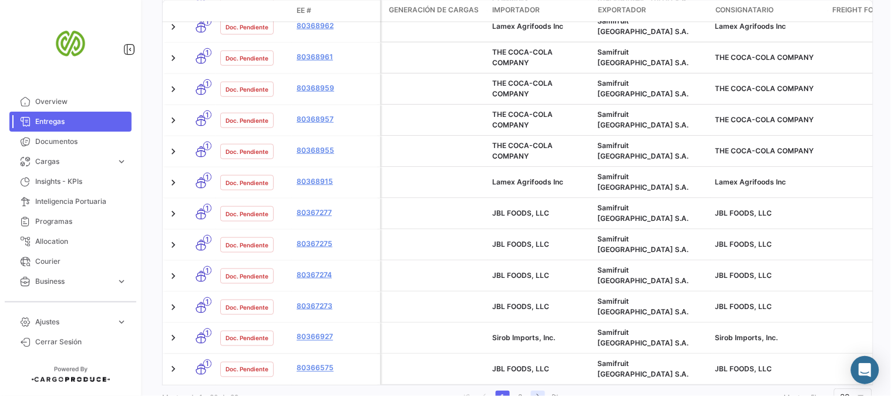
click at [534, 390] on link "go to next page" at bounding box center [538, 396] width 14 height 13
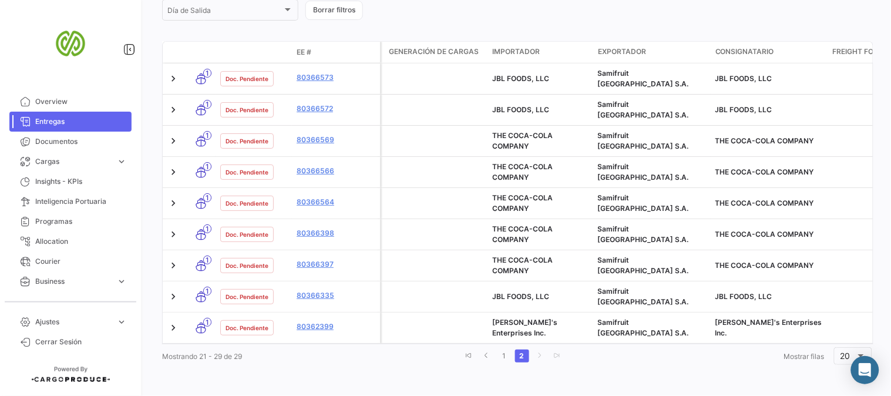
scroll to position [311, 0]
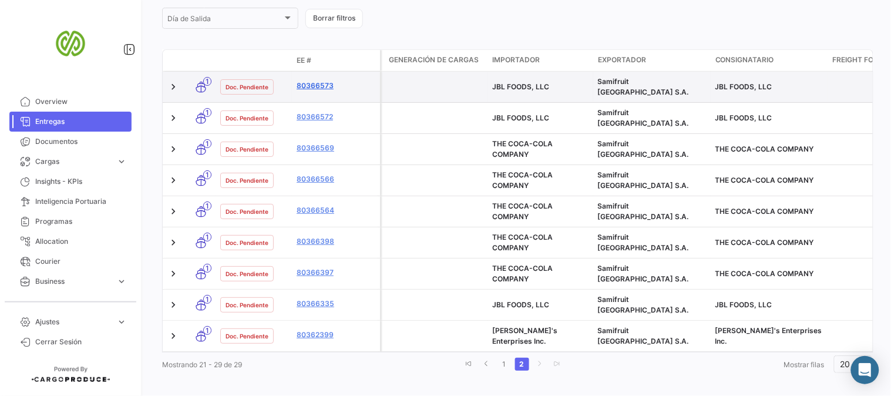
click at [322, 81] on link "80366573" at bounding box center [335, 85] width 79 height 11
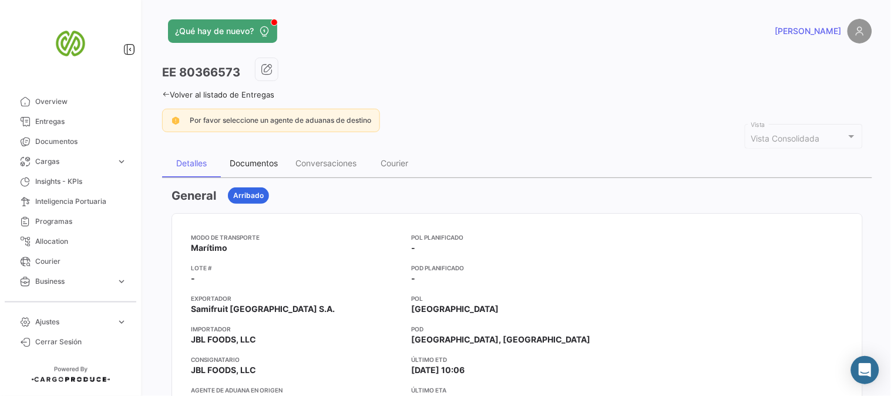
click at [269, 168] on div "Documentos" at bounding box center [254, 163] width 66 height 28
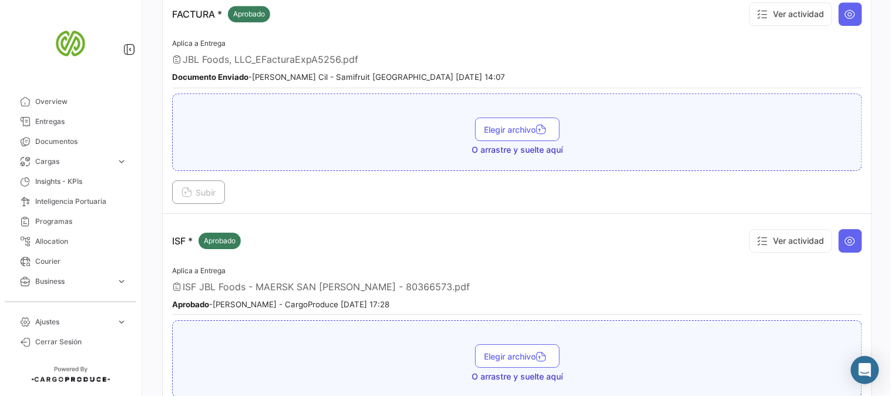
scroll to position [913, 0]
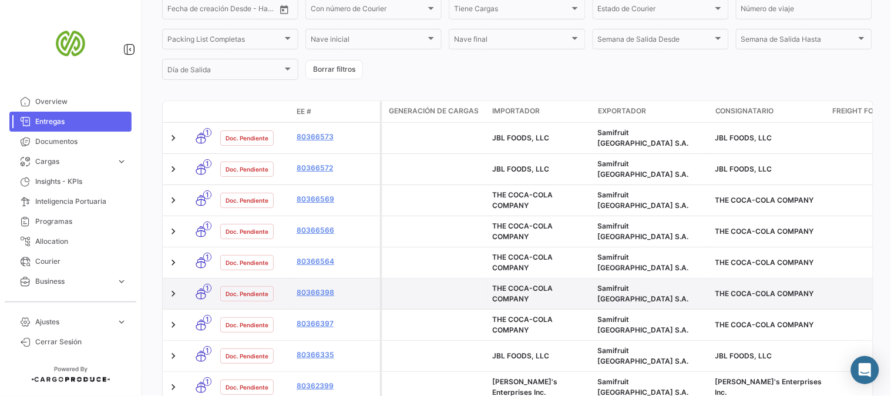
scroll to position [261, 0]
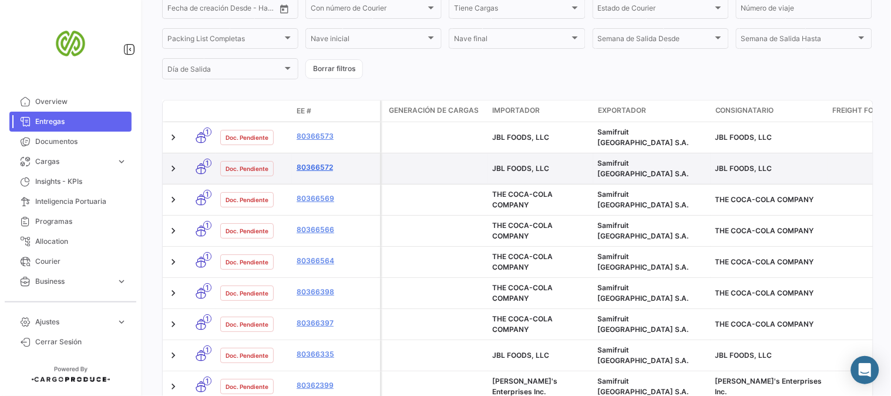
click at [308, 162] on link "80366572" at bounding box center [335, 167] width 79 height 11
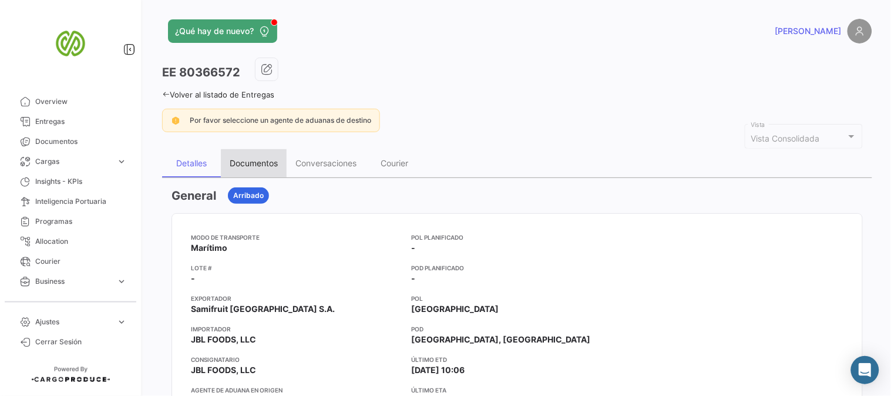
click at [260, 166] on div "Documentos" at bounding box center [254, 163] width 48 height 10
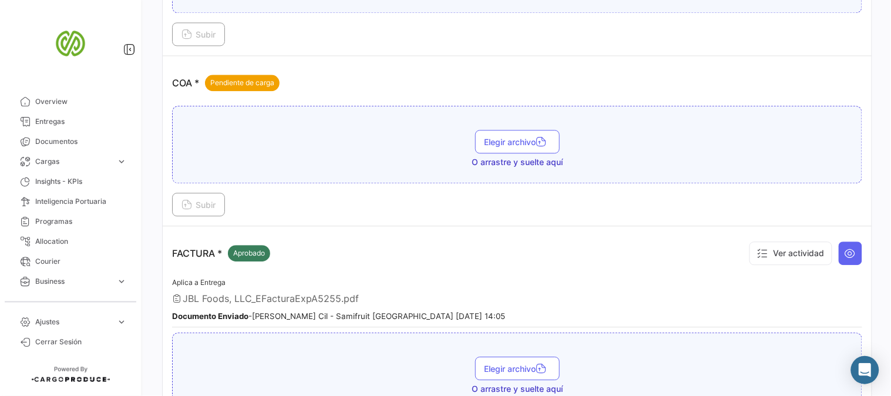
scroll to position [978, 0]
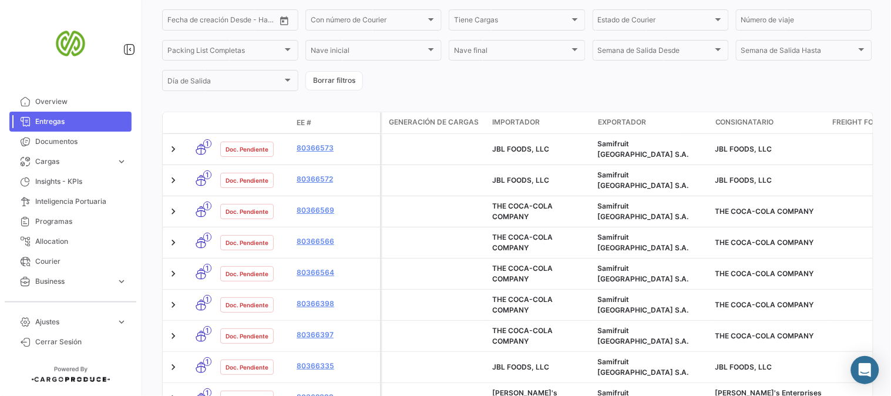
scroll to position [261, 0]
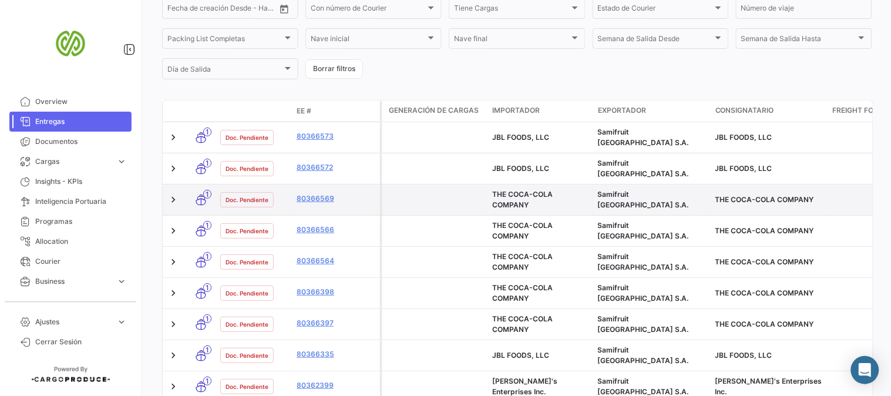
click at [317, 184] on datatable-body-cell "80366569" at bounding box center [336, 199] width 88 height 31
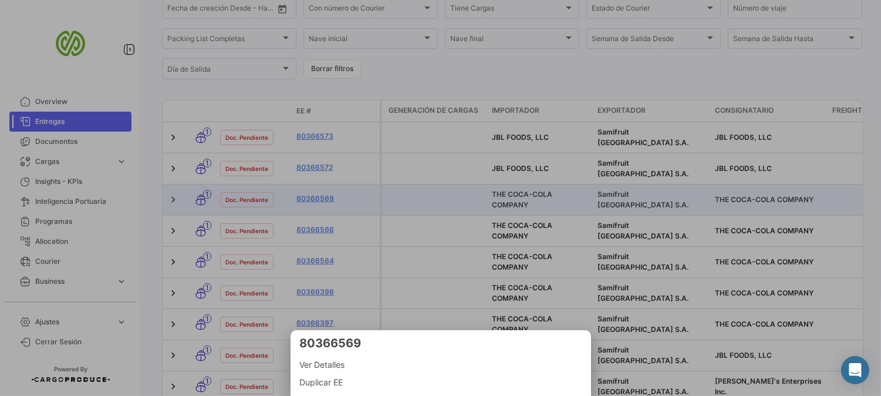
click at [402, 188] on div at bounding box center [440, 198] width 881 height 396
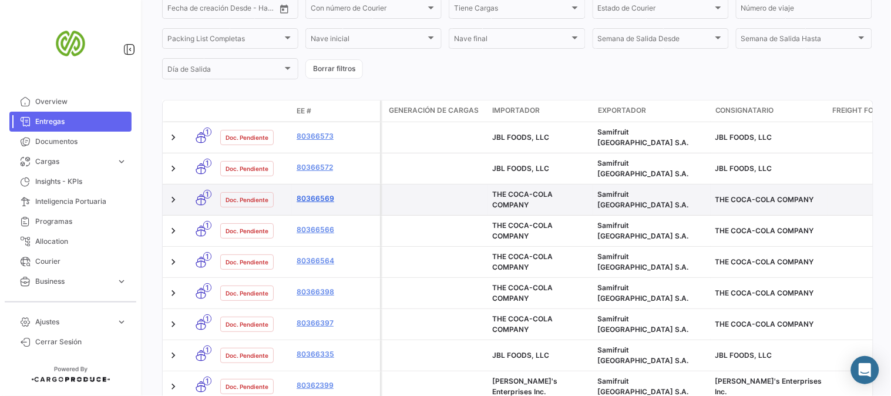
click at [319, 193] on link "80366569" at bounding box center [335, 198] width 79 height 11
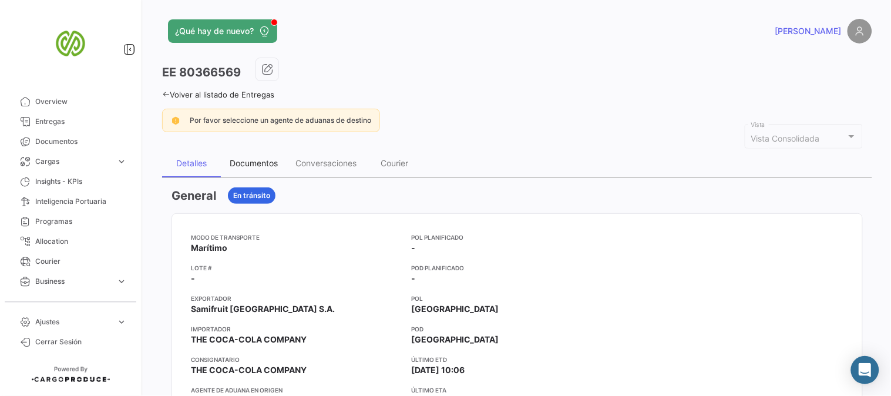
click at [271, 163] on div "Documentos" at bounding box center [254, 163] width 48 height 10
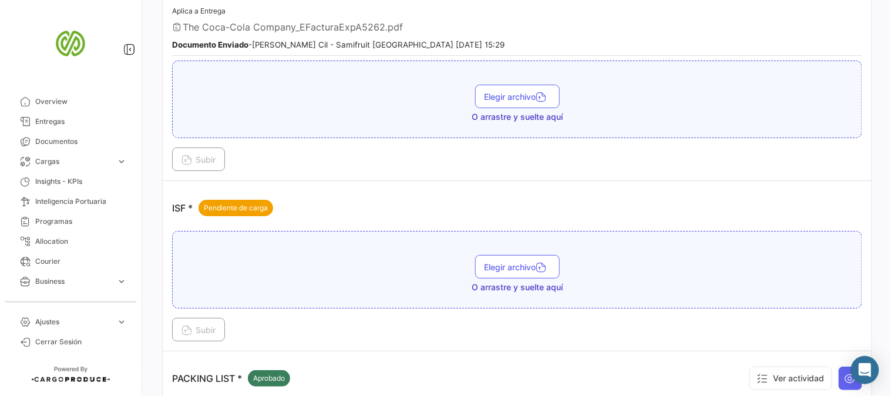
scroll to position [1174, 0]
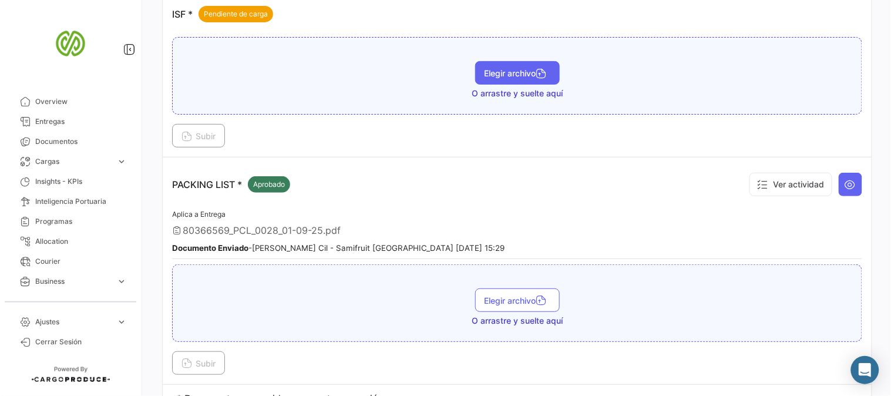
click at [507, 61] on button "Elegir archivo" at bounding box center [517, 72] width 85 height 23
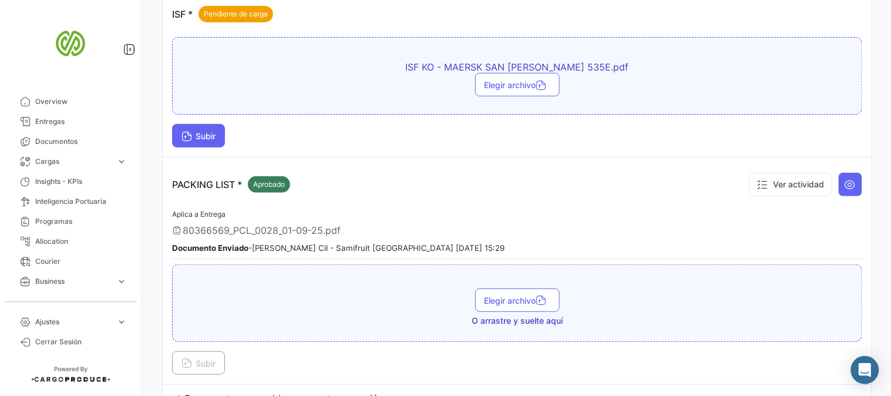
click at [210, 131] on span "Subir" at bounding box center [198, 136] width 34 height 10
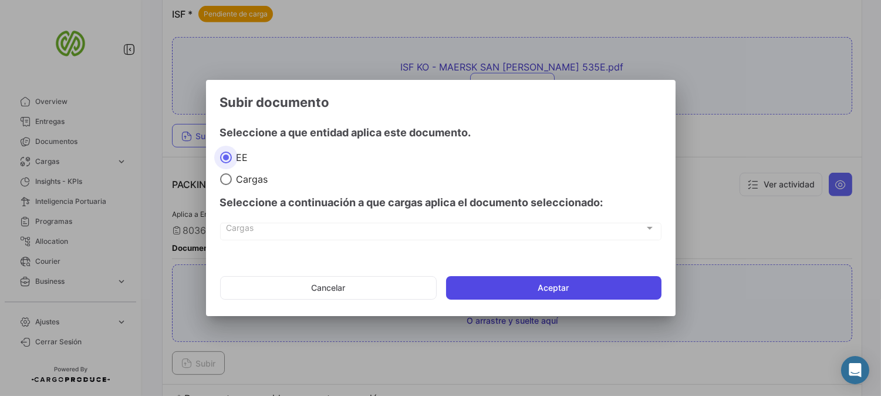
click at [596, 289] on button "Aceptar" at bounding box center [553, 287] width 215 height 23
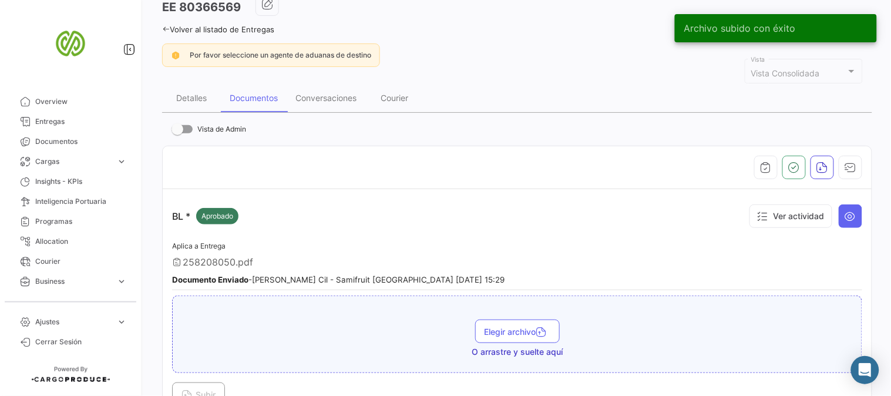
scroll to position [0, 0]
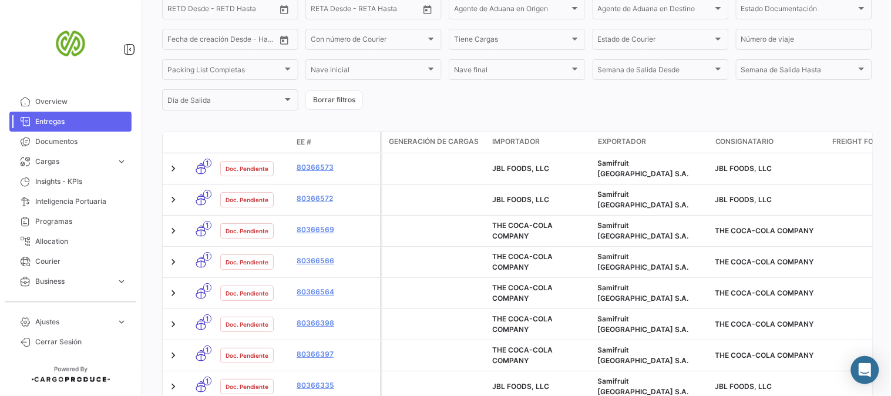
scroll to position [261, 0]
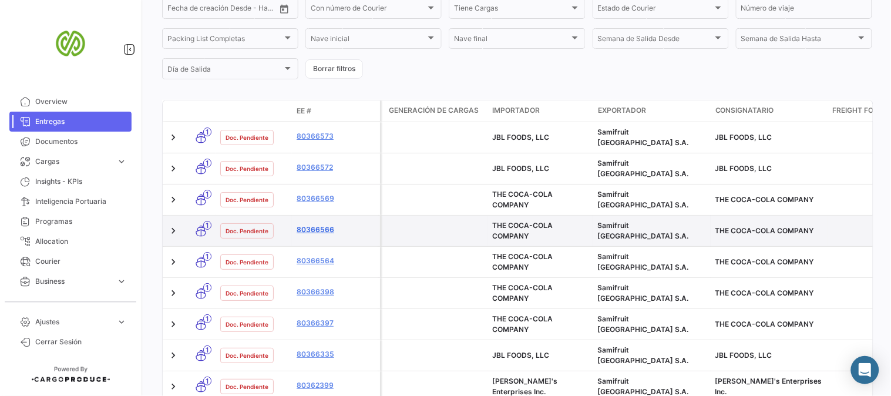
click at [323, 224] on link "80366566" at bounding box center [335, 229] width 79 height 11
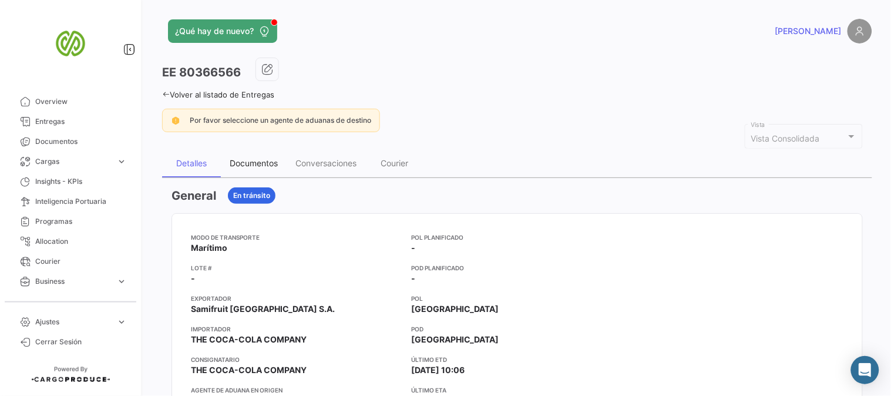
click at [255, 160] on div "Documentos" at bounding box center [254, 163] width 48 height 10
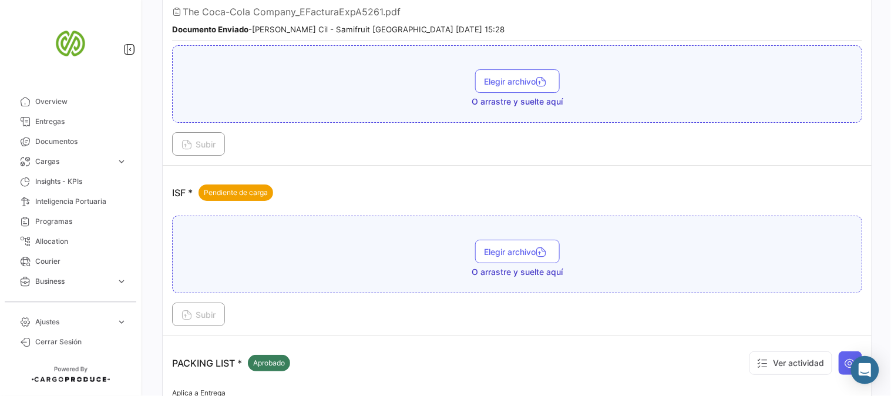
scroll to position [1108, 0]
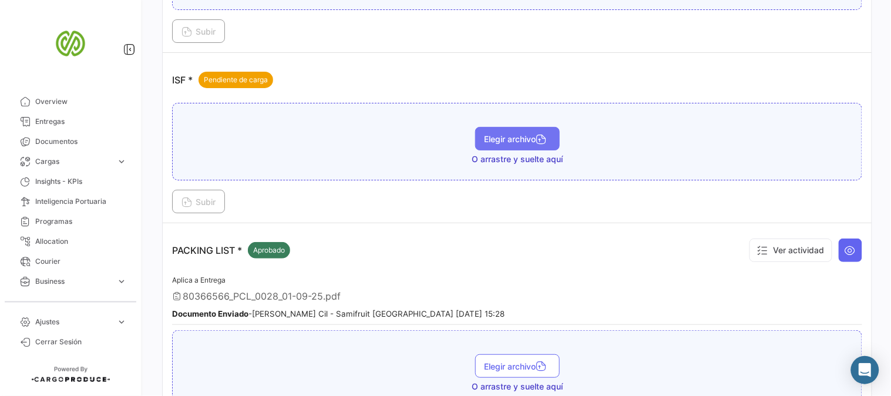
click at [515, 134] on span "Elegir archivo" at bounding box center [517, 139] width 66 height 10
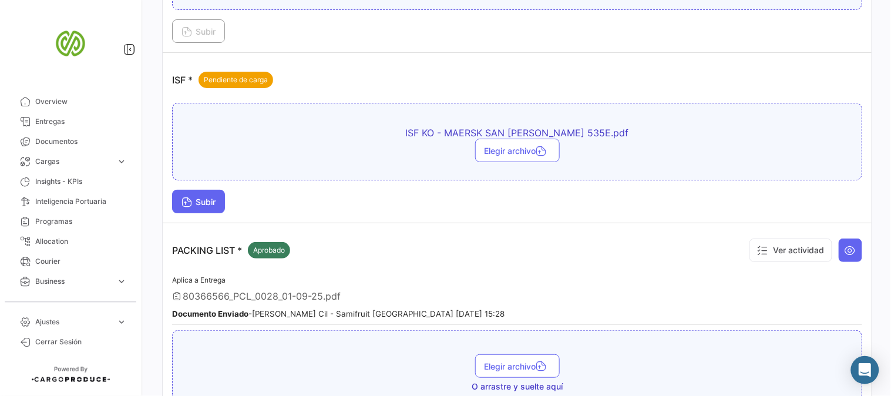
click at [209, 197] on span "Subir" at bounding box center [198, 202] width 34 height 10
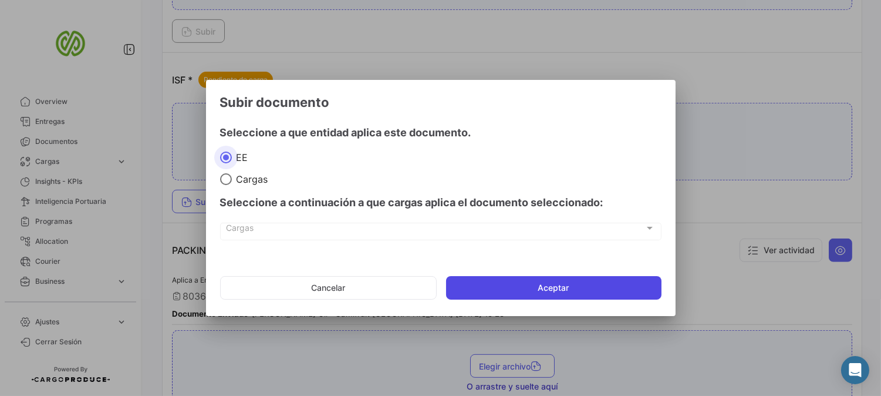
click at [508, 288] on button "Aceptar" at bounding box center [553, 287] width 215 height 23
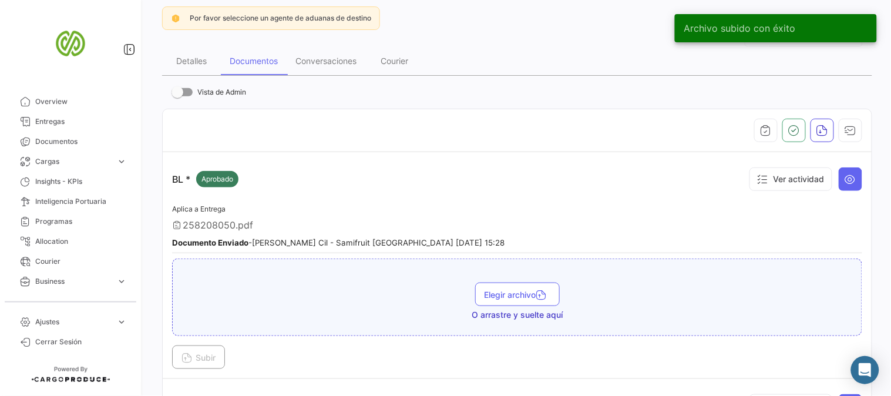
scroll to position [0, 0]
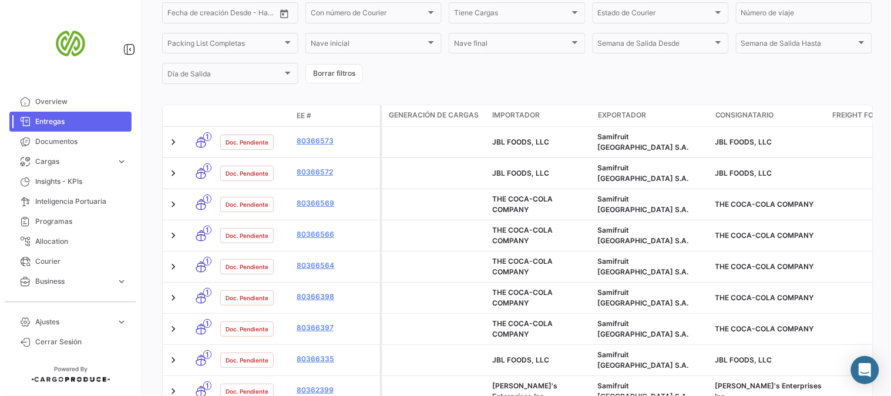
scroll to position [261, 0]
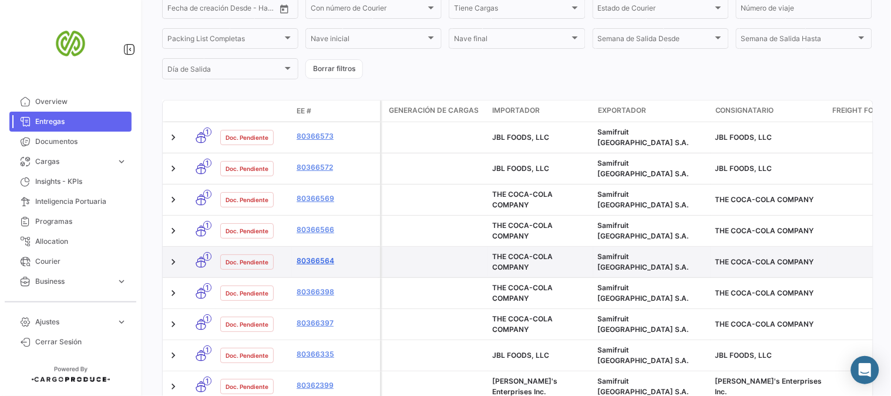
click at [315, 255] on link "80366564" at bounding box center [335, 260] width 79 height 11
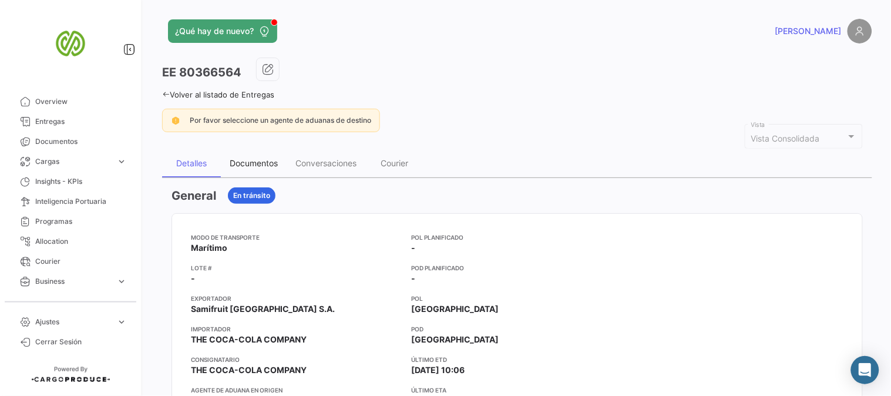
click at [265, 160] on div "Documentos" at bounding box center [254, 163] width 48 height 10
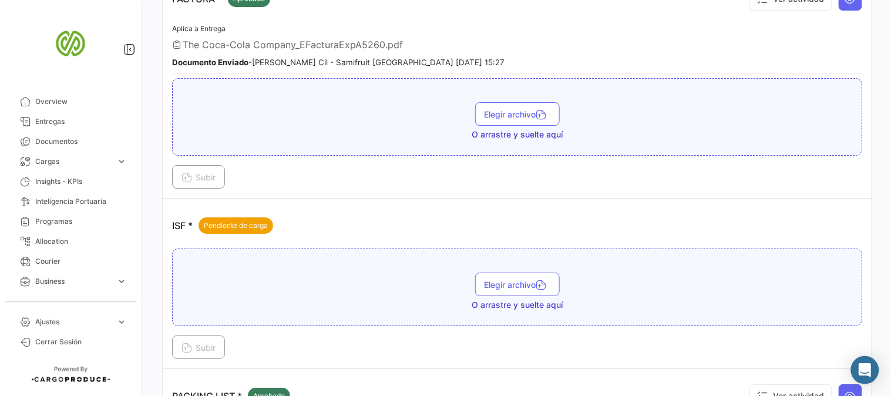
scroll to position [1043, 0]
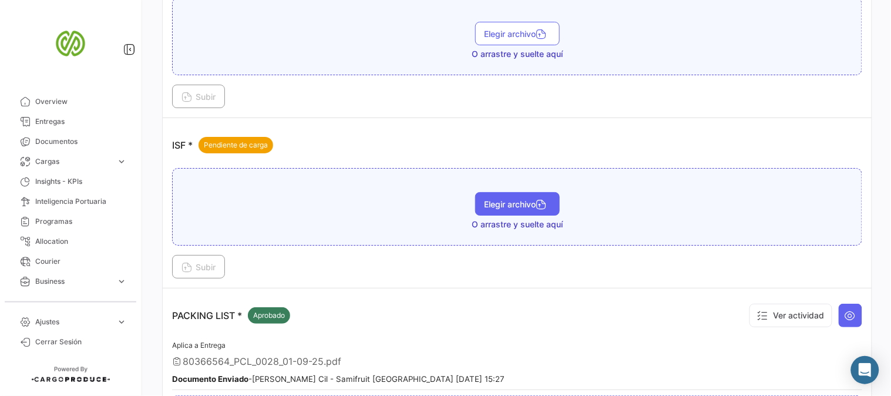
click at [520, 201] on button "Elegir archivo" at bounding box center [517, 203] width 85 height 23
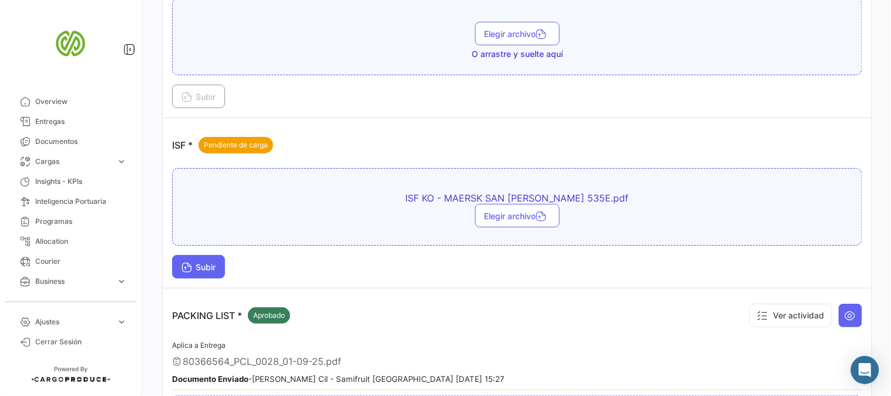
click at [215, 262] on span "Subir" at bounding box center [198, 267] width 34 height 10
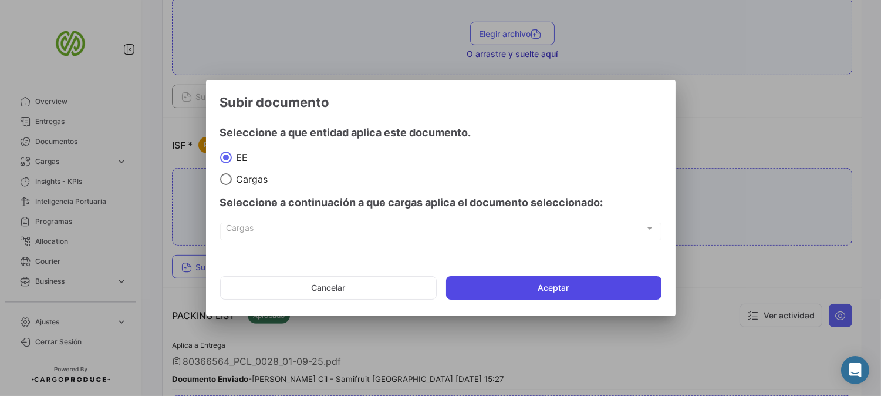
click at [495, 292] on button "Aceptar" at bounding box center [553, 287] width 215 height 23
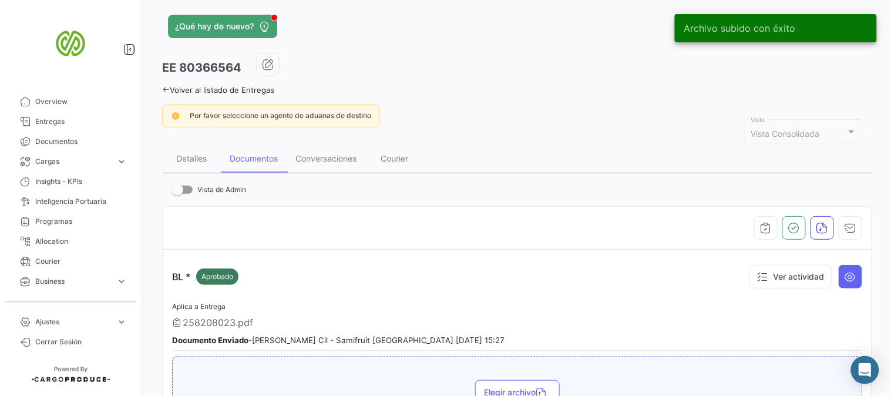
scroll to position [0, 0]
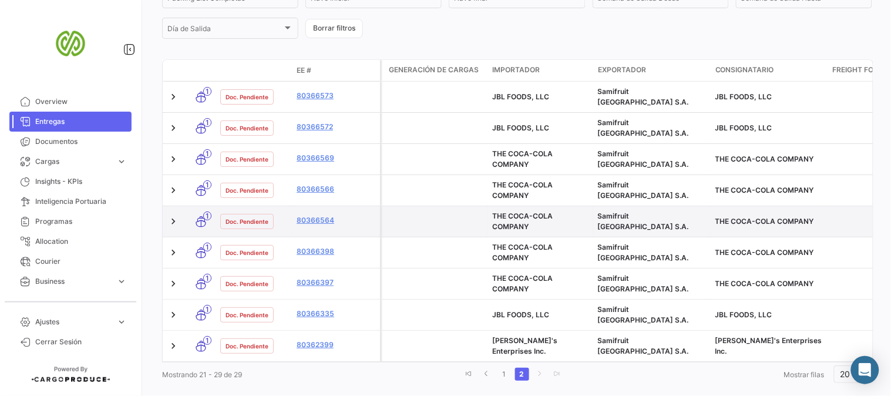
scroll to position [311, 0]
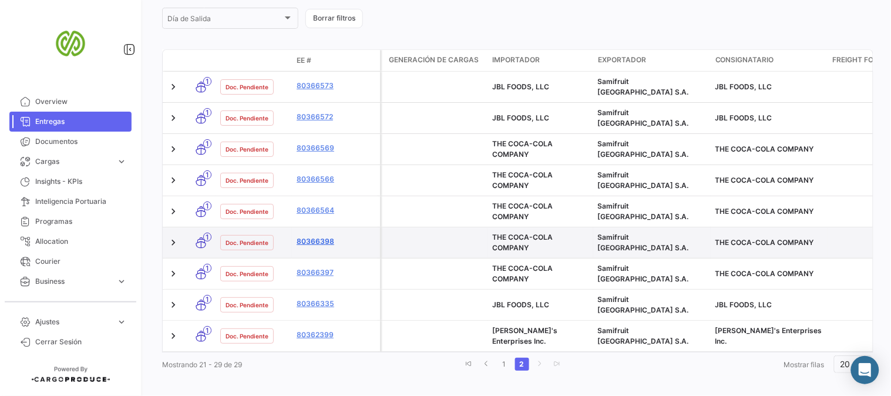
click at [312, 236] on link "80366398" at bounding box center [335, 241] width 79 height 11
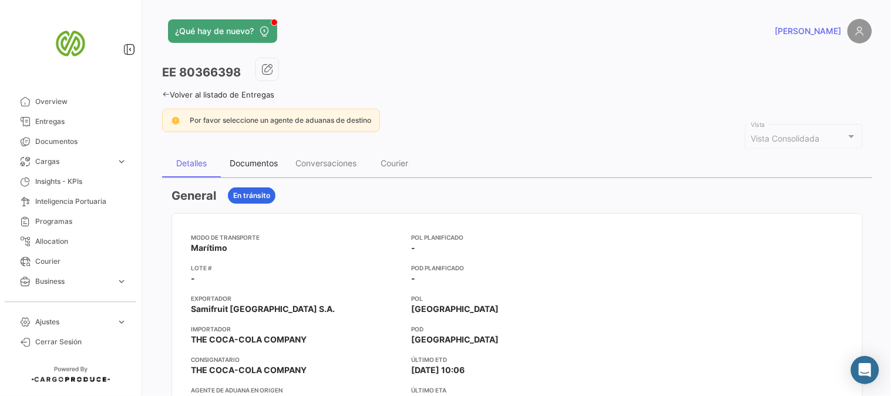
click at [241, 158] on div "Documentos" at bounding box center [254, 163] width 48 height 10
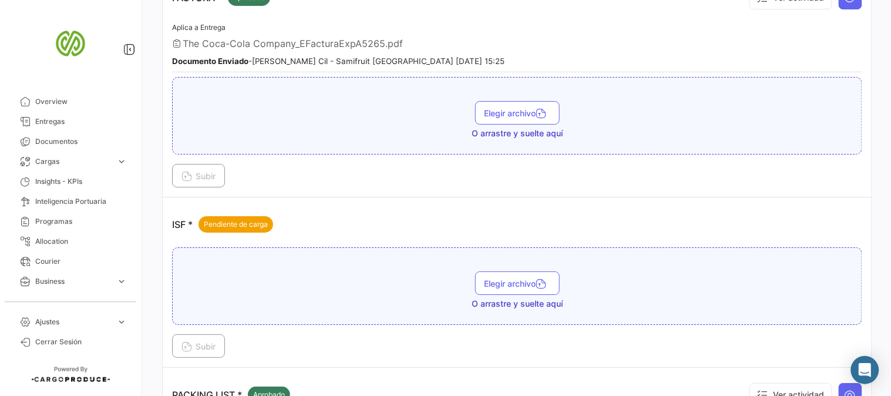
scroll to position [1108, 0]
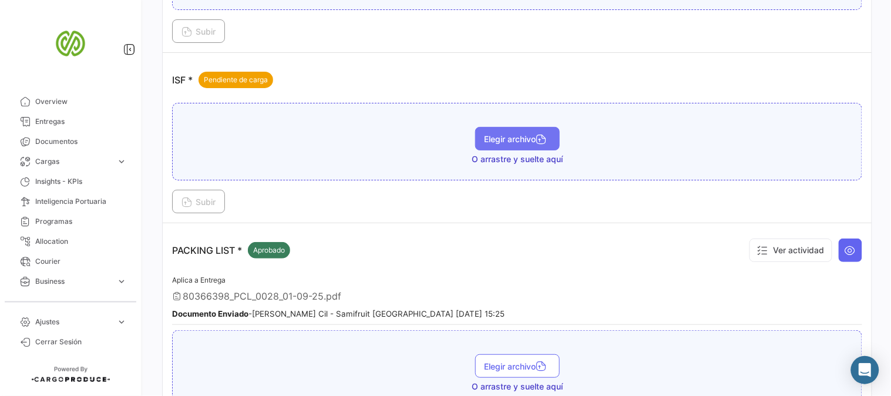
click at [502, 134] on span "Elegir archivo" at bounding box center [517, 139] width 66 height 10
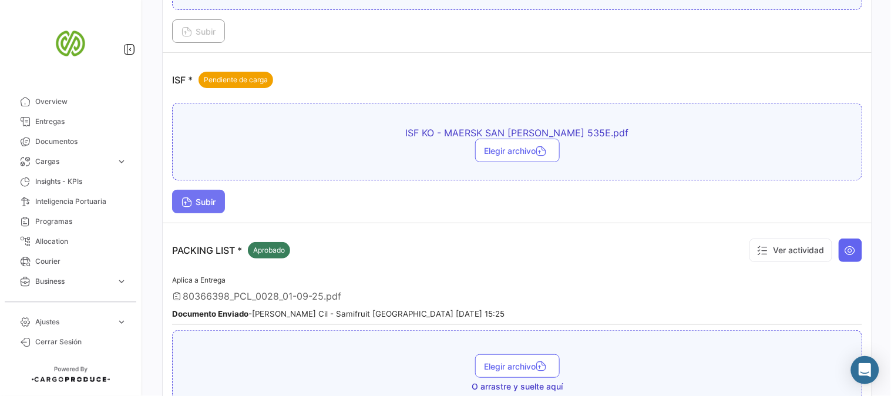
click at [208, 197] on span "Subir" at bounding box center [198, 202] width 34 height 10
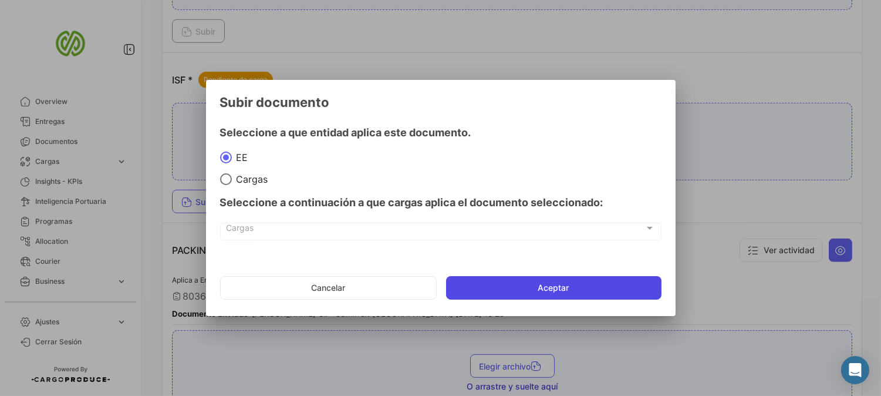
click at [510, 284] on button "Aceptar" at bounding box center [553, 287] width 215 height 23
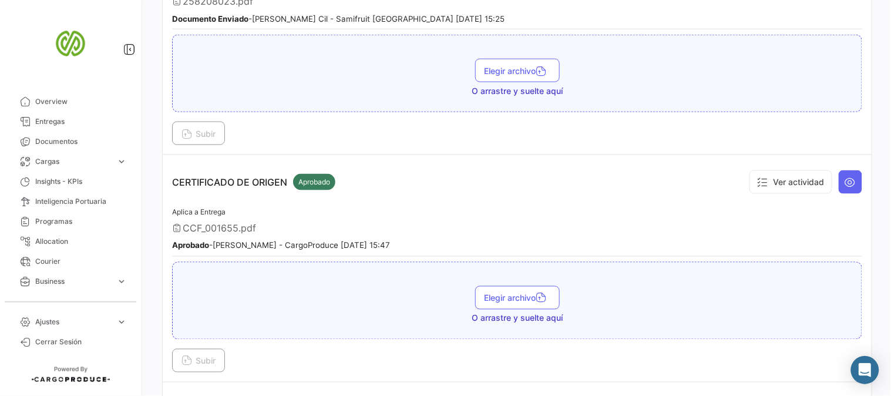
scroll to position [0, 0]
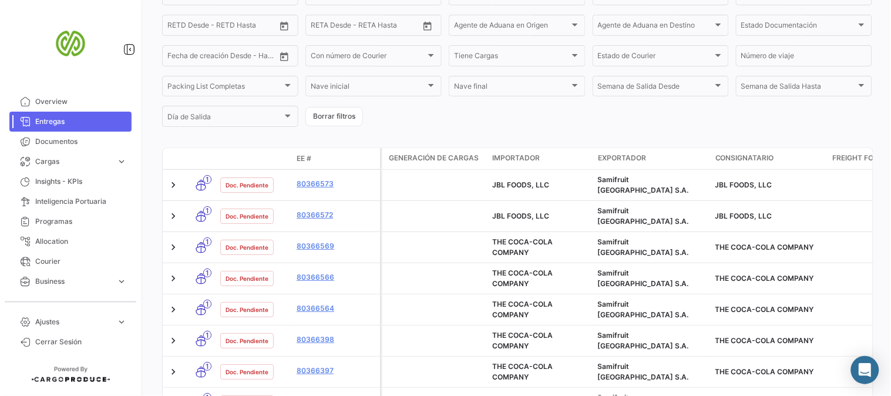
scroll to position [311, 0]
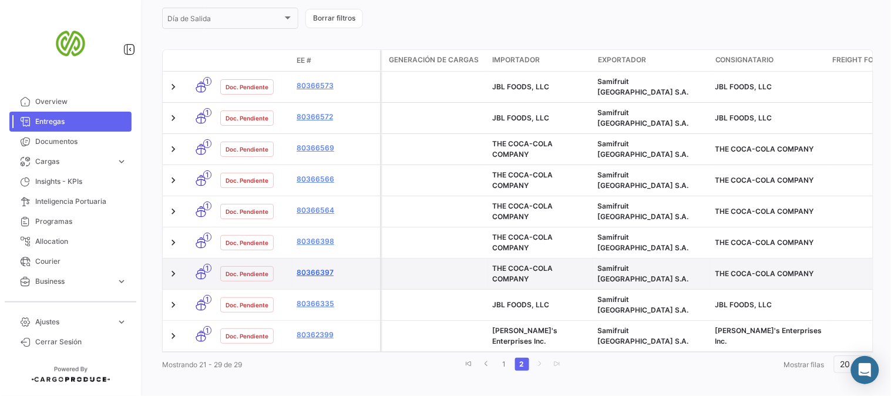
click at [318, 267] on link "80366397" at bounding box center [335, 272] width 79 height 11
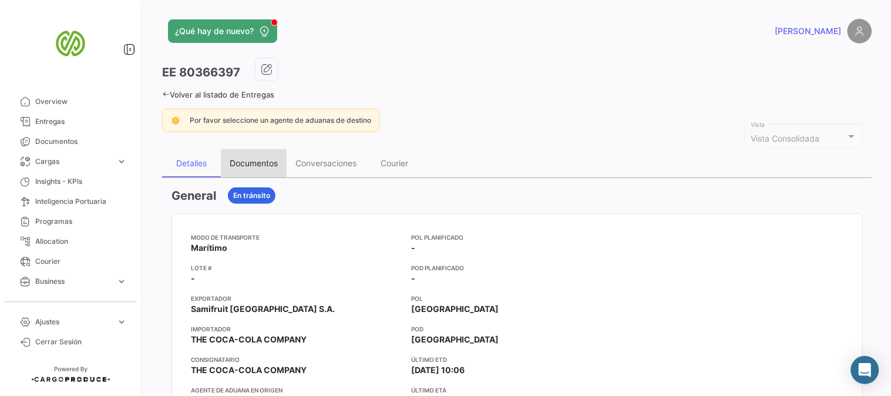
click at [255, 156] on div "Documentos" at bounding box center [254, 163] width 66 height 28
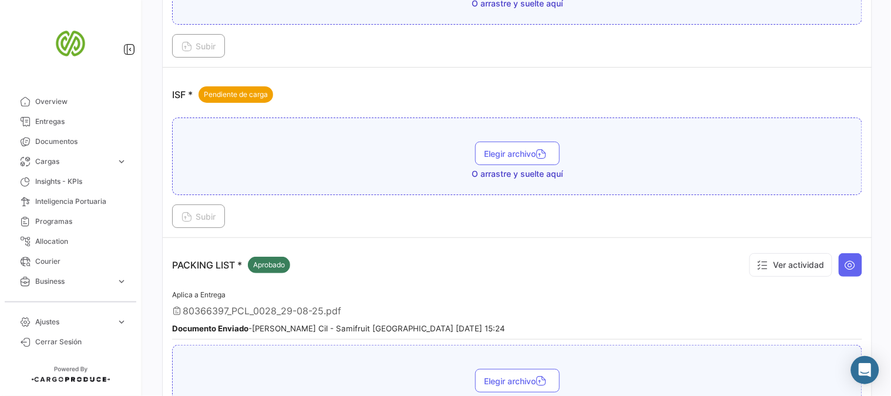
scroll to position [1090, 0]
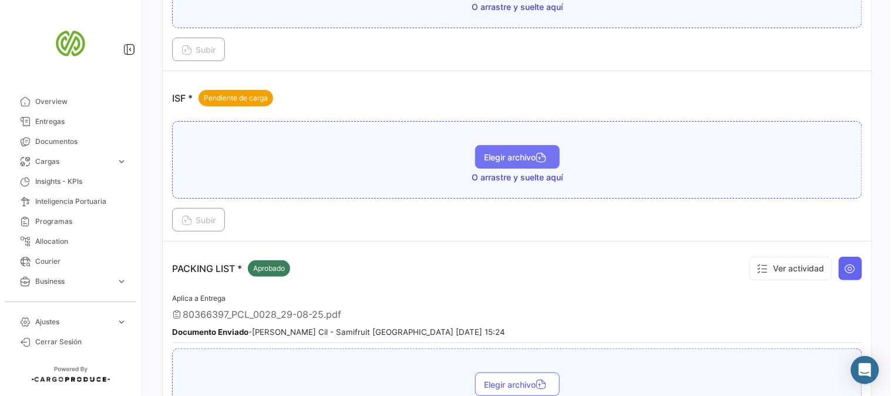
click at [503, 152] on span "Elegir archivo" at bounding box center [517, 157] width 66 height 10
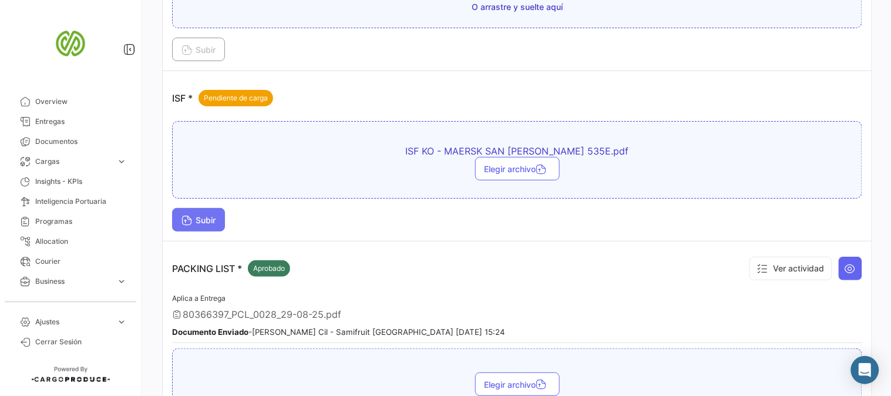
click at [204, 215] on span "Subir" at bounding box center [198, 220] width 34 height 10
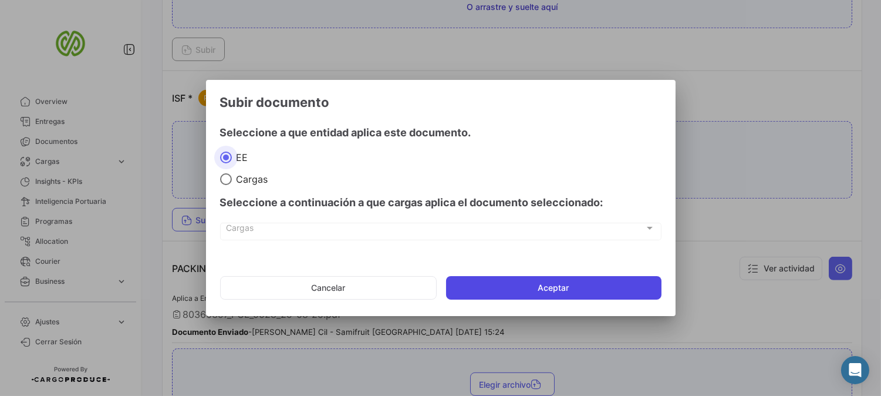
click at [470, 288] on button "Aceptar" at bounding box center [553, 287] width 215 height 23
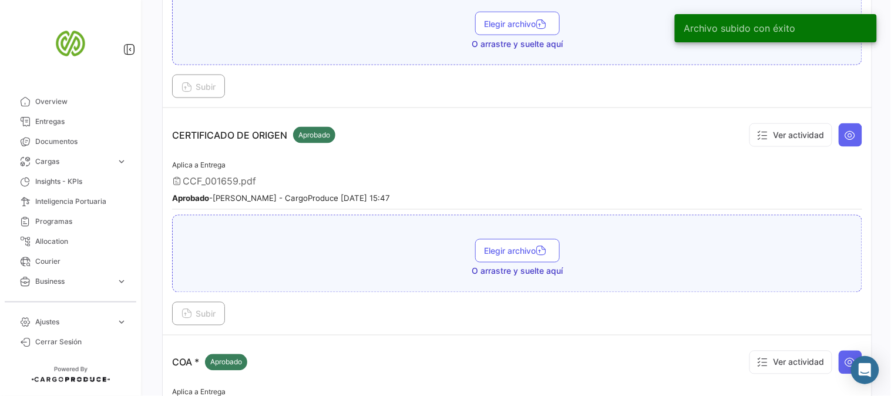
scroll to position [0, 0]
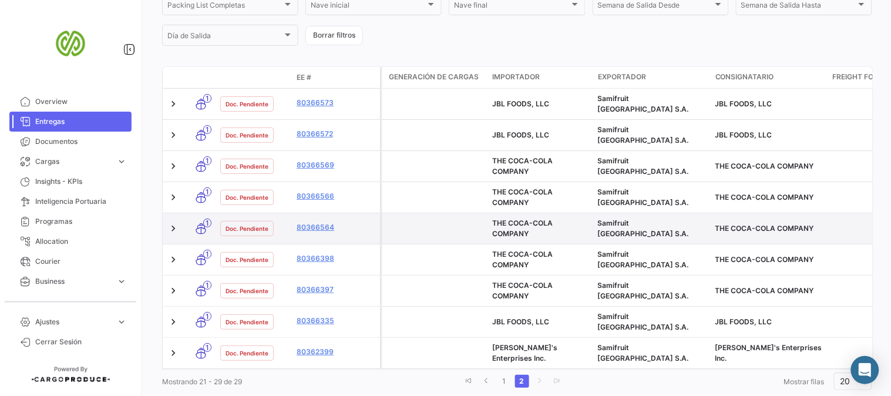
scroll to position [311, 0]
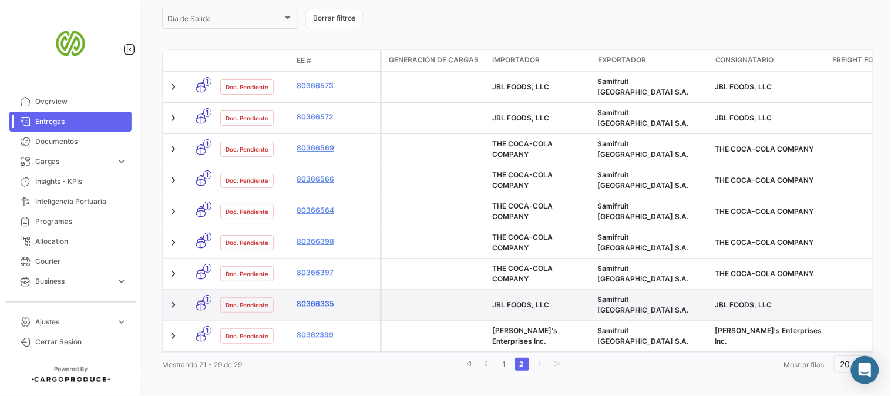
click at [326, 298] on link "80366335" at bounding box center [335, 303] width 79 height 11
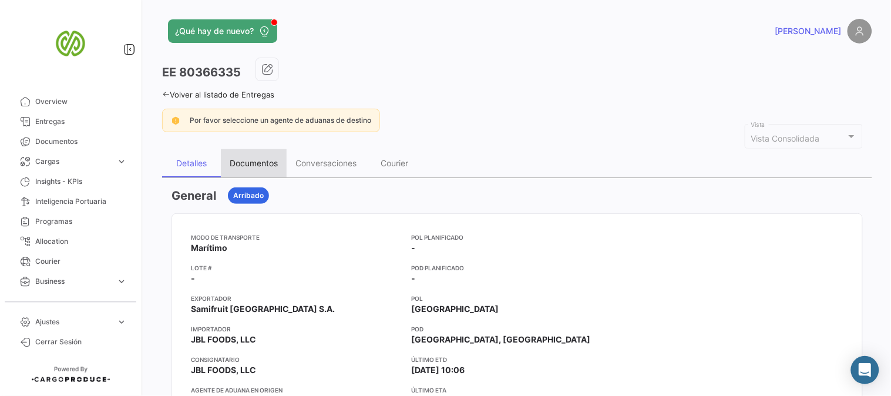
click at [274, 160] on div "Documentos" at bounding box center [254, 163] width 48 height 10
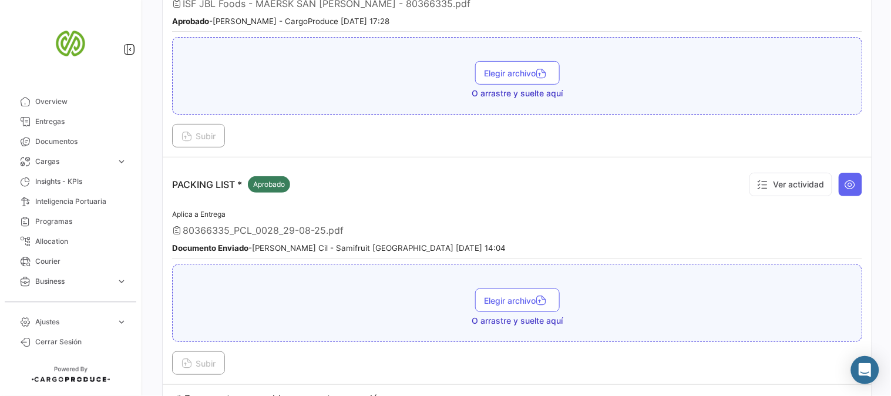
scroll to position [1221, 0]
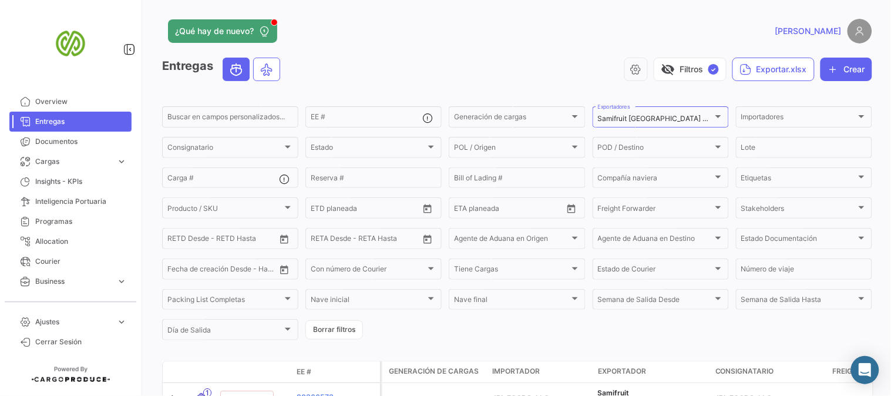
scroll to position [311, 0]
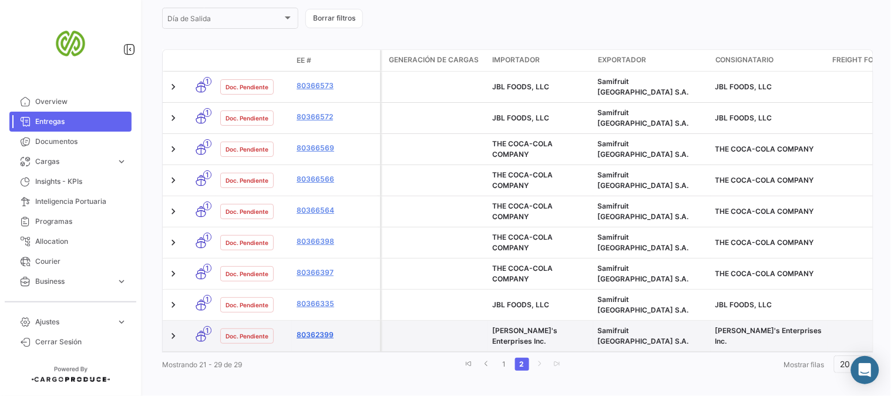
click at [319, 329] on link "80362399" at bounding box center [335, 334] width 79 height 11
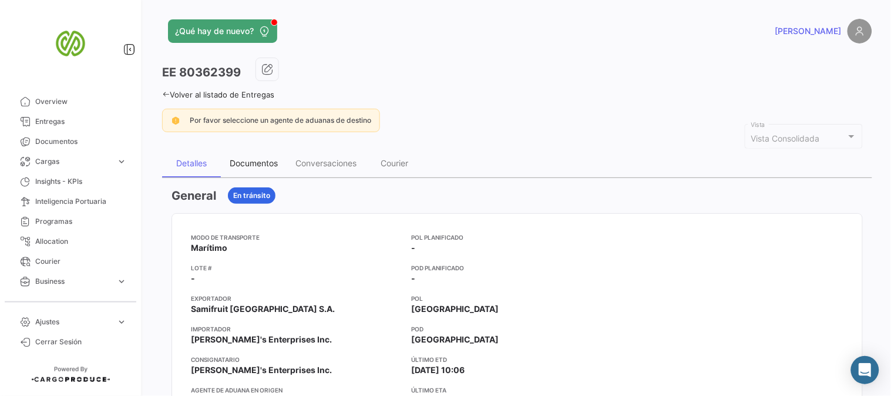
click at [254, 160] on div "Documentos" at bounding box center [254, 163] width 48 height 10
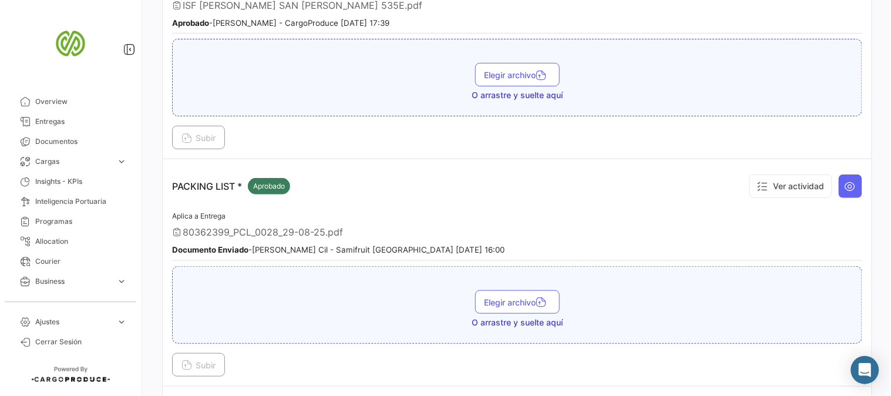
scroll to position [1221, 0]
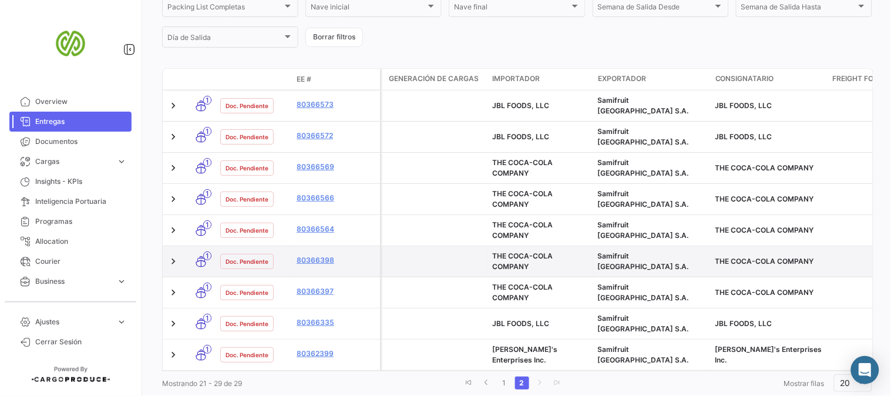
scroll to position [311, 0]
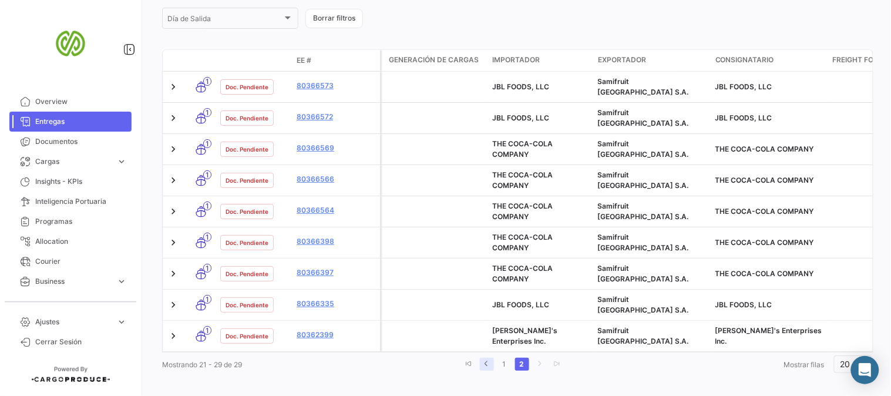
click at [483, 360] on icon "go to previous page" at bounding box center [486, 363] width 7 height 7
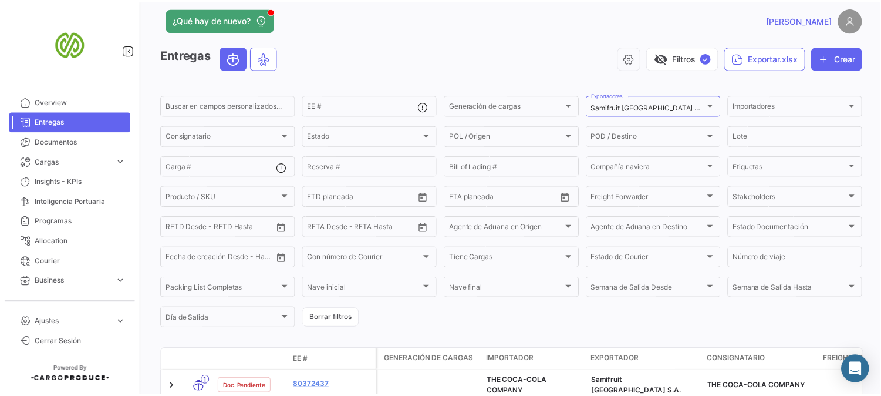
scroll to position [0, 0]
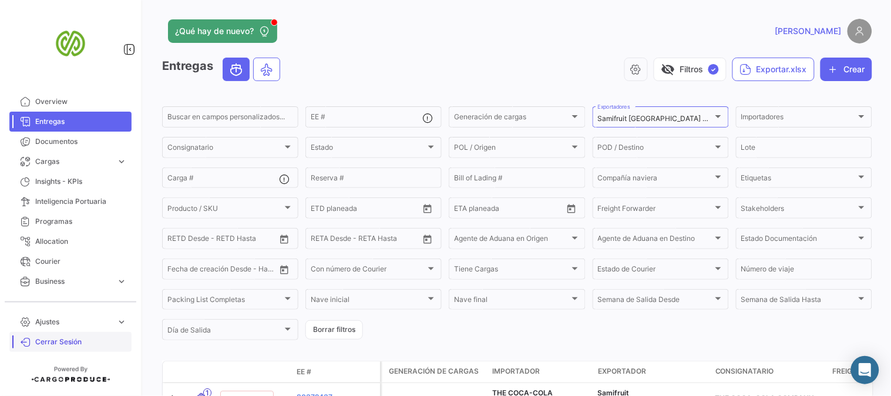
click at [53, 343] on span "Cerrar Sesión" at bounding box center [81, 341] width 92 height 11
